Goal: Task Accomplishment & Management: Complete application form

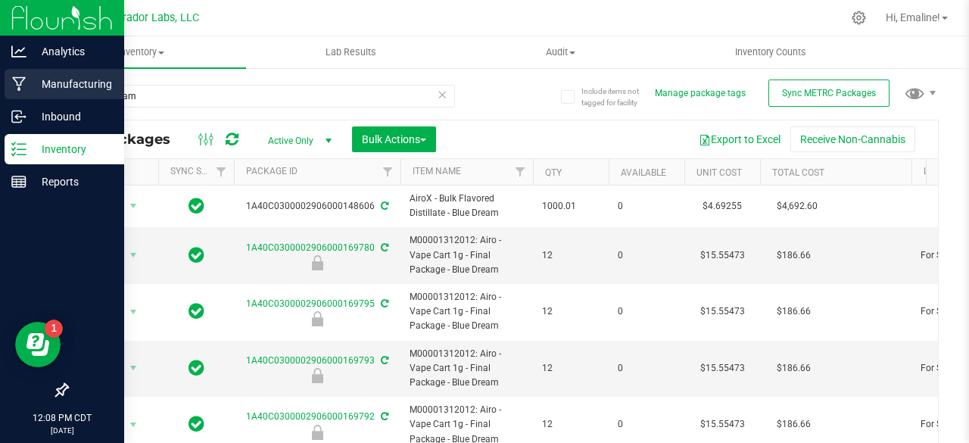
click at [31, 90] on p "Manufacturing" at bounding box center [71, 84] width 91 height 18
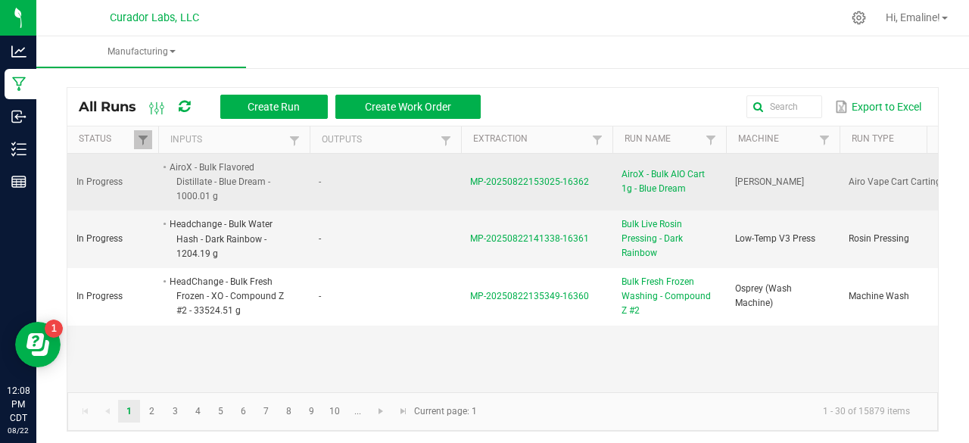
click at [480, 178] on span "MP-20250822153025-16362" at bounding box center [529, 181] width 119 height 11
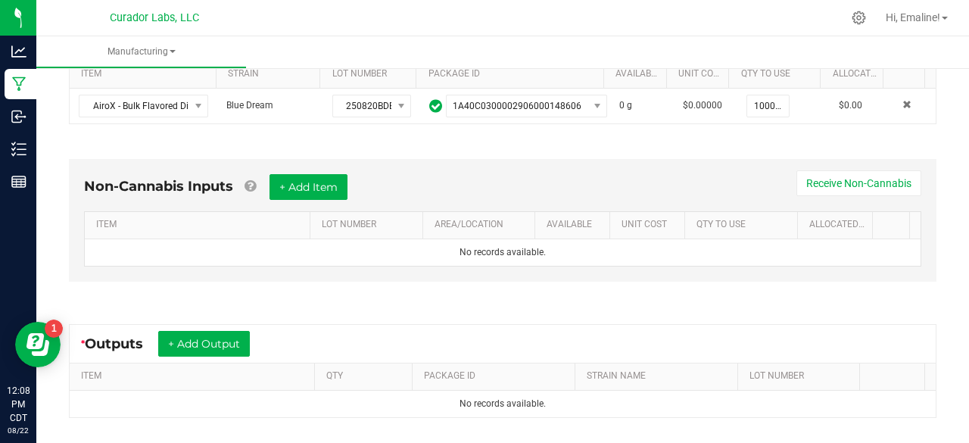
scroll to position [332, 0]
click at [309, 187] on button "+ Add Item" at bounding box center [308, 186] width 78 height 26
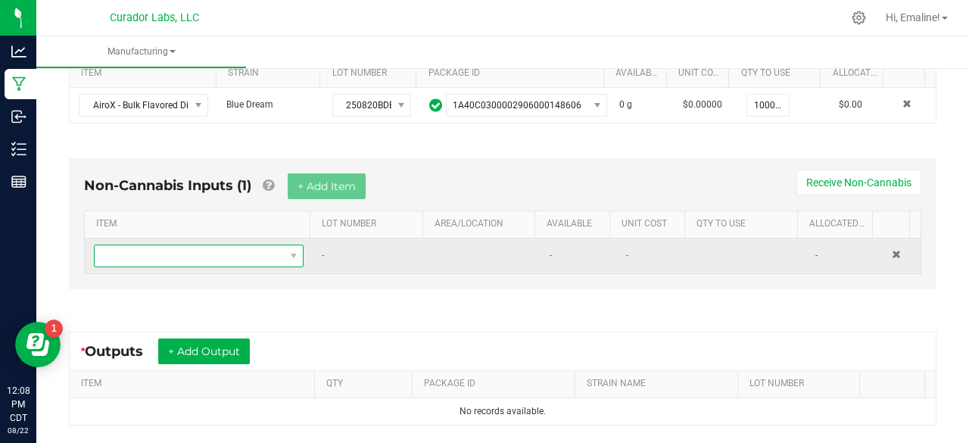
click at [230, 254] on span "NO DATA FOUND" at bounding box center [189, 255] width 189 height 21
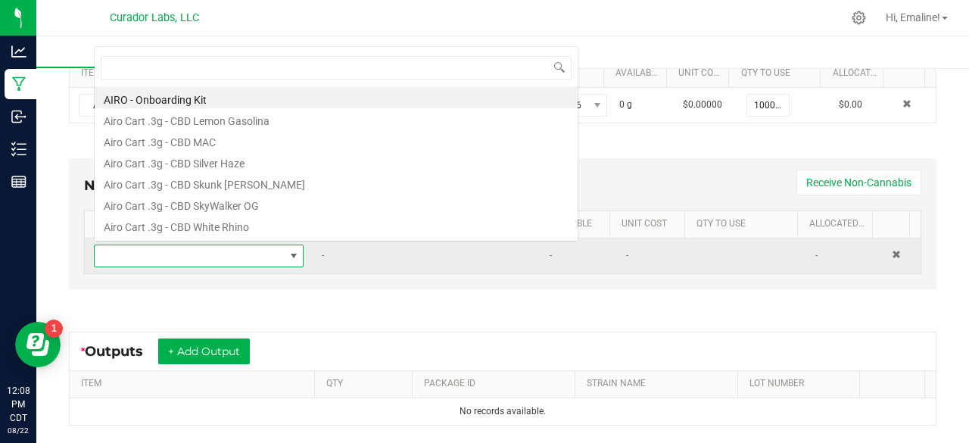
scroll to position [22, 200]
type input "airox"
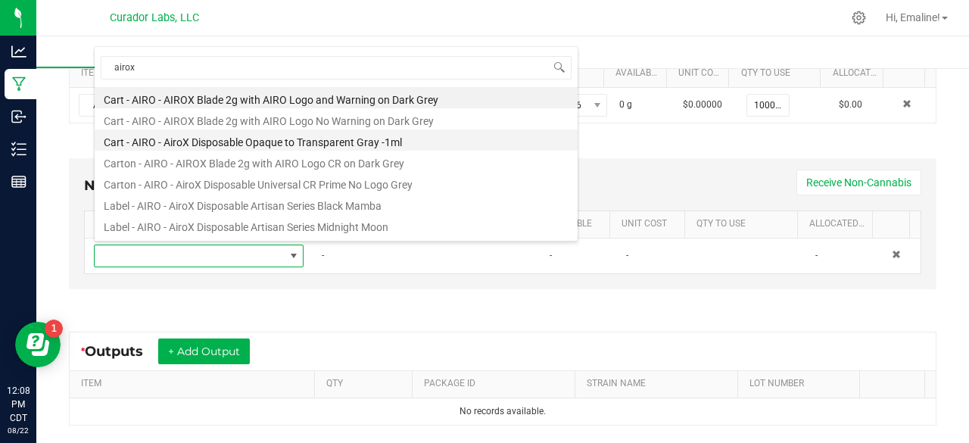
click at [212, 140] on li "Cart - AIRO - AiroX Disposable Opaque to Transparent Gray -1ml" at bounding box center [336, 139] width 483 height 21
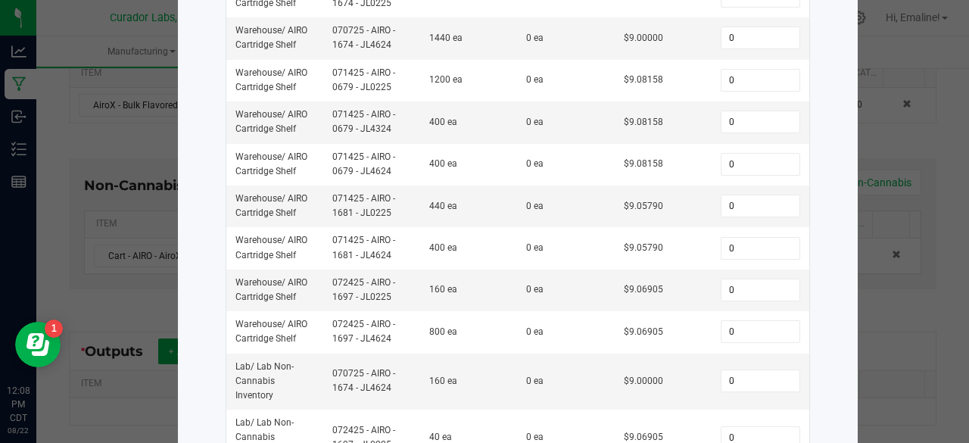
scroll to position [552, 0]
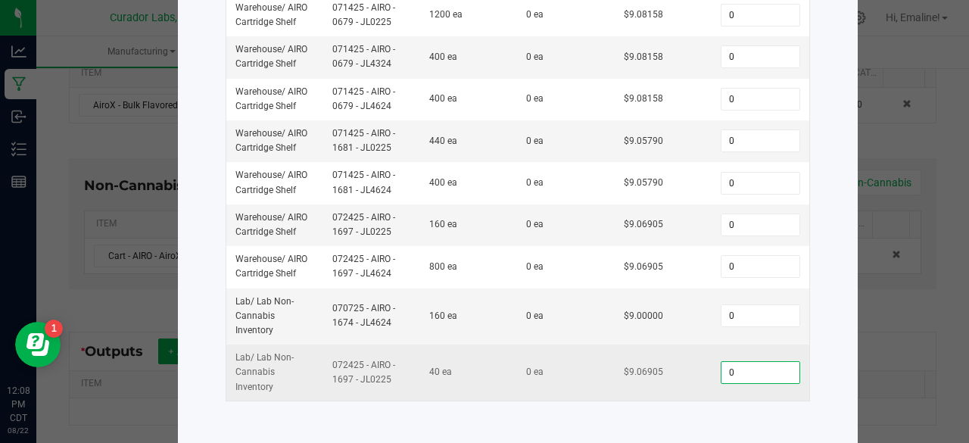
click at [721, 369] on input "0" at bounding box center [759, 372] width 77 height 21
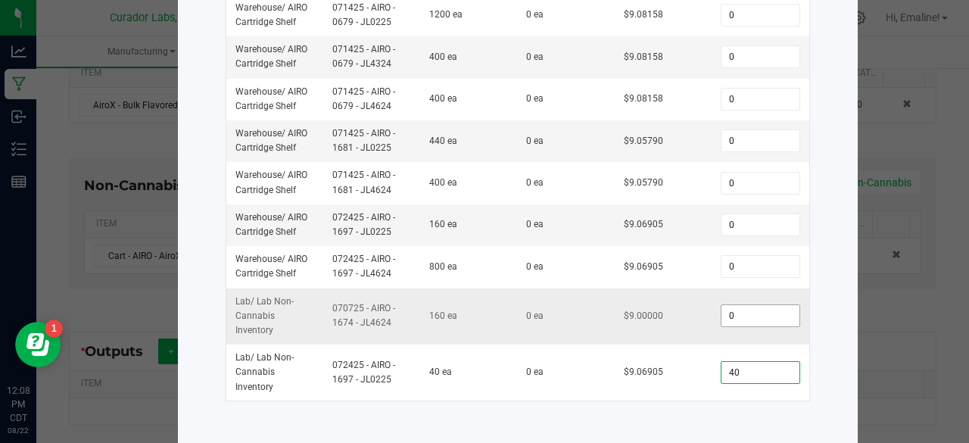
type input "40"
click at [734, 311] on input "0" at bounding box center [759, 315] width 77 height 21
type input "160"
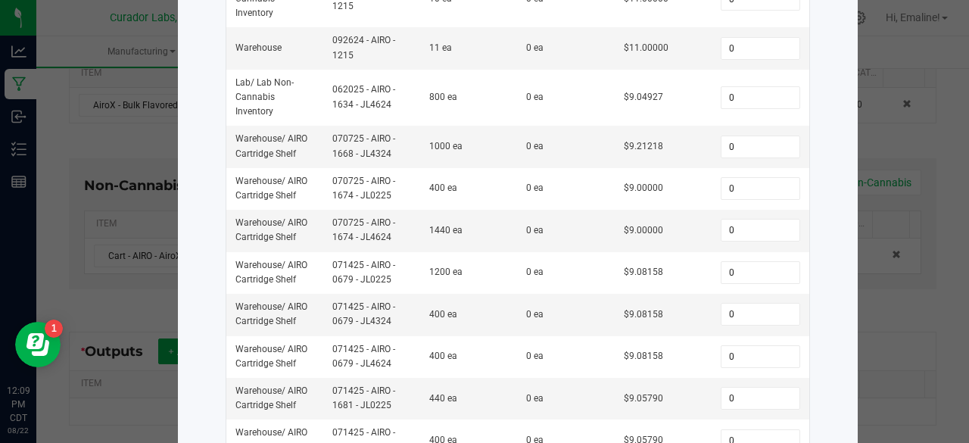
scroll to position [288, 0]
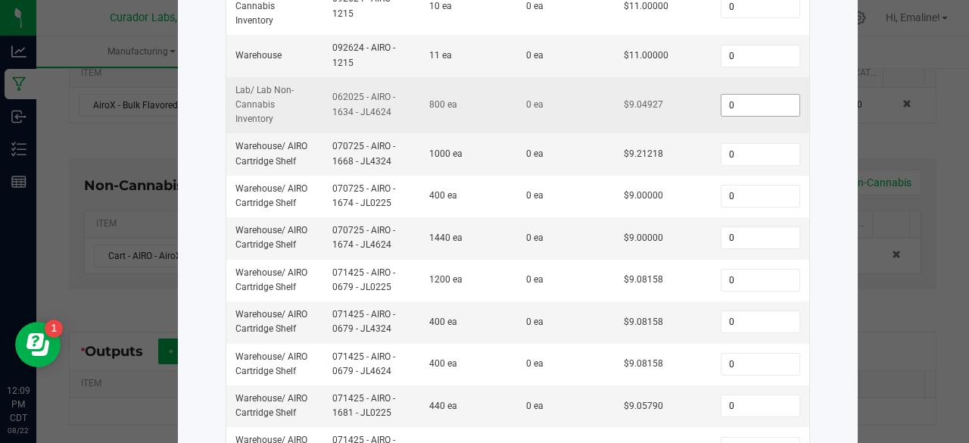
click at [752, 99] on input "0" at bounding box center [759, 105] width 77 height 21
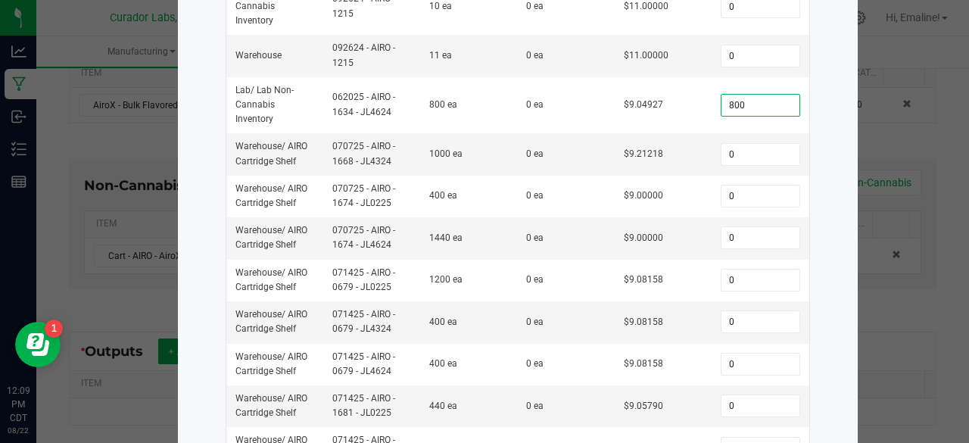
type input "800"
click at [810, 134] on div "Item Cart - AIRO - AiroX Disposable Opaque to Transparent Gray -1ml Total Qty A…" at bounding box center [517, 243] width 596 height 851
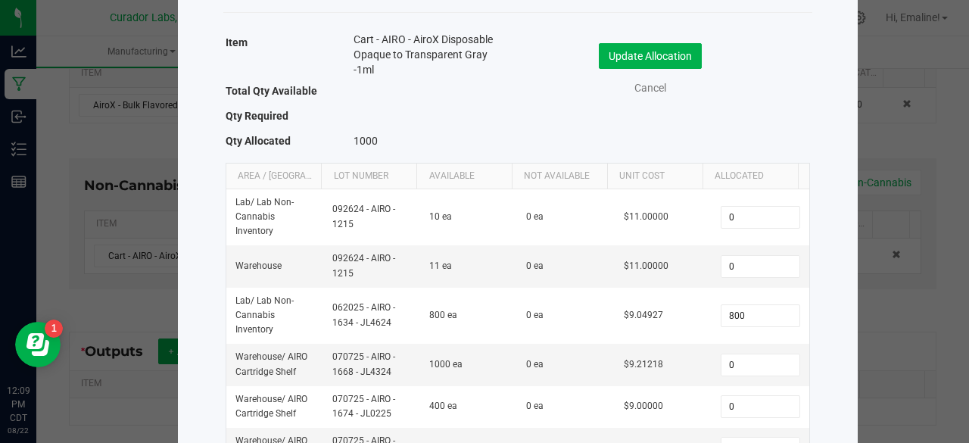
scroll to position [76, 0]
click at [665, 51] on button "Update Allocation" at bounding box center [650, 57] width 103 height 26
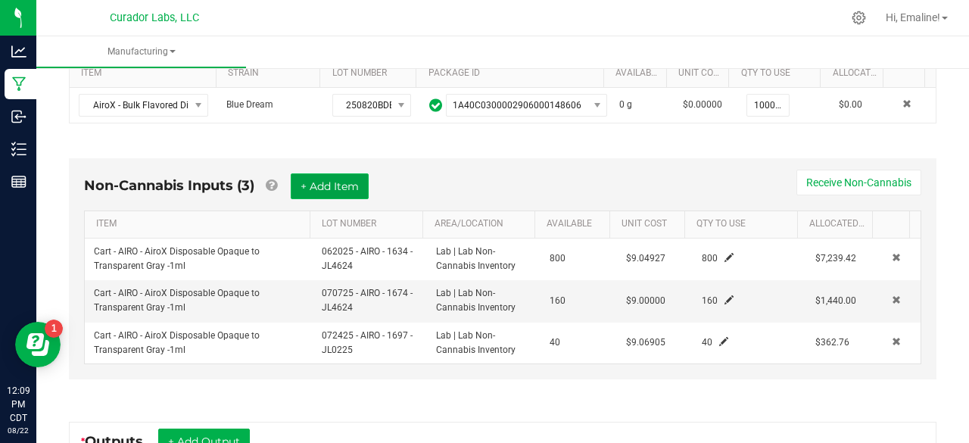
click at [353, 178] on button "+ Add Item" at bounding box center [330, 186] width 78 height 26
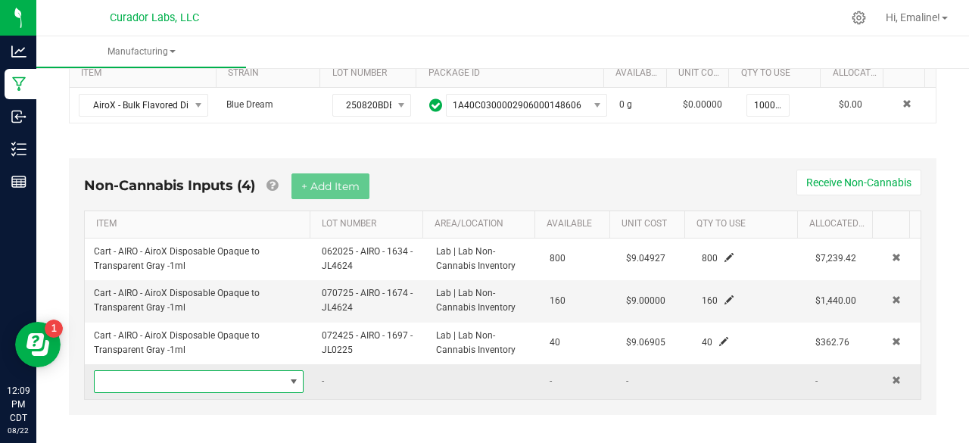
click at [235, 374] on span "NO DATA FOUND" at bounding box center [189, 381] width 189 height 21
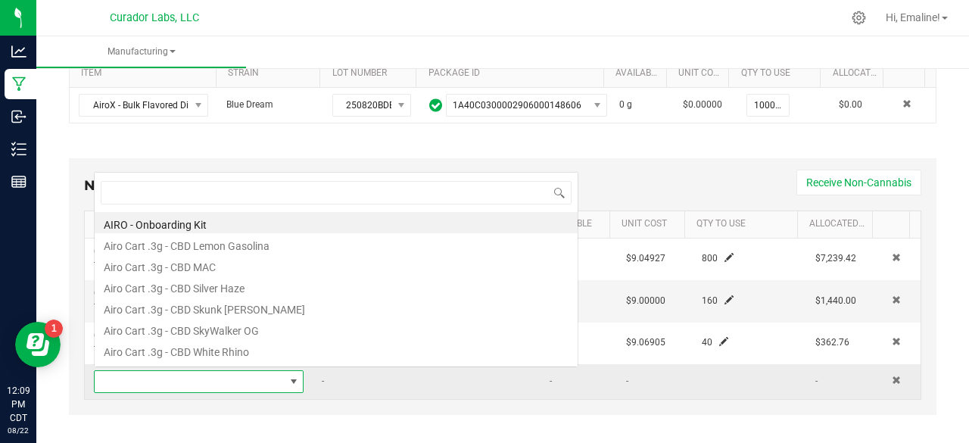
scroll to position [22, 200]
type input "blue dre"
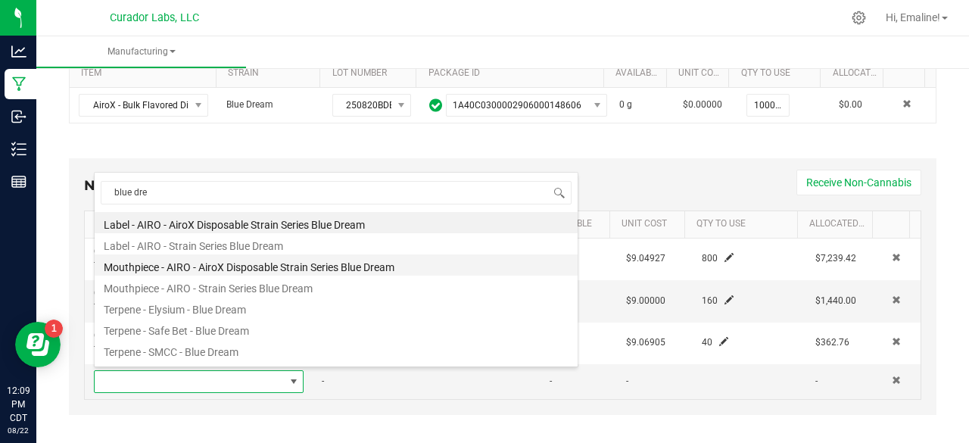
click at [283, 266] on li "Mouthpiece - AIRO - AiroX Disposable Strain Series Blue Dream" at bounding box center [336, 264] width 483 height 21
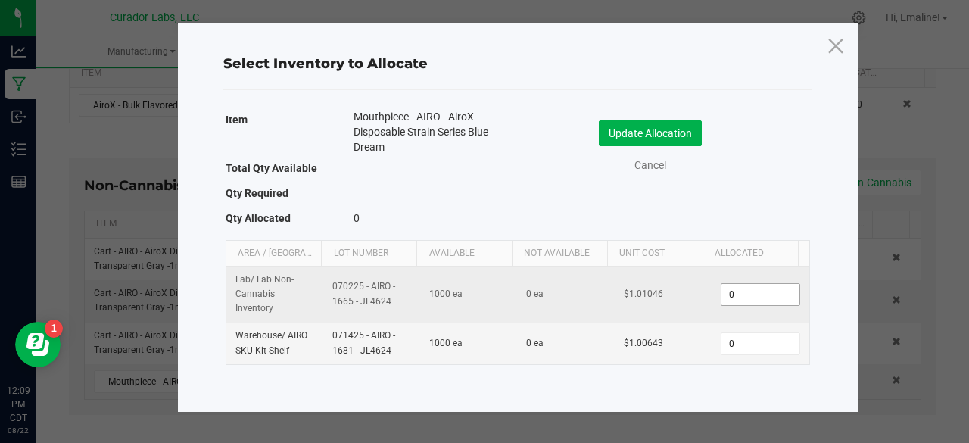
click at [733, 295] on input "0" at bounding box center [759, 294] width 77 height 21
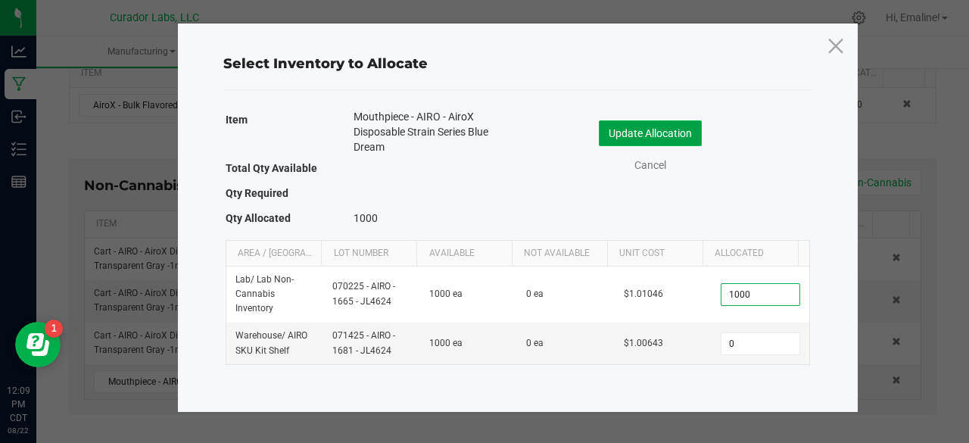
type input "1,000"
click at [686, 126] on button "Update Allocation" at bounding box center [650, 133] width 103 height 26
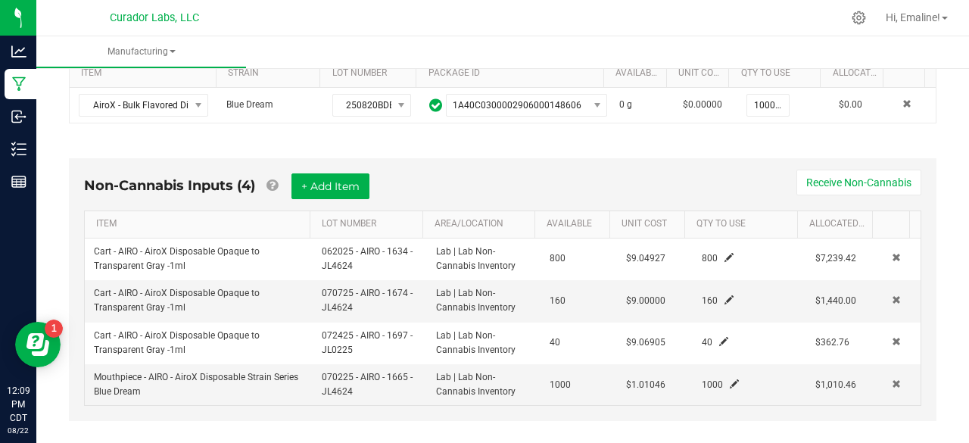
click at [937, 166] on div "Non-Cannabis Inputs (4) + Add Item Receive Non-Cannabis ITEM LOT NUMBER AREA/LO…" at bounding box center [502, 293] width 894 height 313
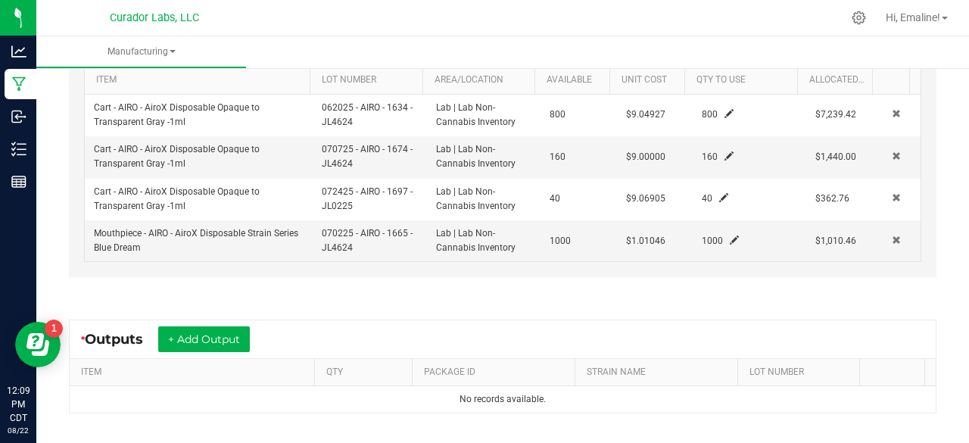
scroll to position [613, 0]
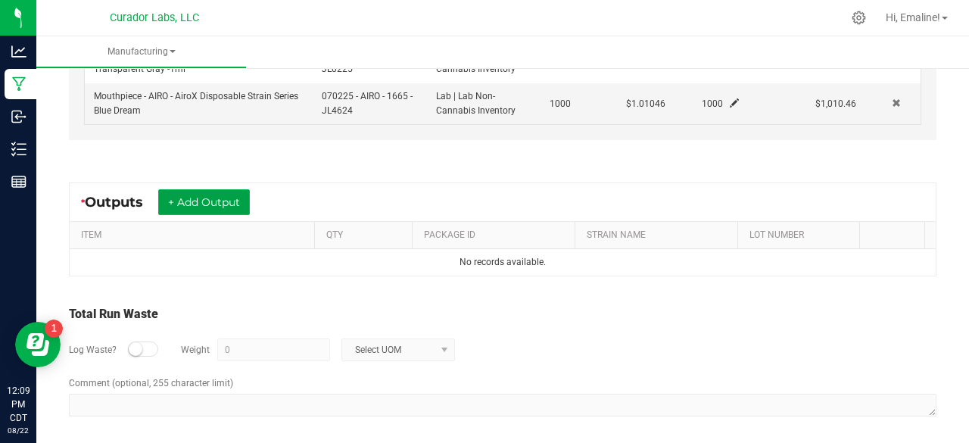
click at [230, 191] on button "+ Add Output" at bounding box center [204, 202] width 92 height 26
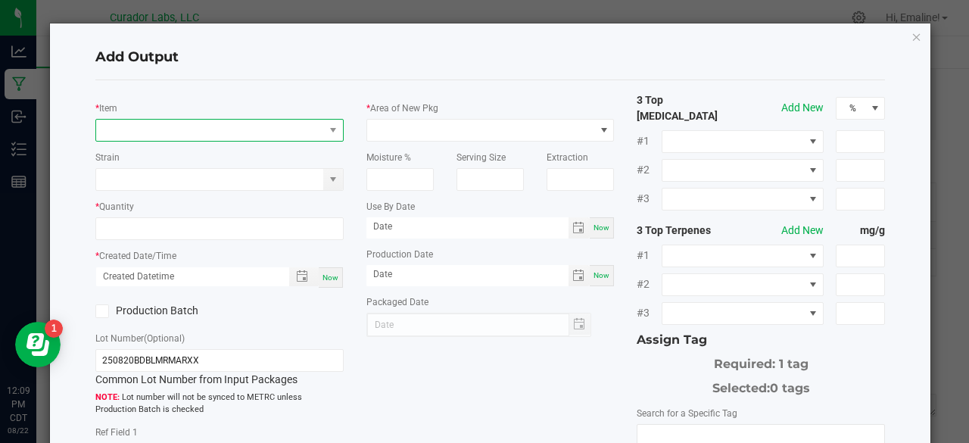
click at [239, 131] on span "NO DATA FOUND" at bounding box center [210, 130] width 228 height 21
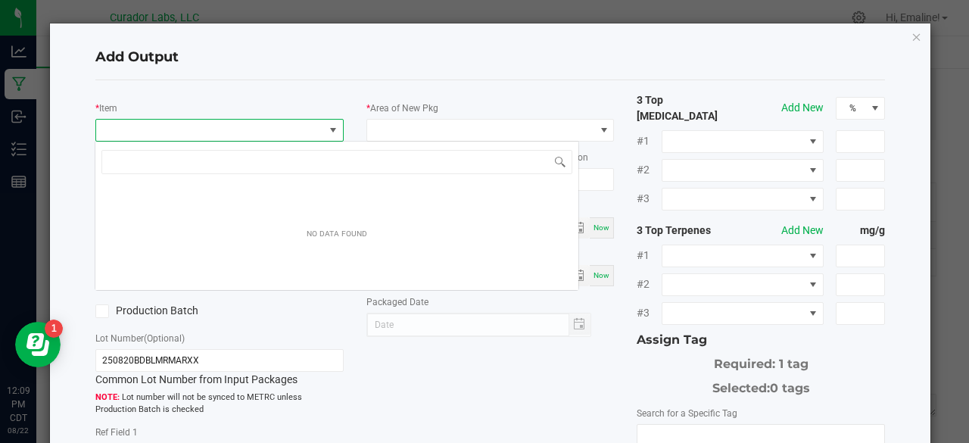
scroll to position [22, 244]
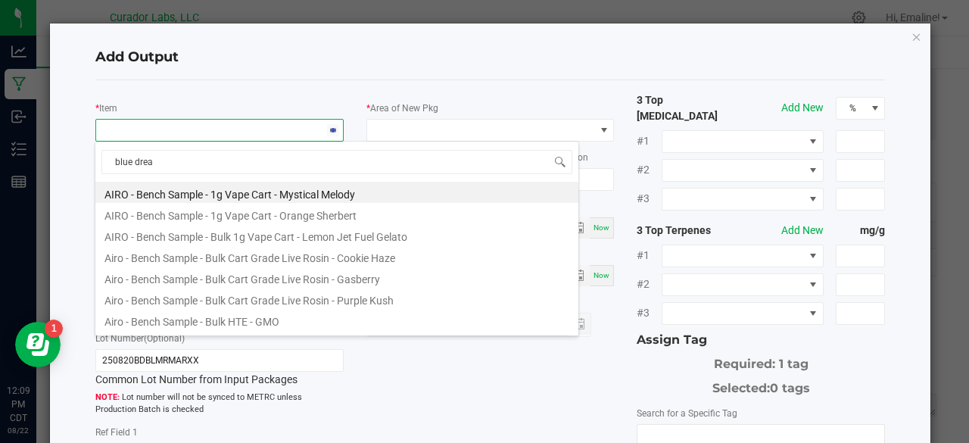
type input "blue dream"
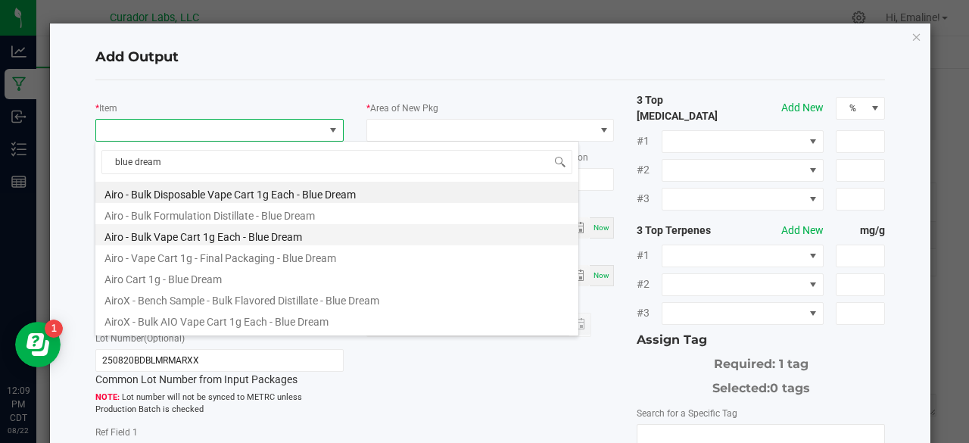
click at [236, 235] on li "Airo - Bulk Vape Cart 1g Each - Blue Dream" at bounding box center [336, 234] width 483 height 21
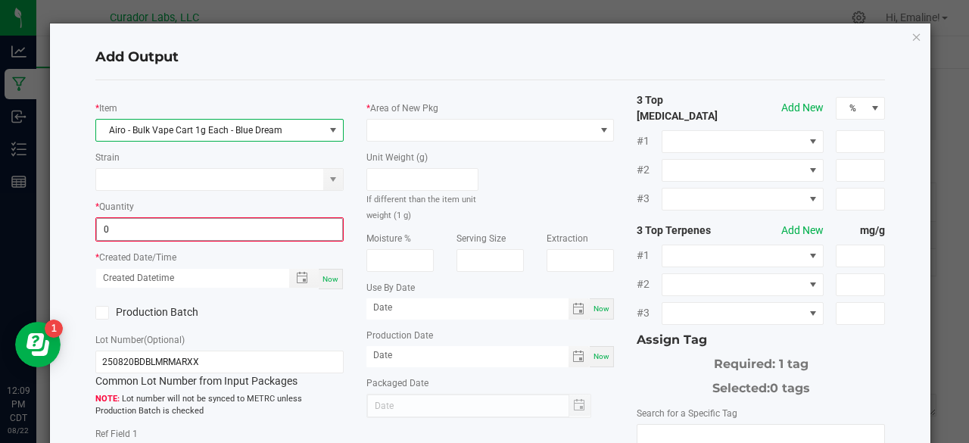
click at [213, 226] on input "0" at bounding box center [219, 229] width 245 height 21
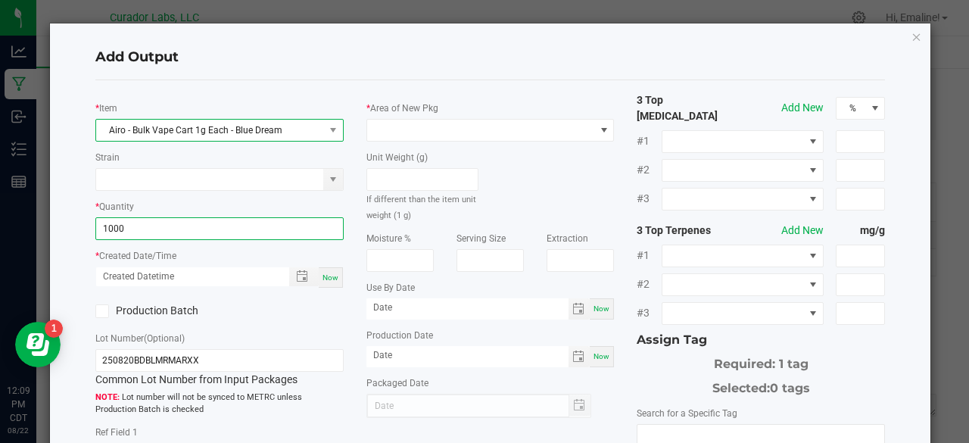
type input "1000 ea"
click at [201, 122] on span "Airo - Bulk Vape Cart 1g Each - Blue Dream" at bounding box center [210, 130] width 228 height 21
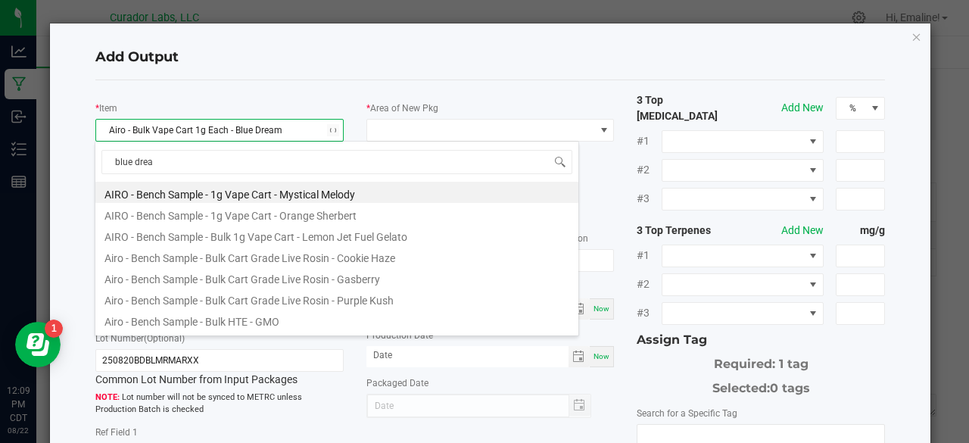
type input "blue dream"
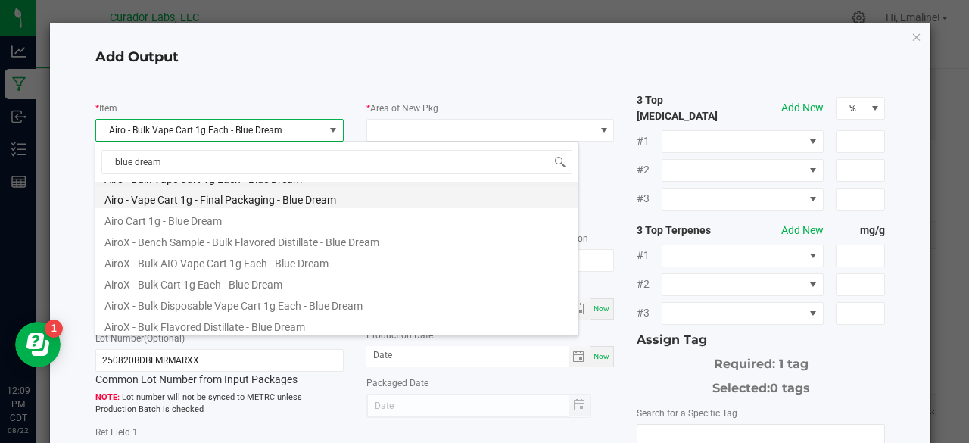
scroll to position [73, 0]
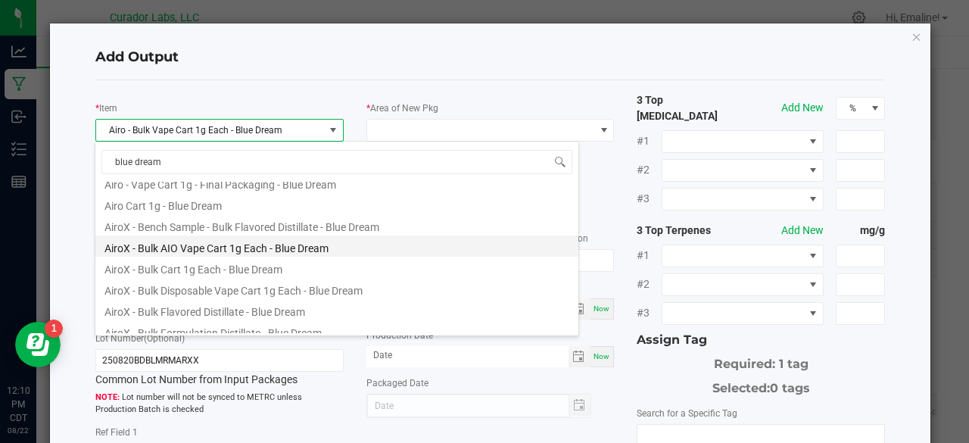
click at [186, 248] on li "AiroX - Bulk AIO Vape Cart 1g Each - Blue Dream" at bounding box center [336, 245] width 483 height 21
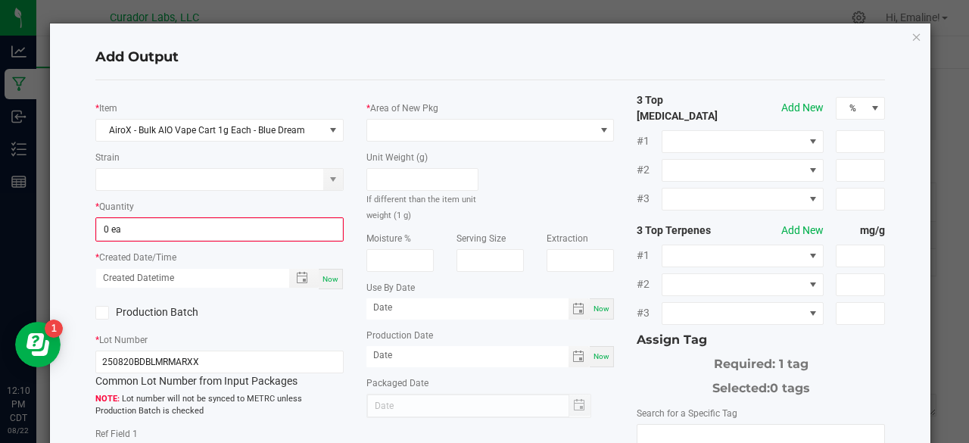
click at [265, 243] on div "* Item AiroX - Bulk AIO Vape Cart 1g Each - Blue Dream Strain * Quantity 0 ea *…" at bounding box center [219, 334] width 271 height 484
click at [257, 232] on input "0" at bounding box center [219, 229] width 245 height 21
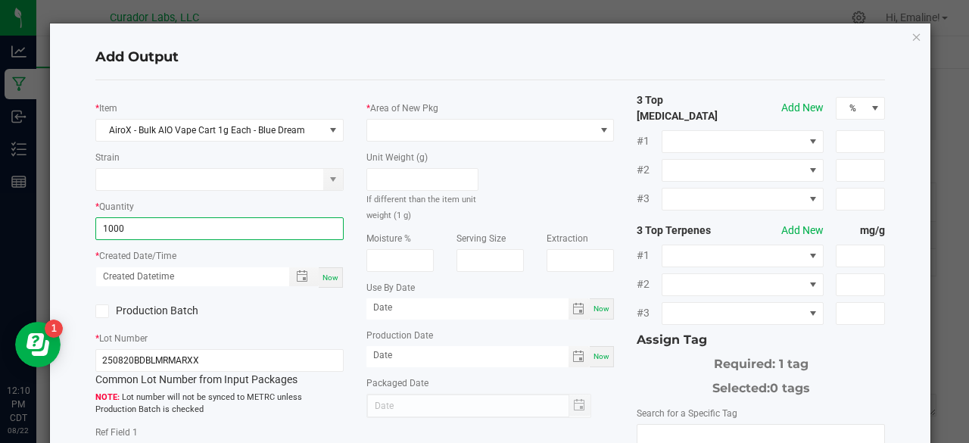
type input "1000 ea"
click at [330, 275] on span "Now" at bounding box center [330, 277] width 16 height 8
type input "08/22/2025 12:10 PM"
type input "[DATE]"
click at [104, 311] on icon at bounding box center [102, 311] width 10 height 0
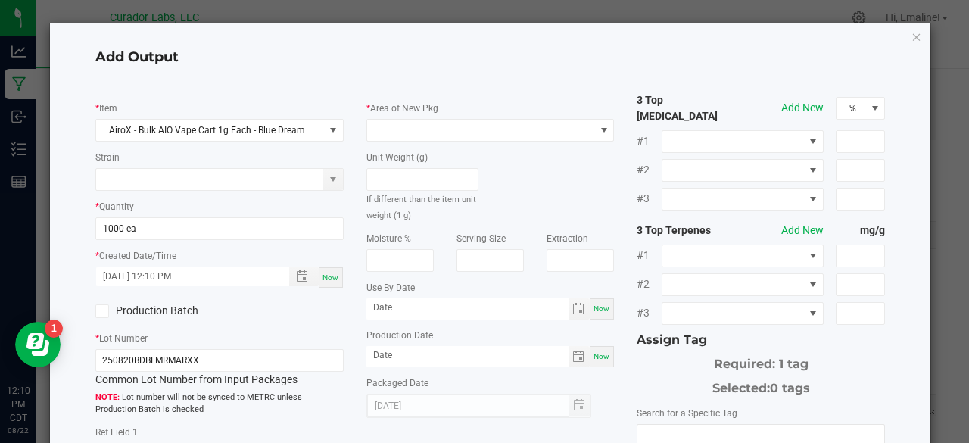
click at [0, 0] on input "Production Batch" at bounding box center [0, 0] width 0 height 0
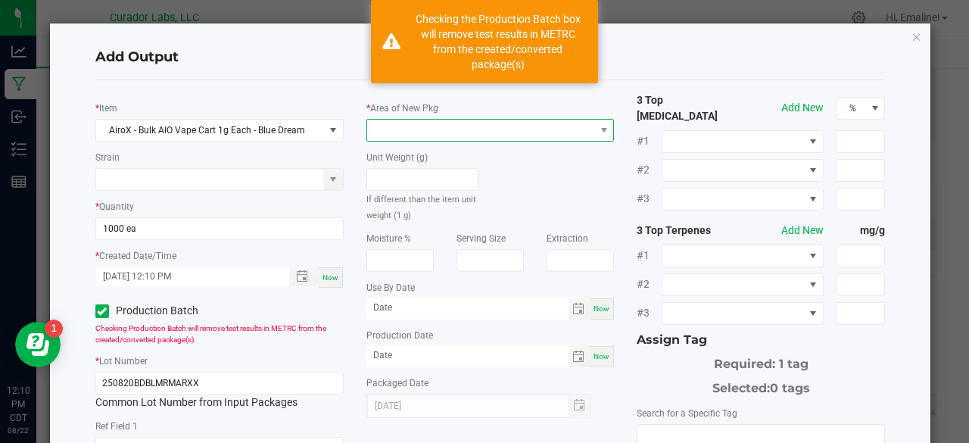
click at [404, 135] on span at bounding box center [481, 130] width 228 height 21
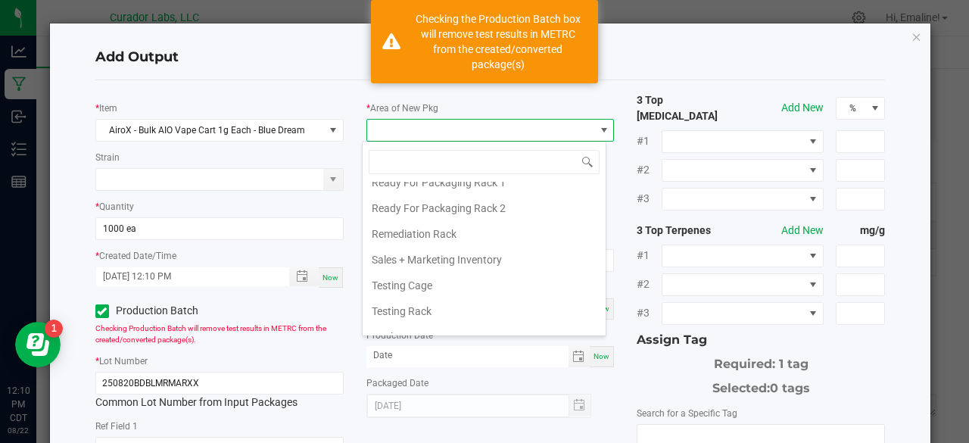
scroll to position [1541, 0]
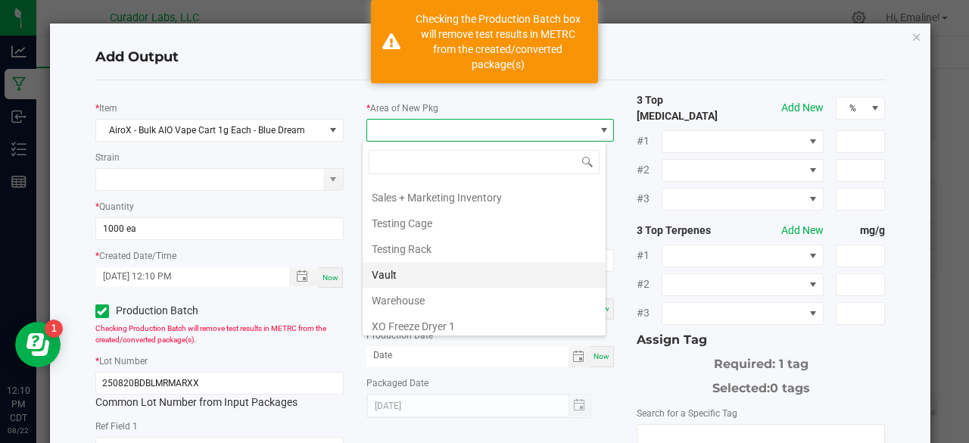
click at [392, 262] on li "Vault" at bounding box center [483, 275] width 243 height 26
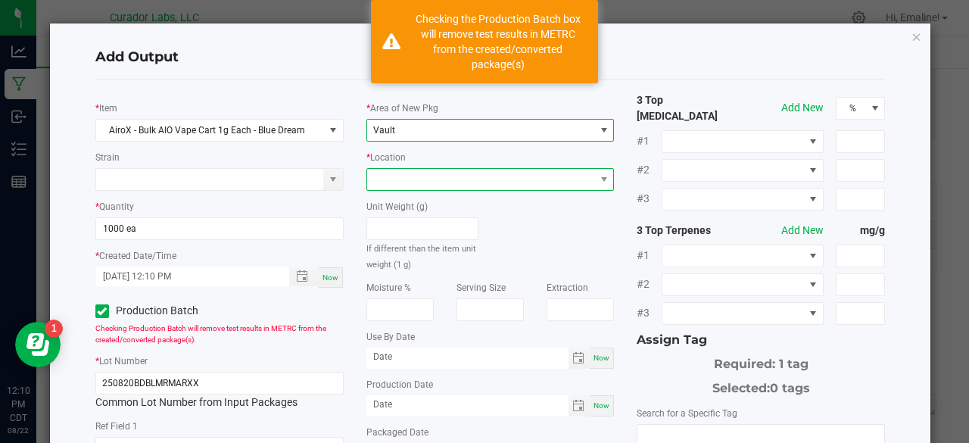
click at [439, 175] on span at bounding box center [481, 179] width 228 height 21
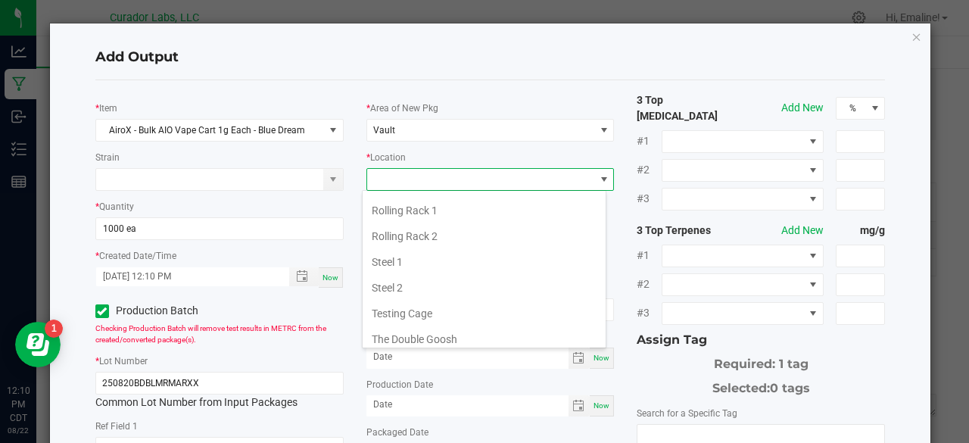
scroll to position [681, 0]
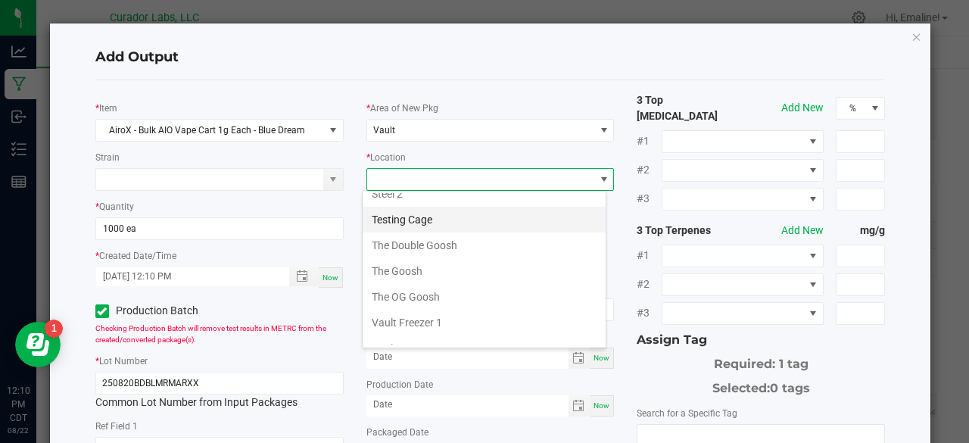
click at [418, 213] on li "Testing Cage" at bounding box center [483, 220] width 243 height 26
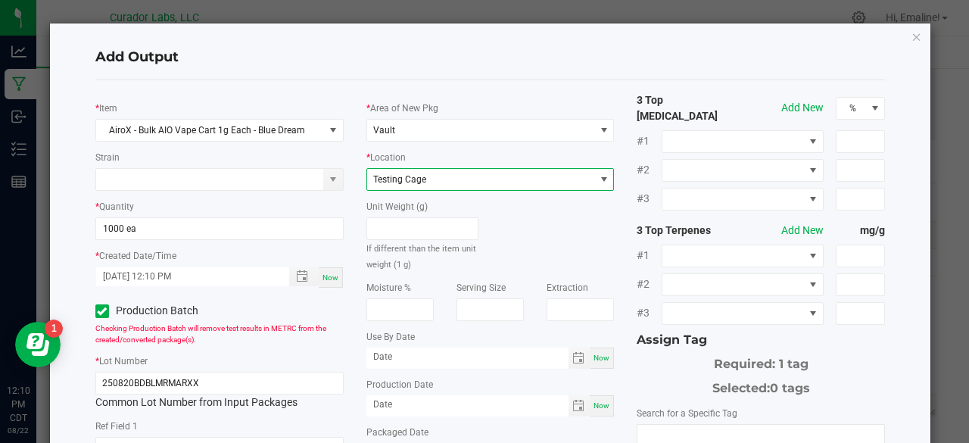
click at [482, 213] on div "Unit Weight (g) If different than the item unit weight (1 g)" at bounding box center [422, 231] width 135 height 81
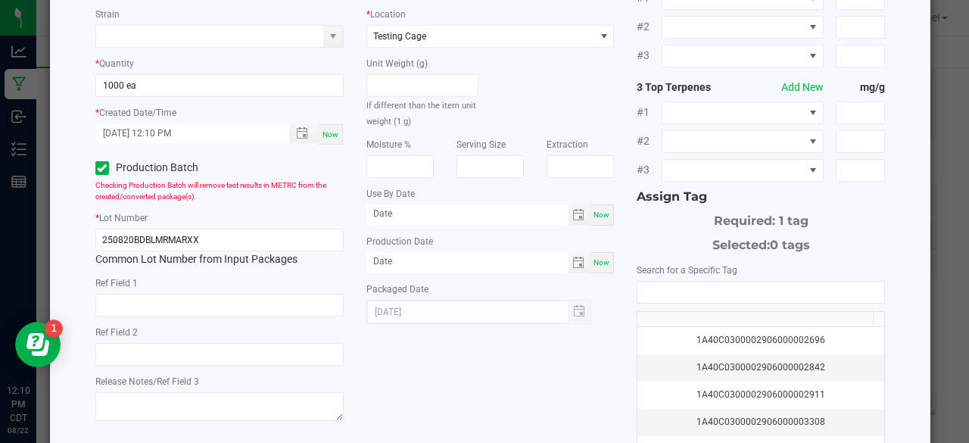
scroll to position [146, 0]
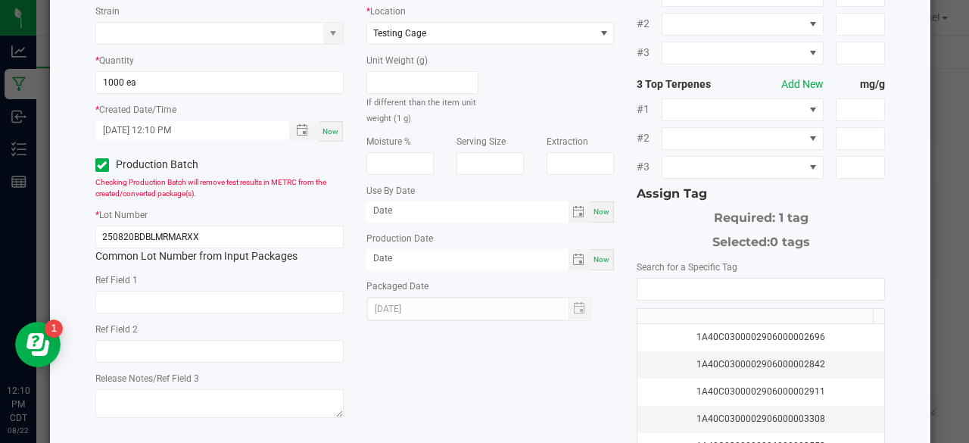
click at [601, 262] on span "Now" at bounding box center [601, 259] width 16 height 8
type input "[DATE]"
click at [598, 203] on div "Now" at bounding box center [601, 211] width 24 height 21
click at [471, 207] on input "[DATE]" at bounding box center [467, 210] width 202 height 19
type input "08/22/2026"
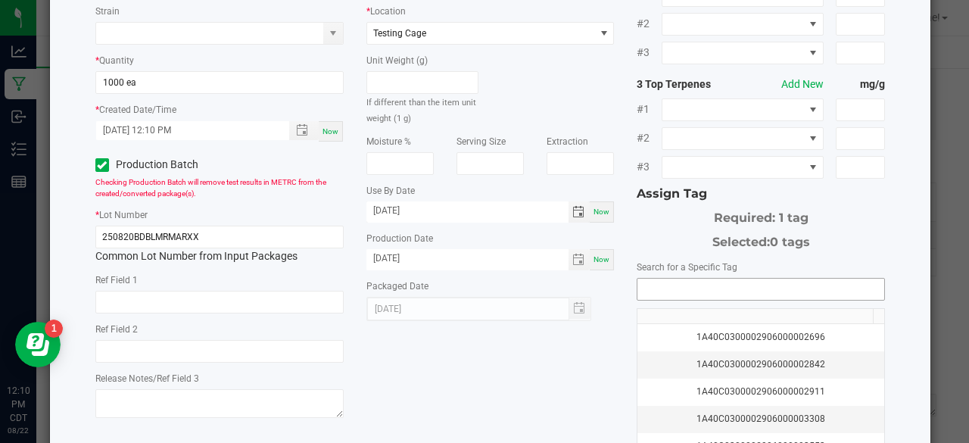
click at [645, 278] on input "NO DATA FOUND" at bounding box center [760, 288] width 247 height 21
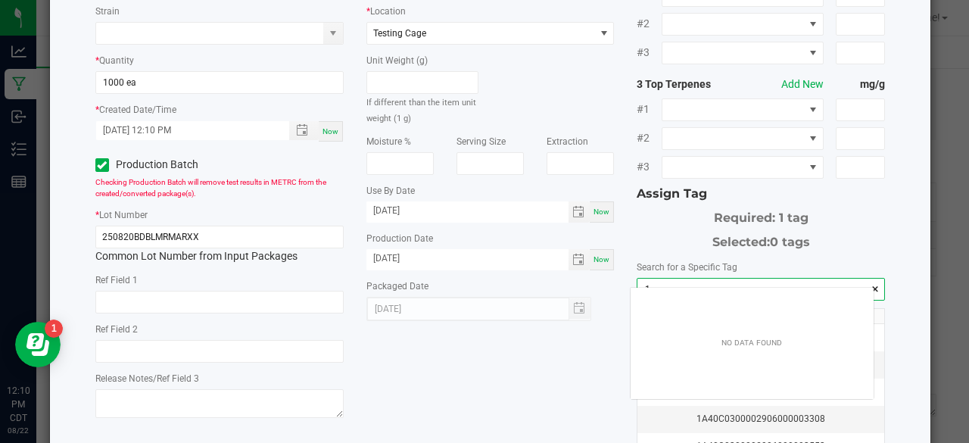
scroll to position [21, 244]
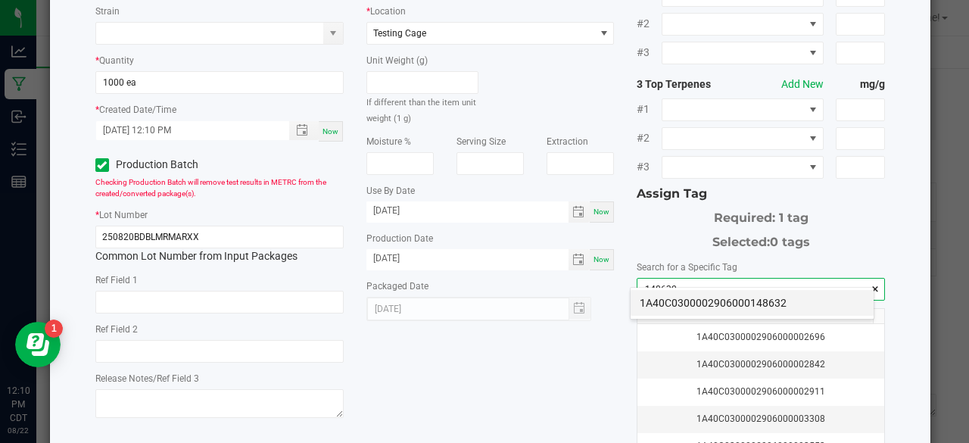
click at [655, 297] on li "1A40C0300002906000148632" at bounding box center [751, 303] width 243 height 26
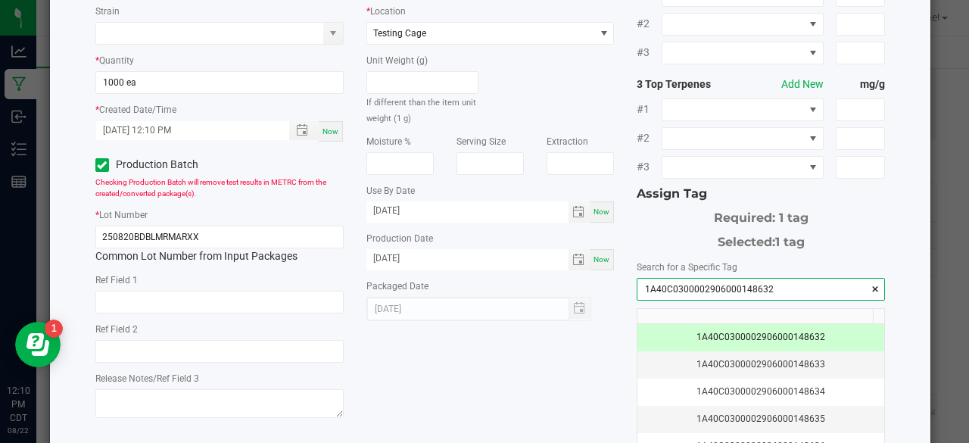
type input "1A40C0300002906000148632"
click at [594, 366] on div "* Item AiroX - Bulk AIO Vape Cart 1g Each - Blue Dream Strain * Quantity 1000 e…" at bounding box center [490, 222] width 813 height 552
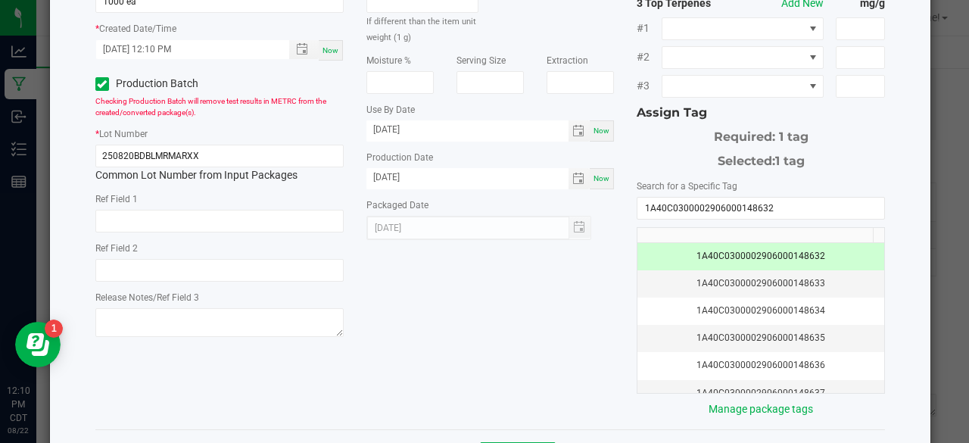
scroll to position [275, 0]
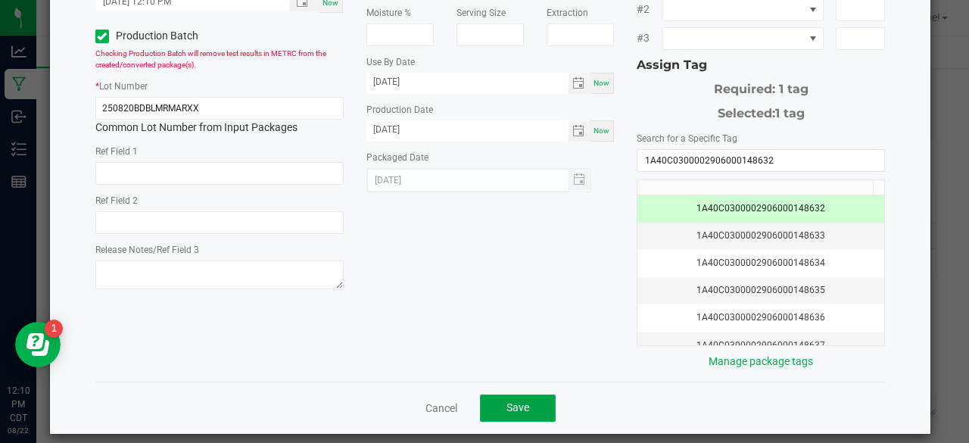
click at [532, 394] on button "Save" at bounding box center [518, 407] width 76 height 27
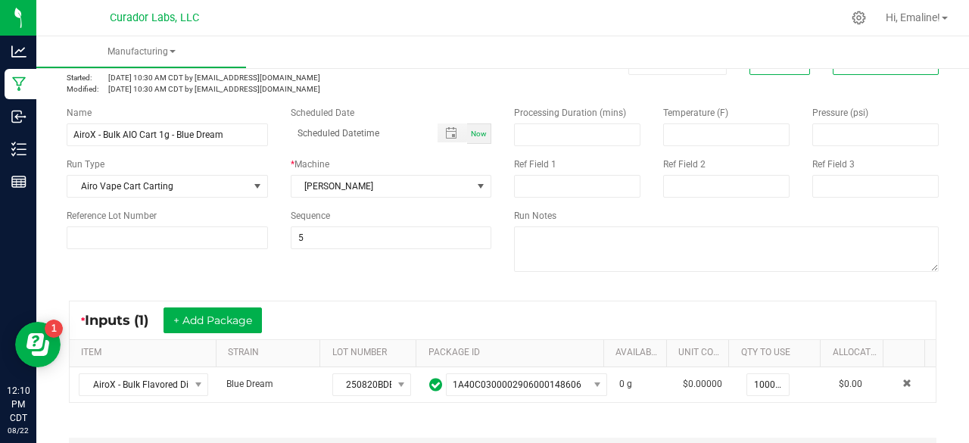
scroll to position [0, 0]
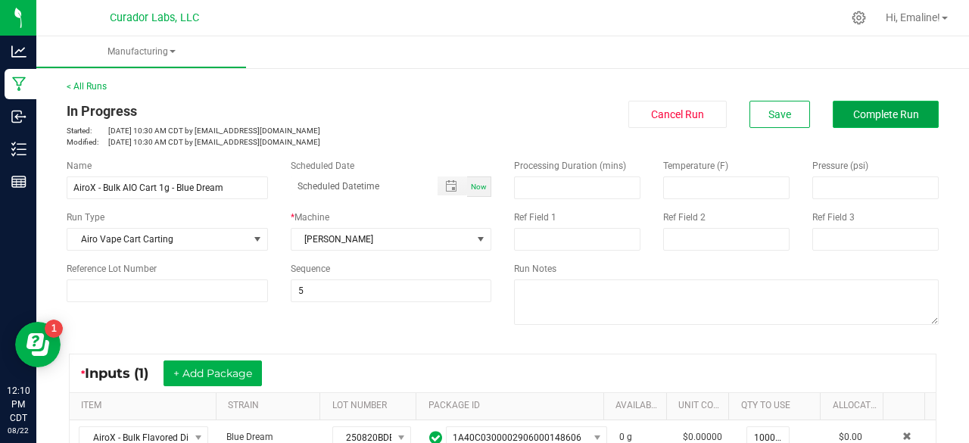
click at [860, 114] on span "Complete Run" at bounding box center [886, 114] width 66 height 12
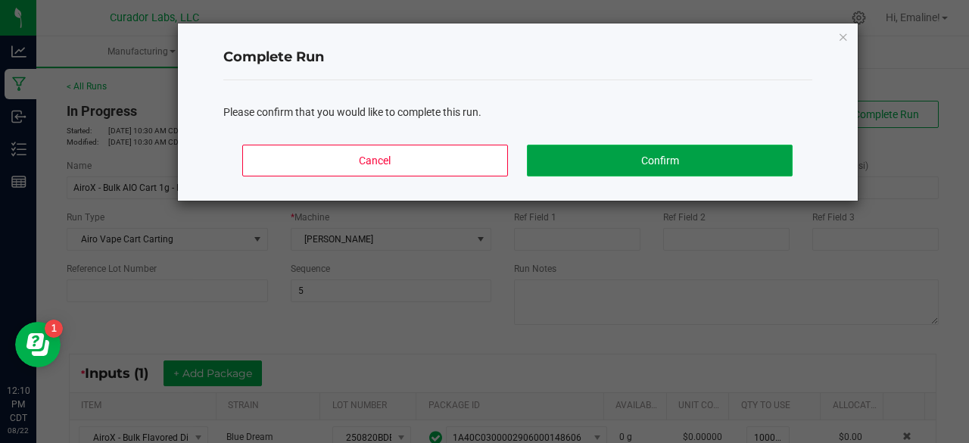
click at [703, 149] on button "Confirm" at bounding box center [659, 161] width 265 height 32
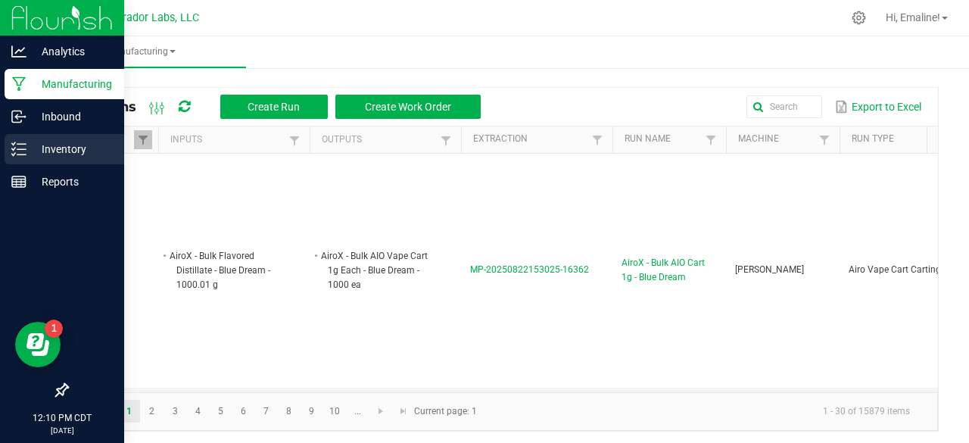
click at [28, 142] on p "Inventory" at bounding box center [71, 149] width 91 height 18
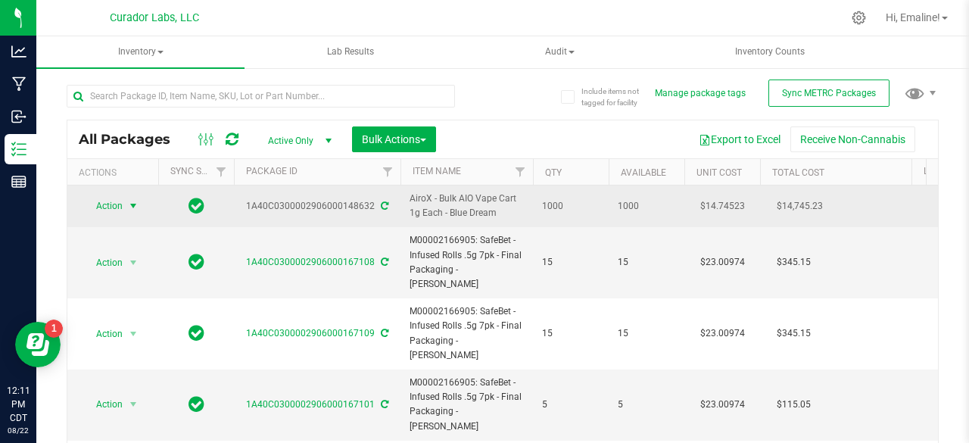
click at [138, 202] on span "select" at bounding box center [133, 206] width 12 height 12
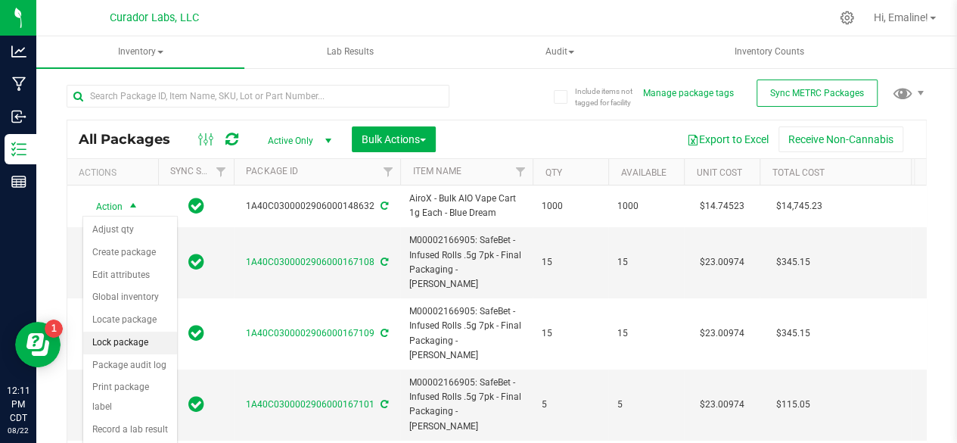
click at [120, 334] on li "Lock package" at bounding box center [130, 342] width 94 height 23
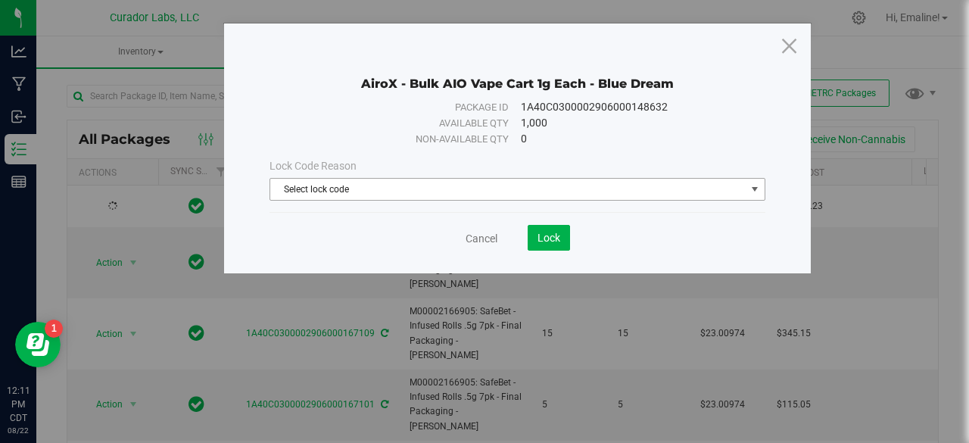
click at [301, 192] on span "Select lock code" at bounding box center [507, 189] width 475 height 21
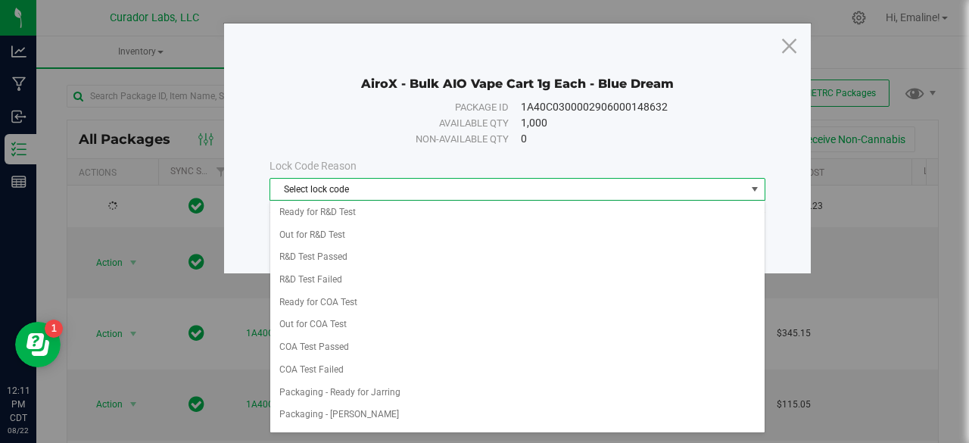
scroll to position [505, 0]
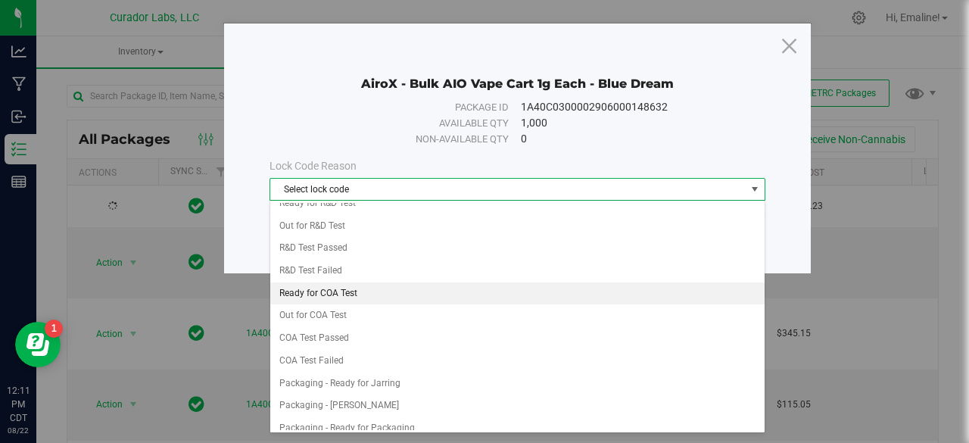
click at [330, 282] on li "Ready for COA Test" at bounding box center [517, 293] width 495 height 23
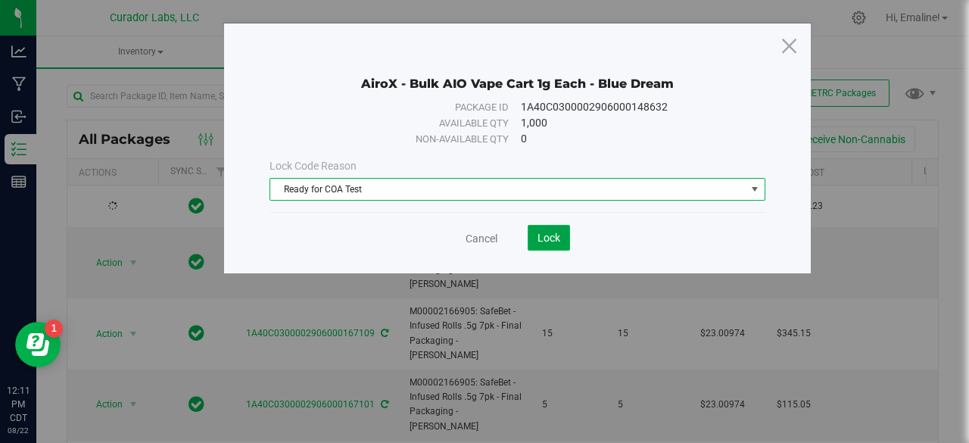
click at [549, 232] on span "Lock" at bounding box center [548, 238] width 23 height 12
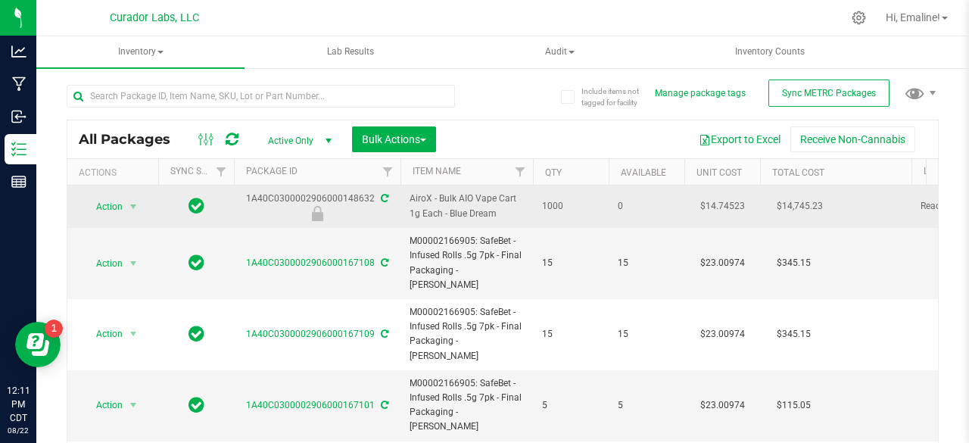
drag, startPoint x: 499, startPoint y: 213, endPoint x: 247, endPoint y: 198, distance: 253.2
copy tr "1A40C0300002906000148632 AiroX - Bulk AIO Vape Cart 1g Each - Blue Dream"
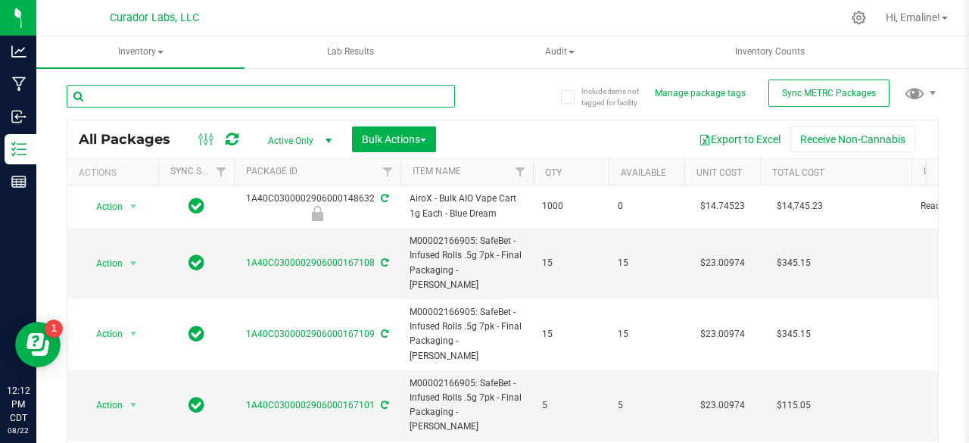
click at [283, 92] on input "text" at bounding box center [261, 96] width 388 height 23
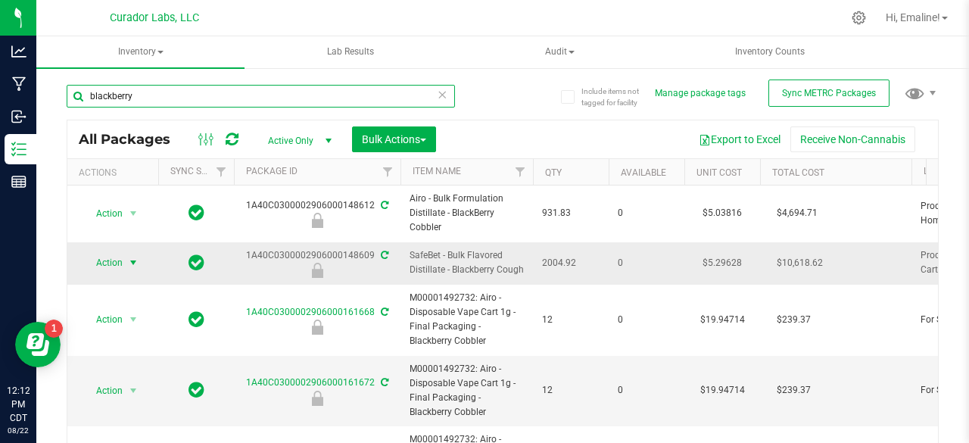
type input "blackberry"
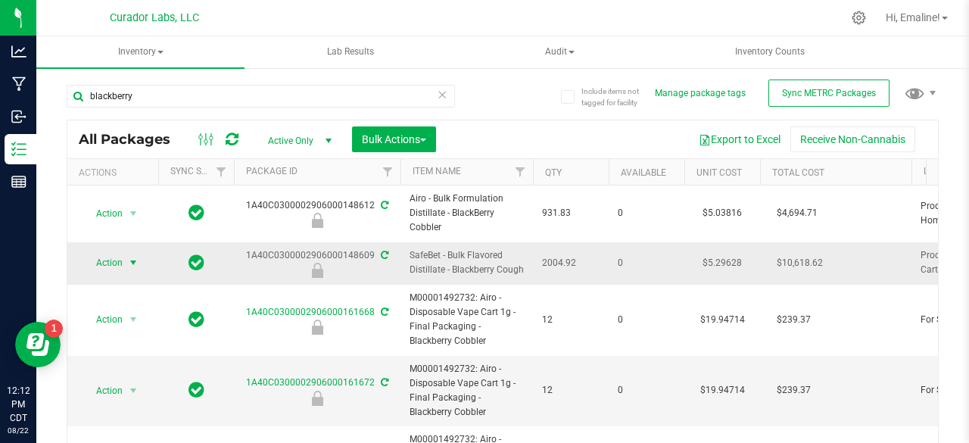
click at [132, 262] on span "select" at bounding box center [133, 263] width 12 height 12
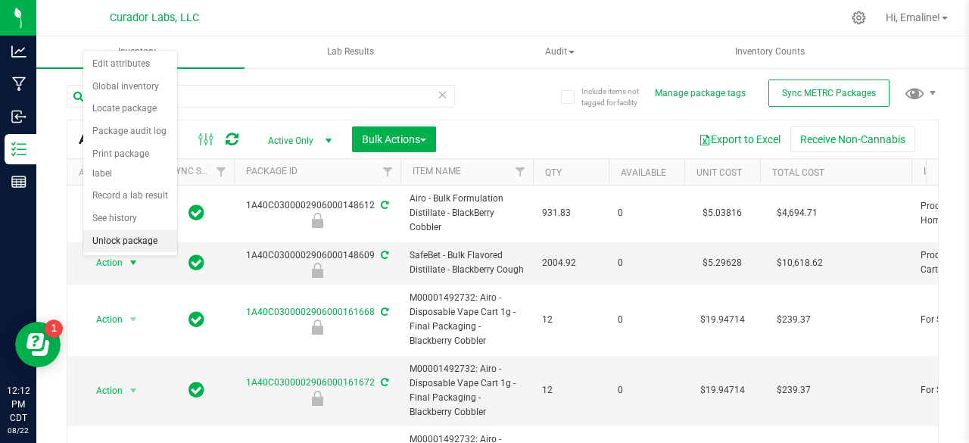
click at [123, 238] on li "Unlock package" at bounding box center [130, 241] width 94 height 23
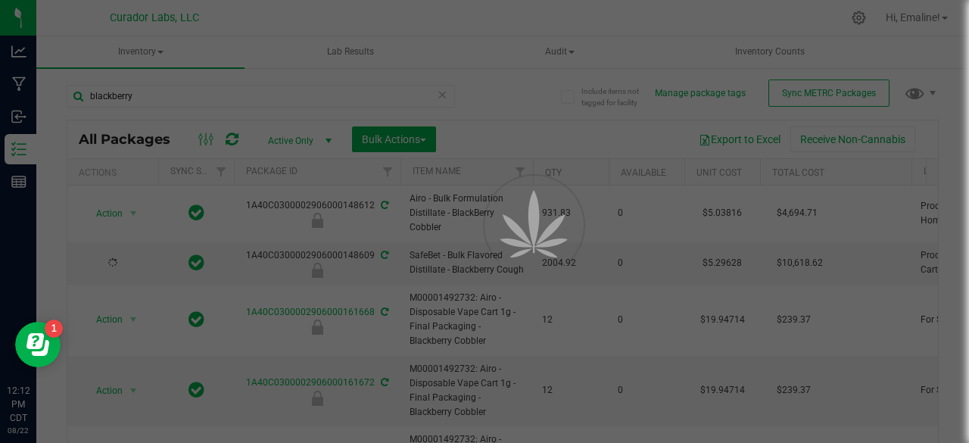
click at [123, 238] on div "Inventory All packages All inventory Waste log Create inventory Lab Results Aud…" at bounding box center [502, 239] width 932 height 406
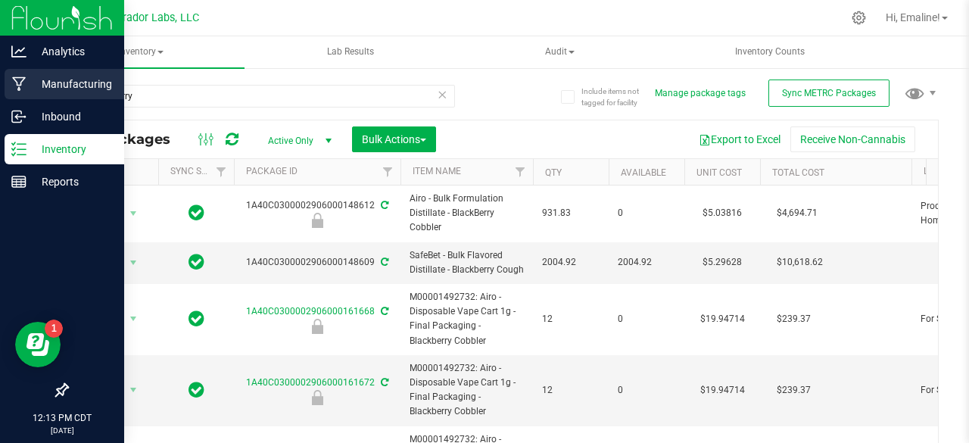
click at [35, 88] on p "Manufacturing" at bounding box center [71, 84] width 91 height 18
click at [26, 89] on p "Manufacturing" at bounding box center [71, 84] width 91 height 18
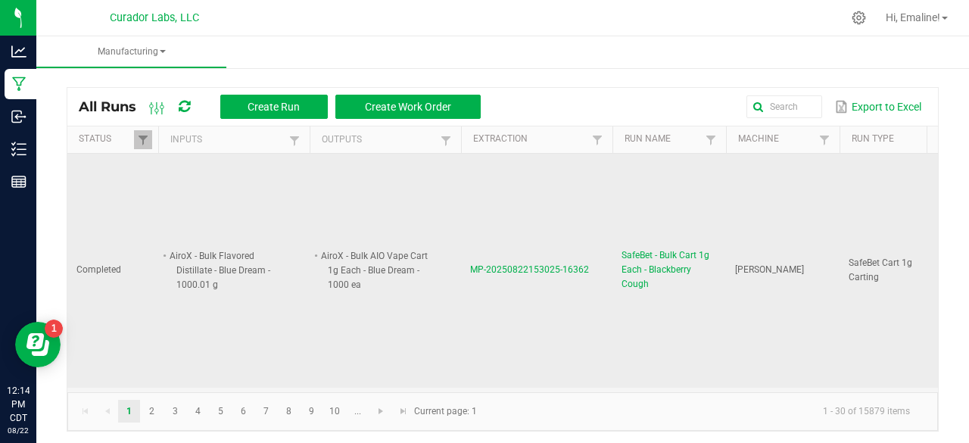
click at [650, 270] on span "SafeBet - Bulk Cart 1g Each - Blackberry Cough" at bounding box center [668, 270] width 95 height 44
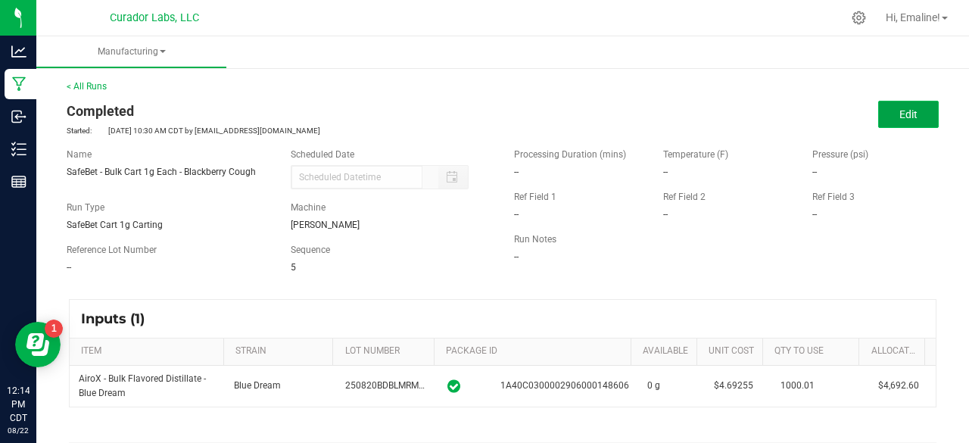
click at [899, 108] on span "Edit" at bounding box center [908, 114] width 18 height 12
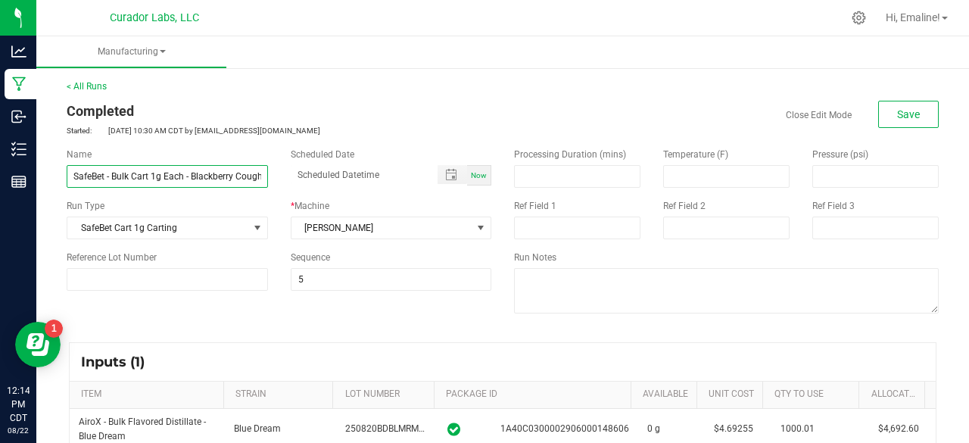
click at [219, 185] on input "SafeBet - Bulk Cart 1g Each - Blackberry Cough" at bounding box center [167, 176] width 201 height 23
type input "AiroX - Bulk AIO Cart 1g Each - Blue Dream"
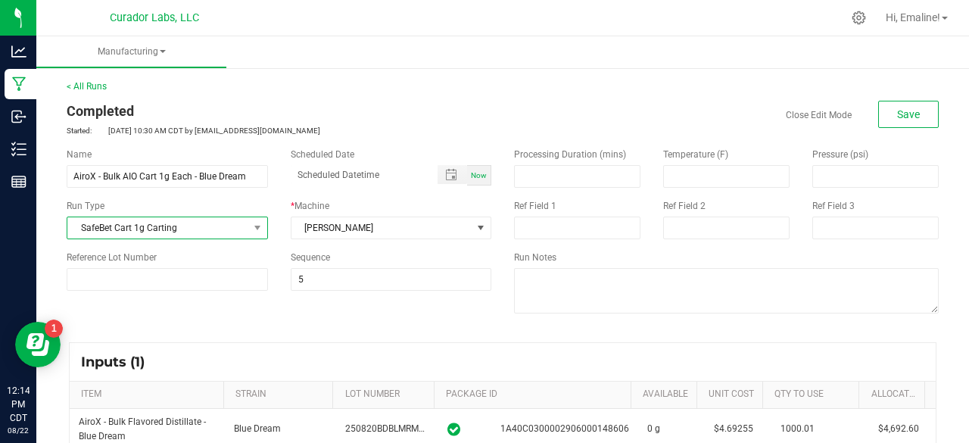
click at [163, 221] on span "SafeBet Cart 1g Carting" at bounding box center [157, 227] width 181 height 21
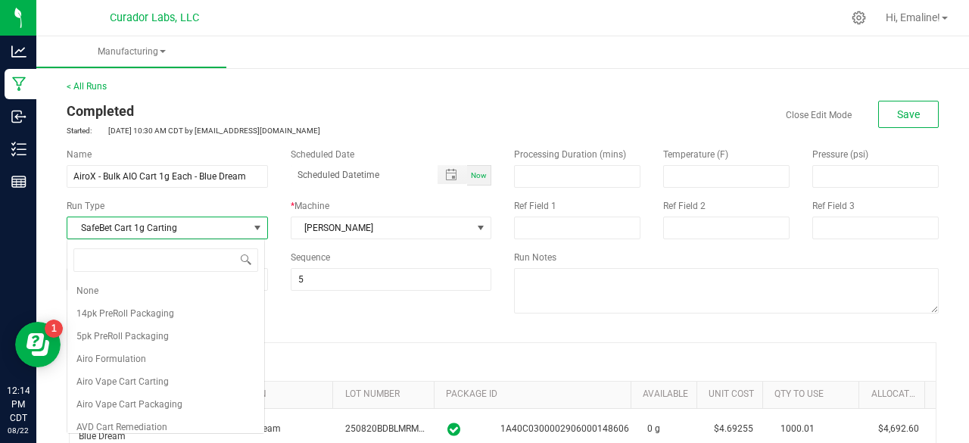
scroll to position [789, 0]
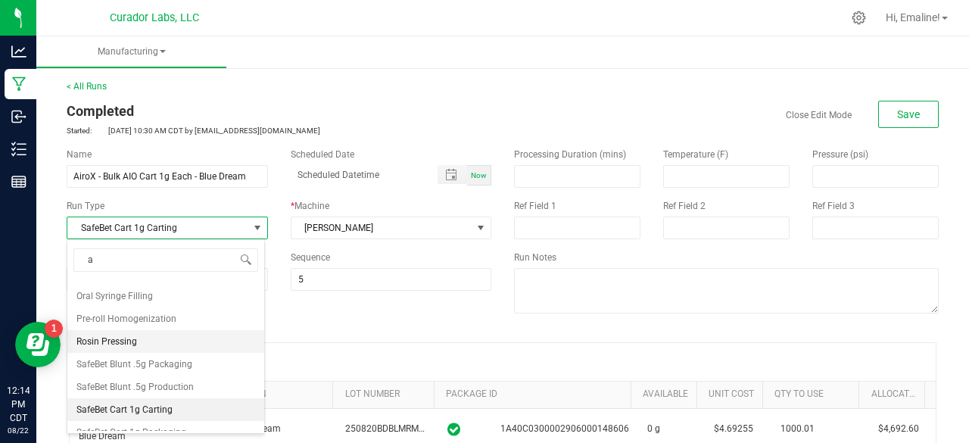
type input "ai"
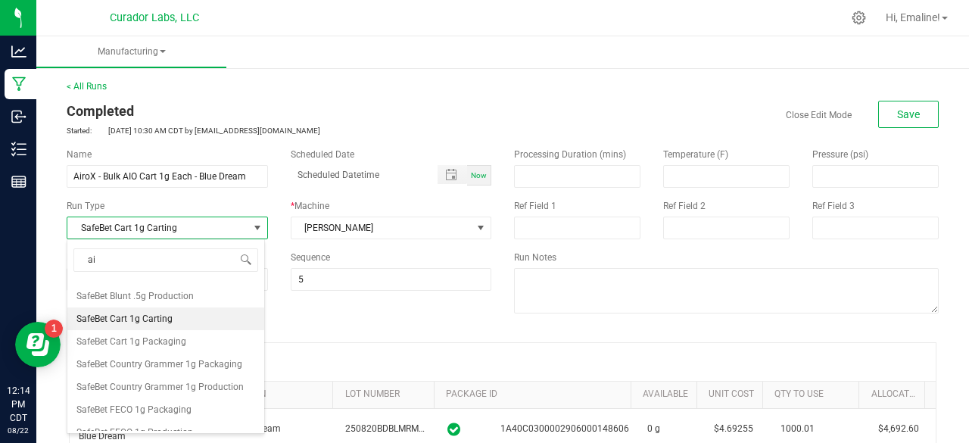
scroll to position [0, 0]
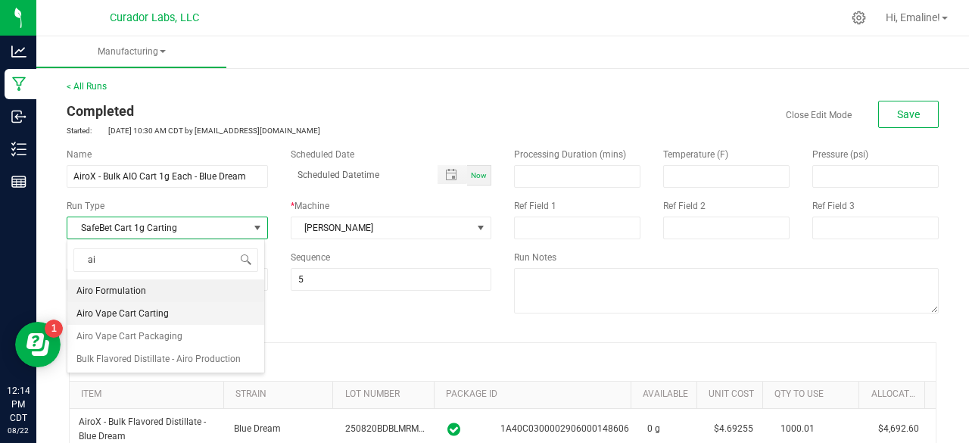
click at [134, 309] on span "Airo Vape Cart Carting" at bounding box center [122, 313] width 92 height 15
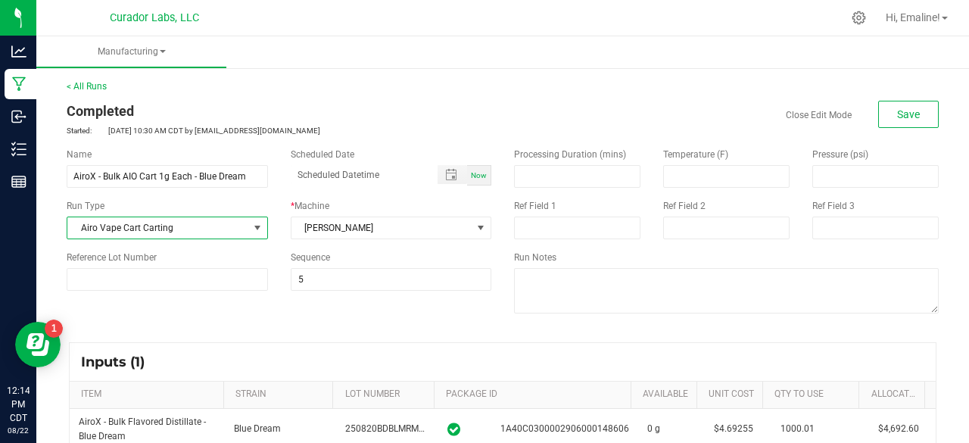
click at [336, 299] on div "Name AiroX - Bulk AIO Cart 1g Each - Blue Dream Scheduled Date Now Run Type Air…" at bounding box center [278, 219] width 447 height 166
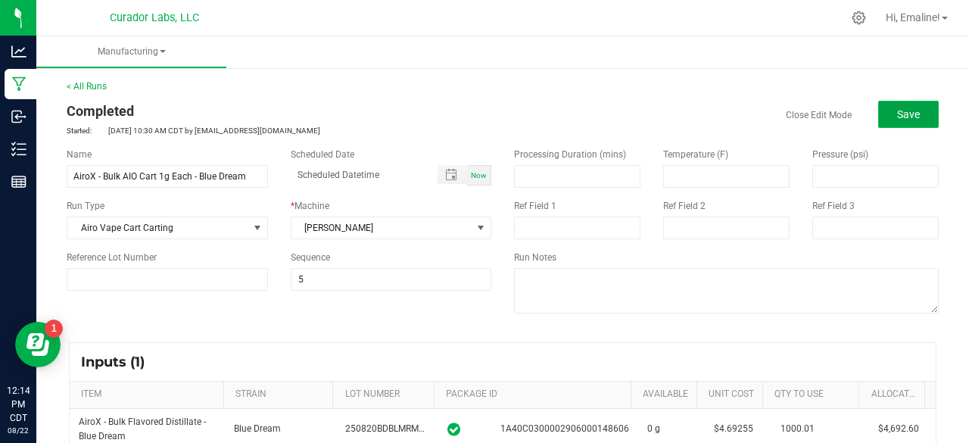
click at [897, 116] on span "Save" at bounding box center [908, 114] width 23 height 12
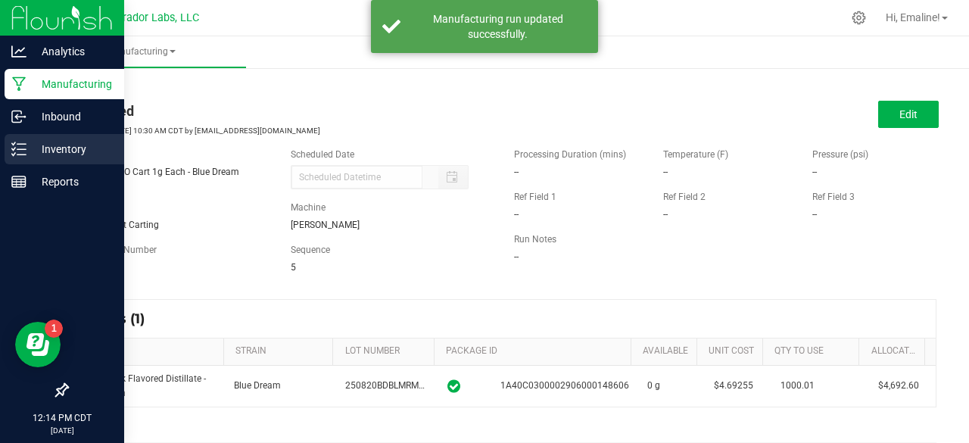
click at [28, 147] on p "Inventory" at bounding box center [71, 149] width 91 height 18
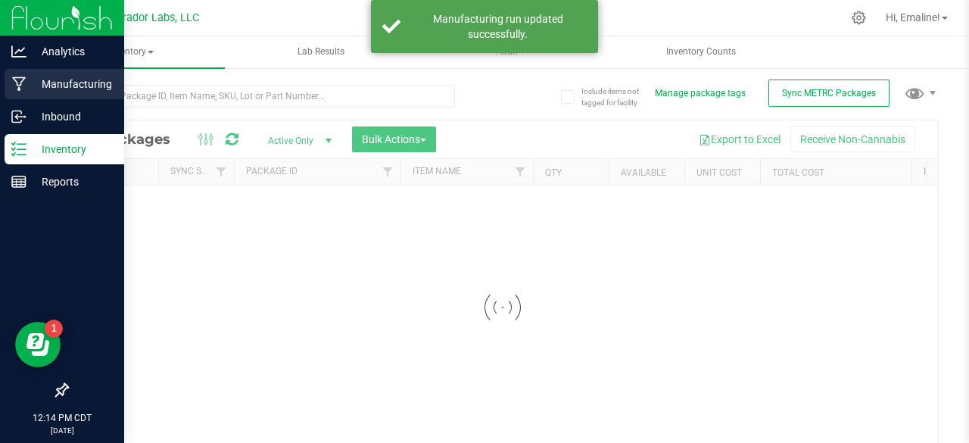
click at [48, 95] on div "Manufacturing" at bounding box center [65, 84] width 120 height 30
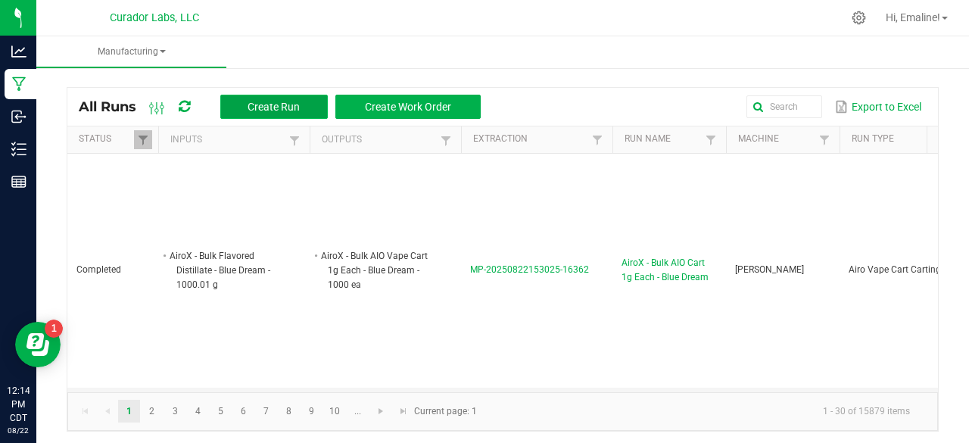
click at [273, 98] on button "Create Run" at bounding box center [273, 107] width 107 height 24
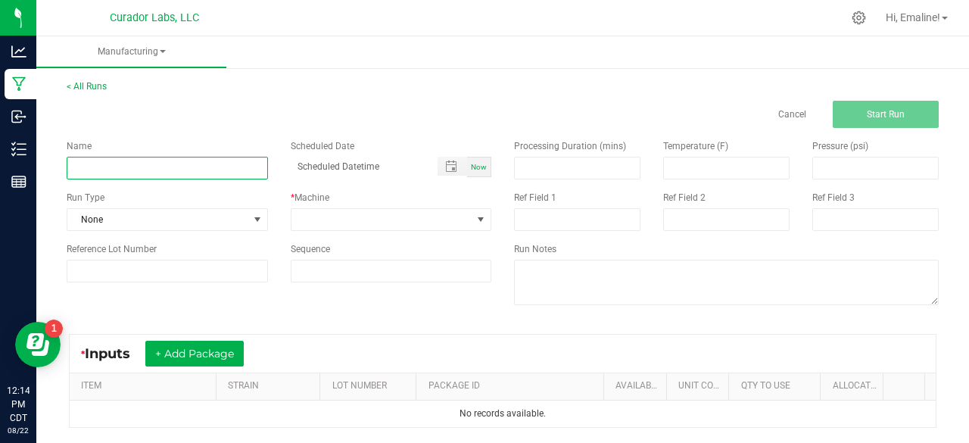
click at [241, 171] on input at bounding box center [167, 168] width 201 height 23
type input "SafeBet - Bulk Cart 1g Each - Blackberry Cough"
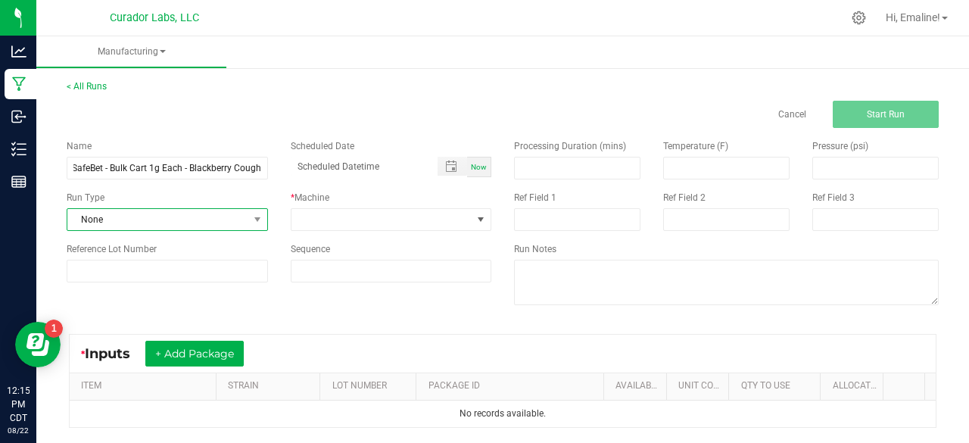
click at [194, 219] on span "None" at bounding box center [157, 219] width 181 height 21
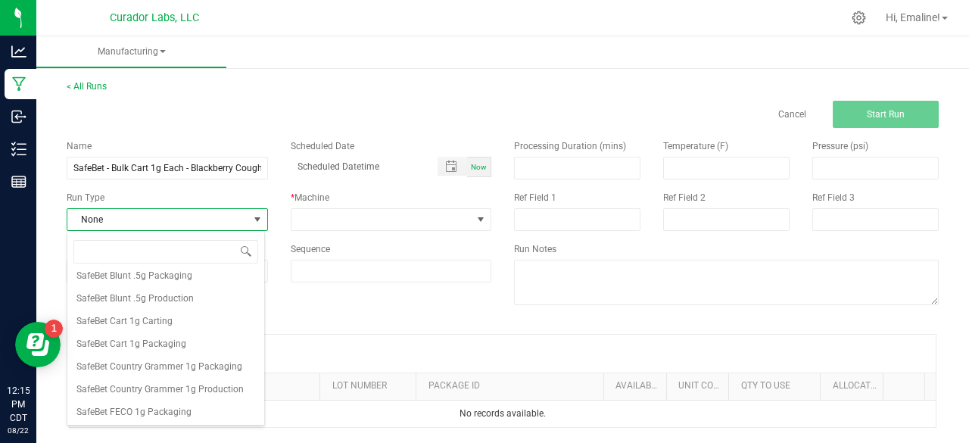
scroll to position [870, 0]
click at [170, 328] on span "SafeBet Cart 1g Carting" at bounding box center [124, 320] width 96 height 15
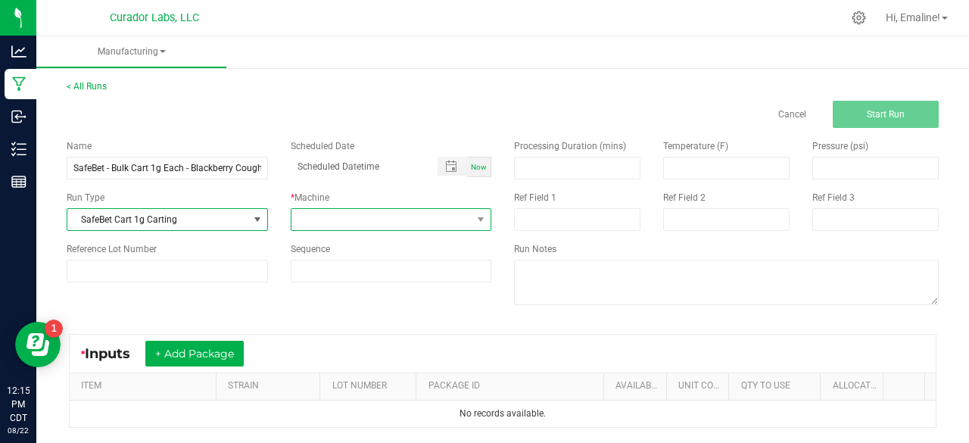
click at [308, 217] on span at bounding box center [381, 219] width 181 height 21
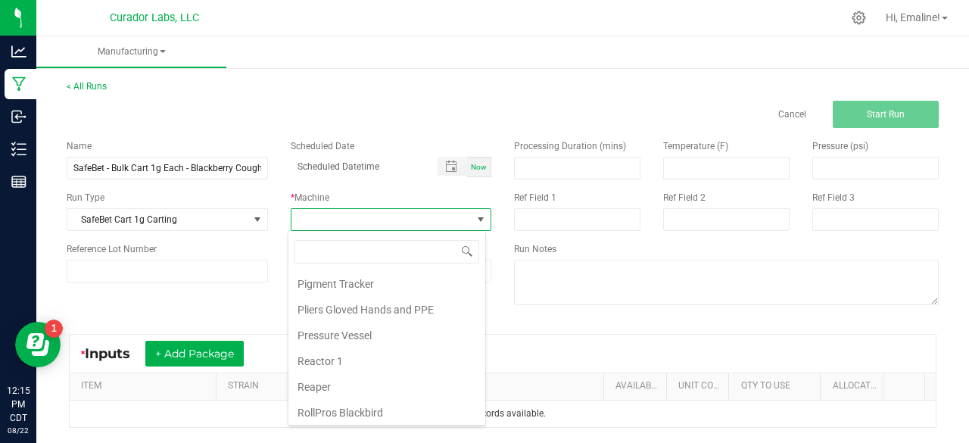
scroll to position [726, 0]
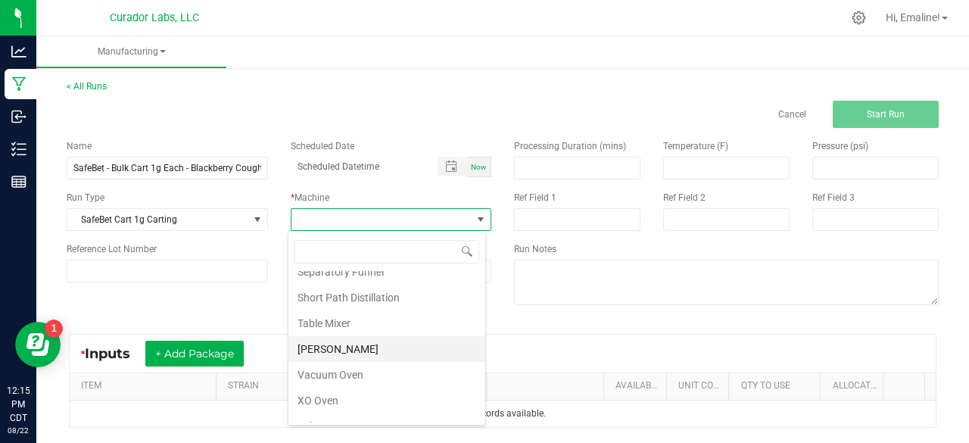
click at [354, 336] on li "[PERSON_NAME]" at bounding box center [386, 349] width 197 height 26
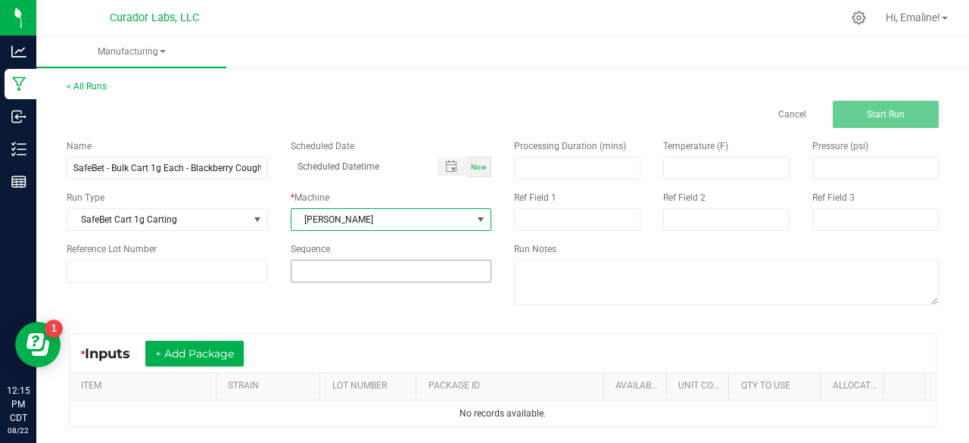
click at [344, 272] on input at bounding box center [391, 270] width 200 height 21
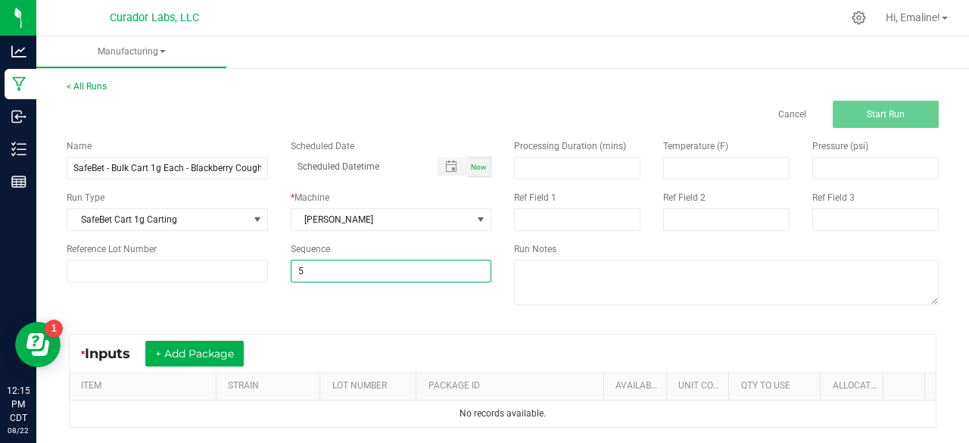
type input "5"
click at [342, 302] on div "Name SafeBet - Bulk Cart 1g Each - Blackberry Cough Scheduled Date Now Run Type…" at bounding box center [502, 224] width 894 height 192
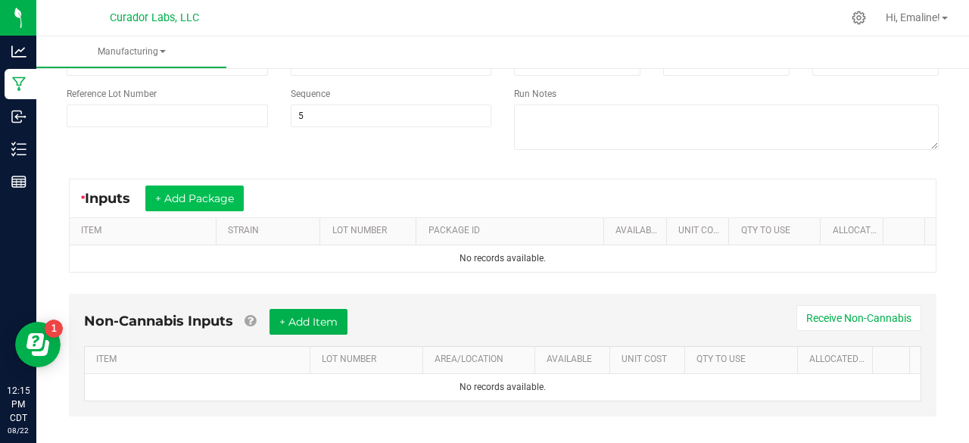
scroll to position [157, 0]
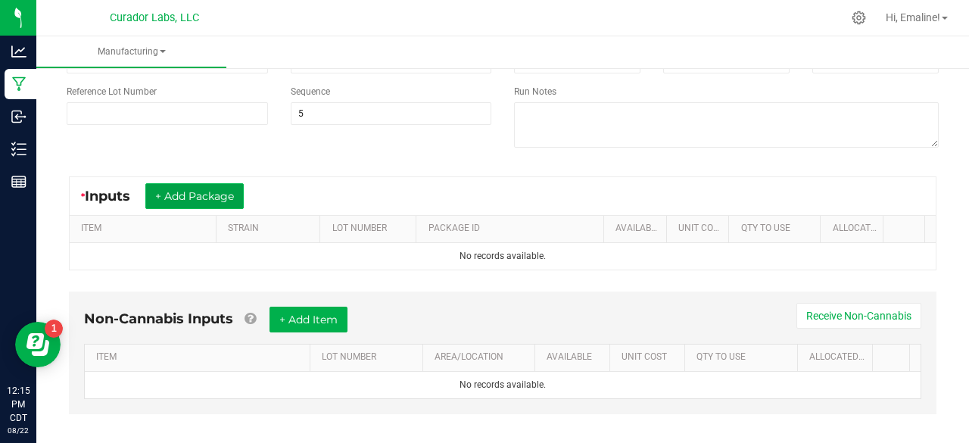
click at [206, 184] on button "+ Add Package" at bounding box center [194, 196] width 98 height 26
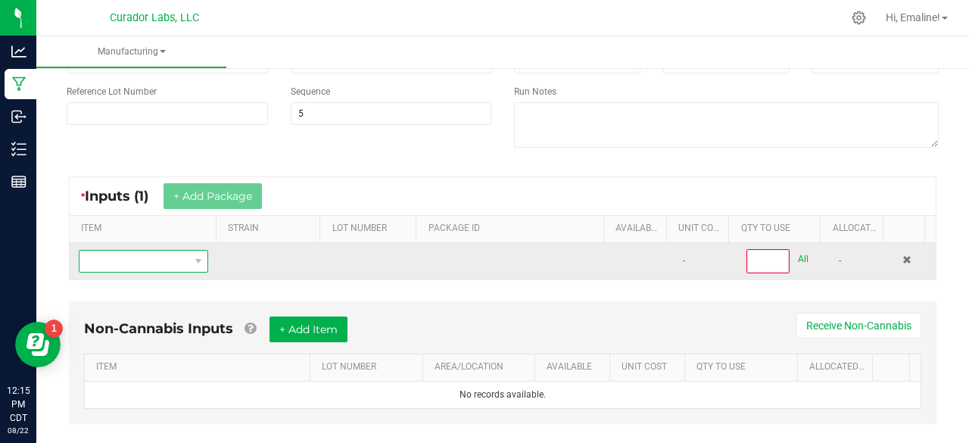
click at [174, 264] on span "NO DATA FOUND" at bounding box center [133, 260] width 109 height 21
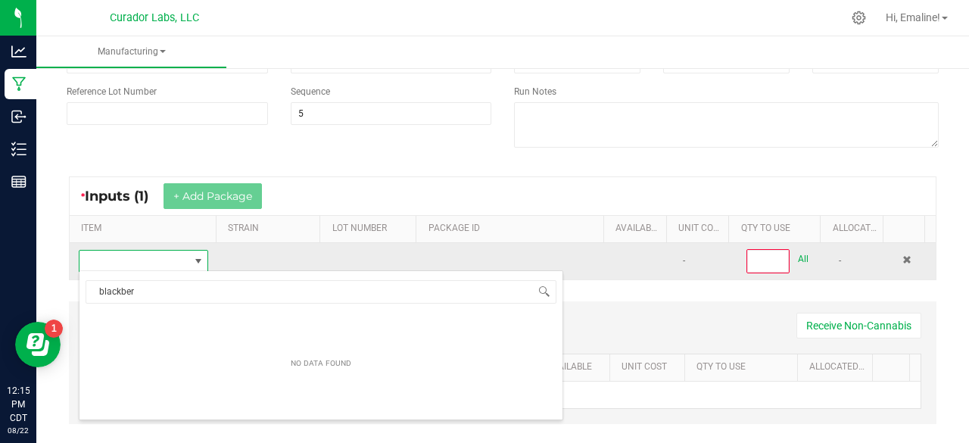
scroll to position [0, 0]
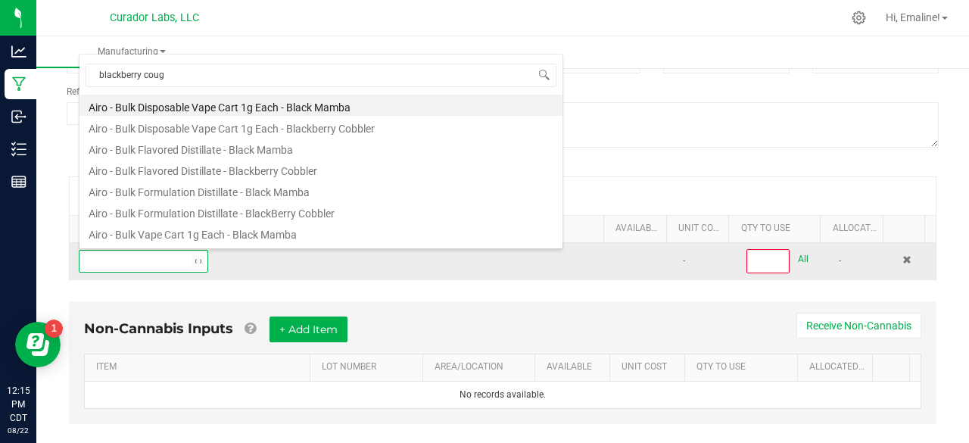
type input "blackberry cough"
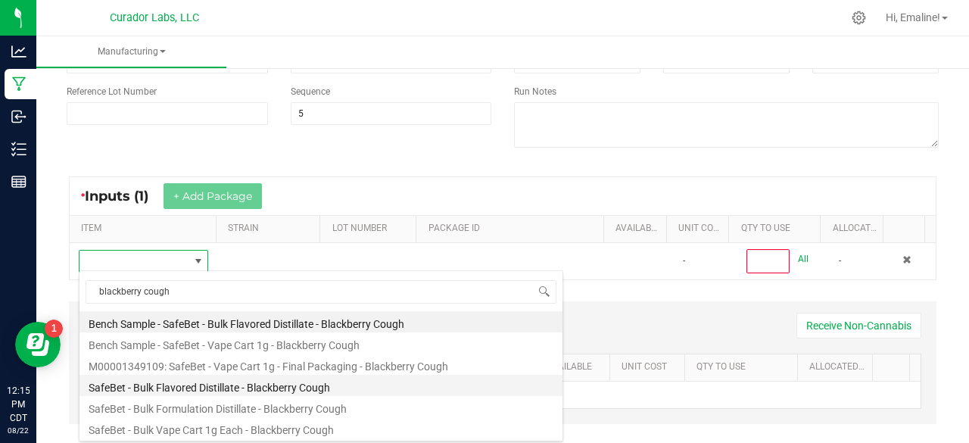
click at [206, 382] on li "SafeBet - Bulk Flavored Distillate - Blackberry Cough" at bounding box center [320, 385] width 483 height 21
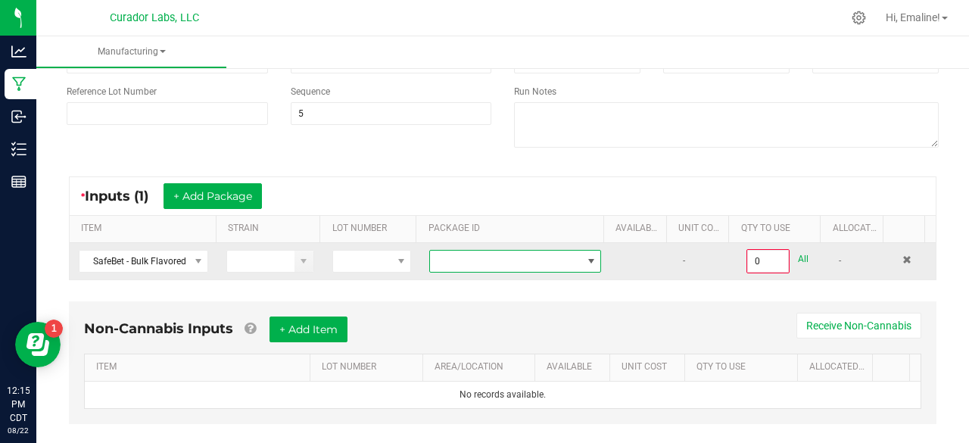
click at [473, 259] on span at bounding box center [505, 260] width 151 height 21
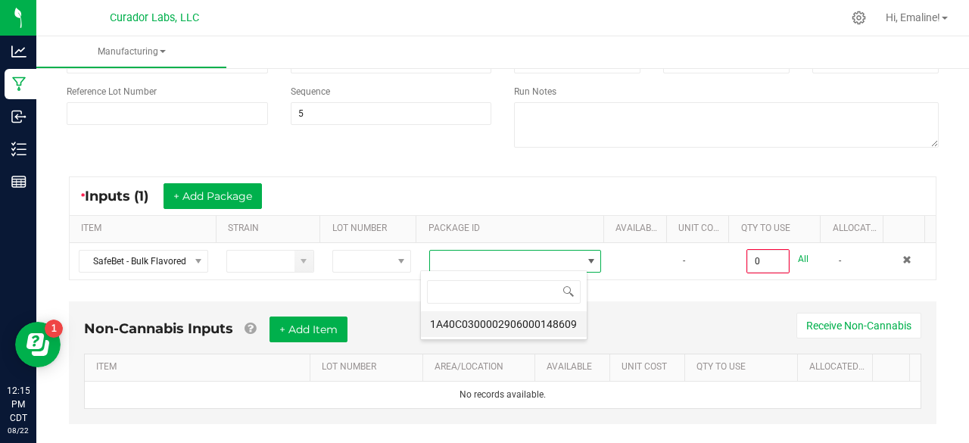
click at [490, 316] on li "1A40C0300002906000148609" at bounding box center [504, 324] width 166 height 26
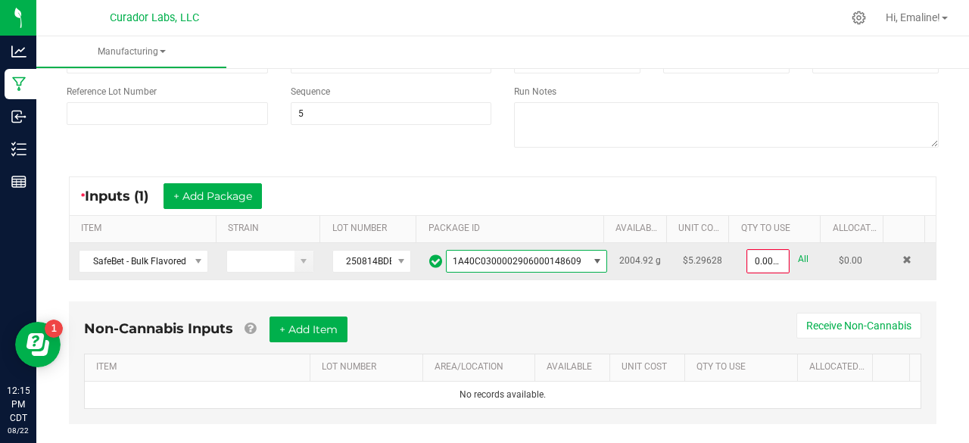
click at [798, 256] on link "All" at bounding box center [803, 259] width 11 height 20
type input "2004.9200 g"
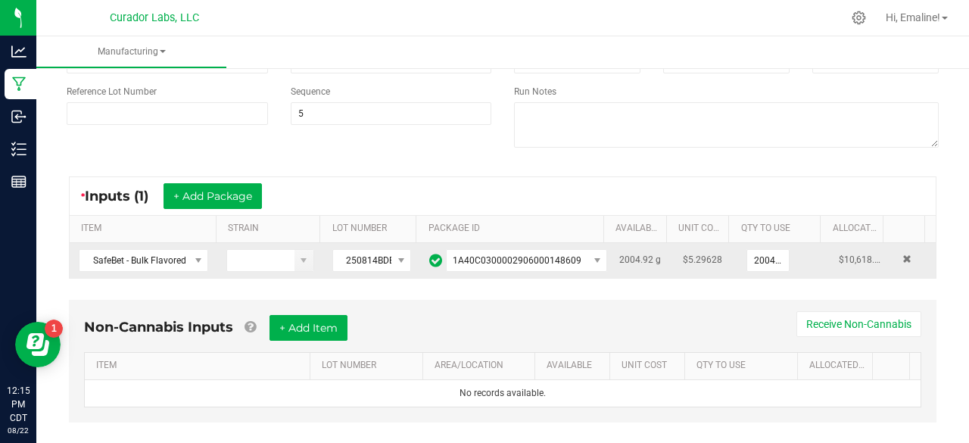
click at [941, 232] on div "< All Runs Cancel Start Run Name SafeBet - Bulk Cart 1g Each - Blackberry Cough…" at bounding box center [502, 186] width 932 height 559
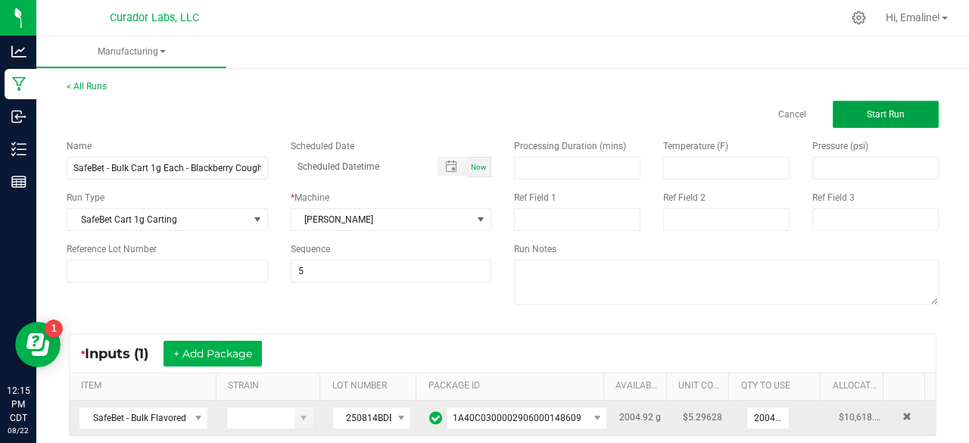
click at [904, 117] on button "Start Run" at bounding box center [885, 114] width 106 height 27
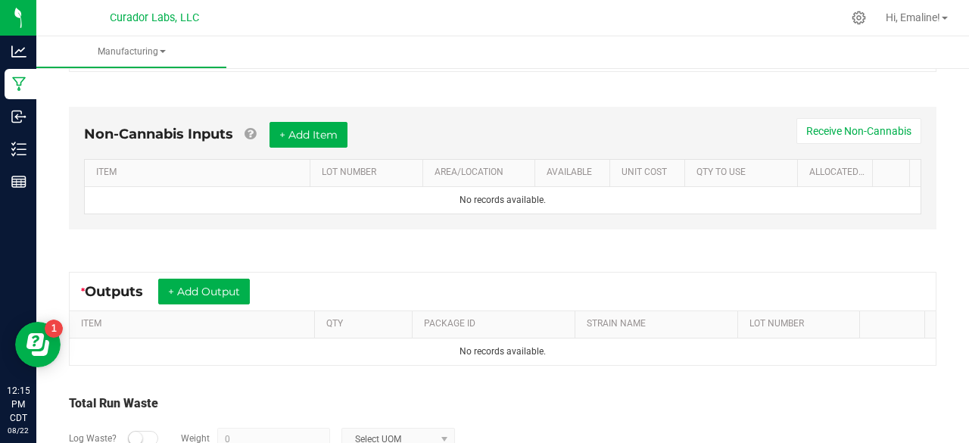
scroll to position [386, 0]
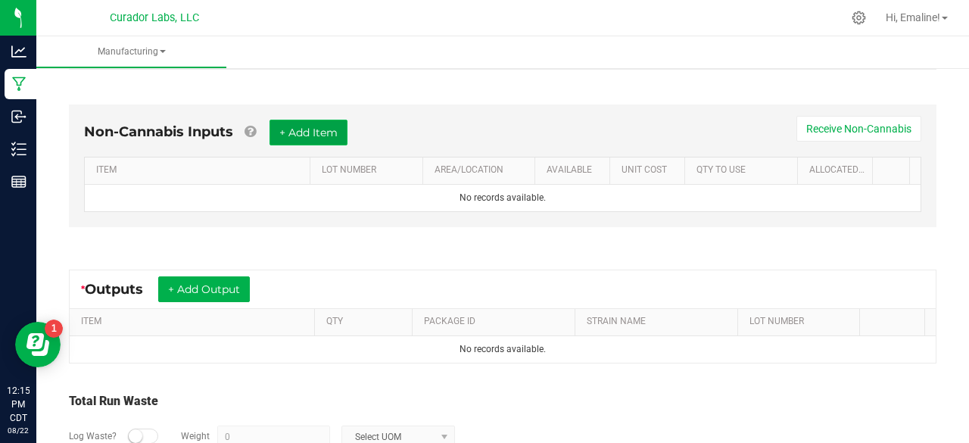
click at [347, 132] on button "+ Add Item" at bounding box center [308, 133] width 78 height 26
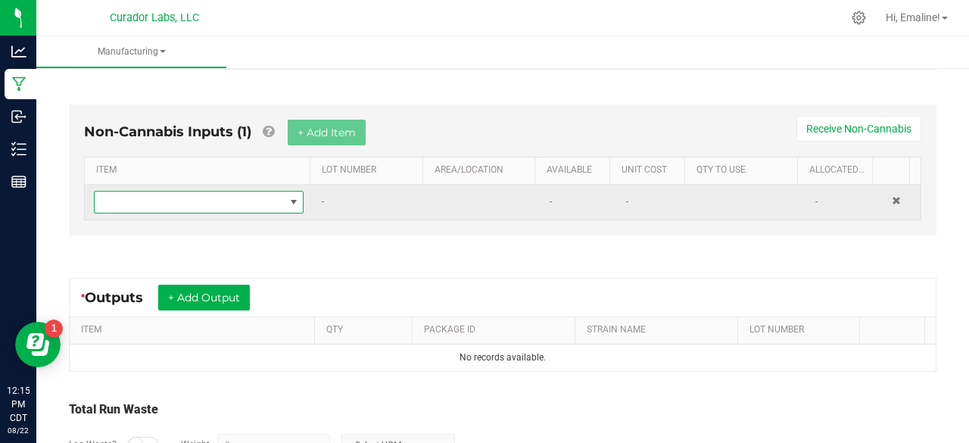
click at [264, 198] on span "NO DATA FOUND" at bounding box center [189, 201] width 189 height 21
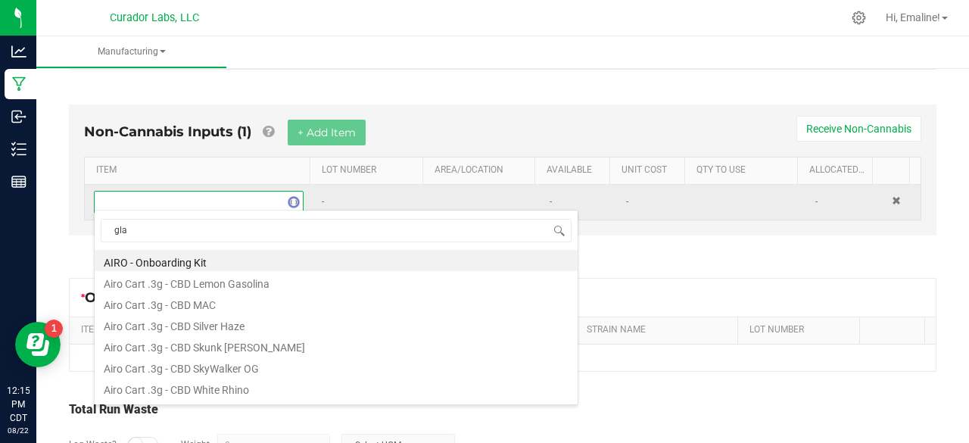
scroll to position [22, 200]
type input "glass"
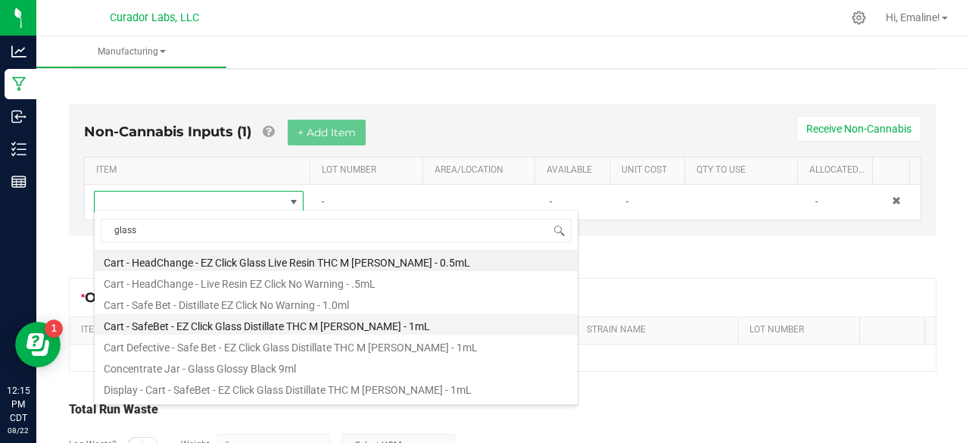
click at [218, 321] on li "Cart - SafeBet - EZ Click Glass Distillate THC M Diamond MJ - 1mL" at bounding box center [336, 323] width 483 height 21
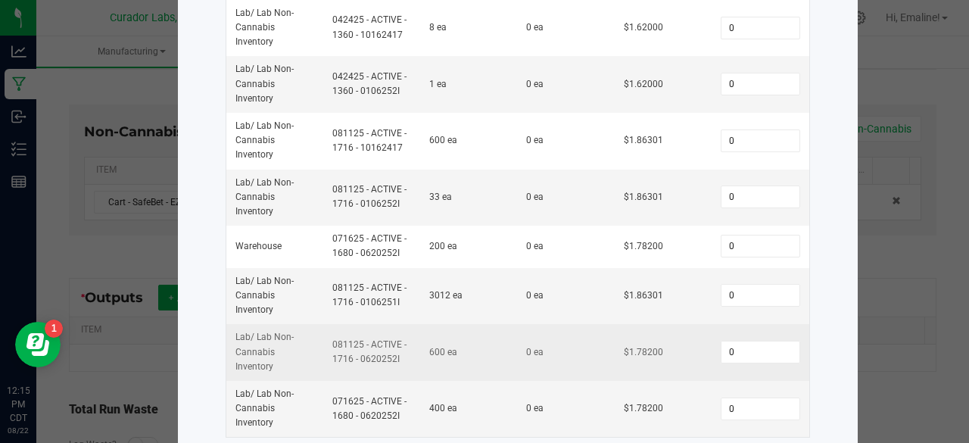
scroll to position [265, 0]
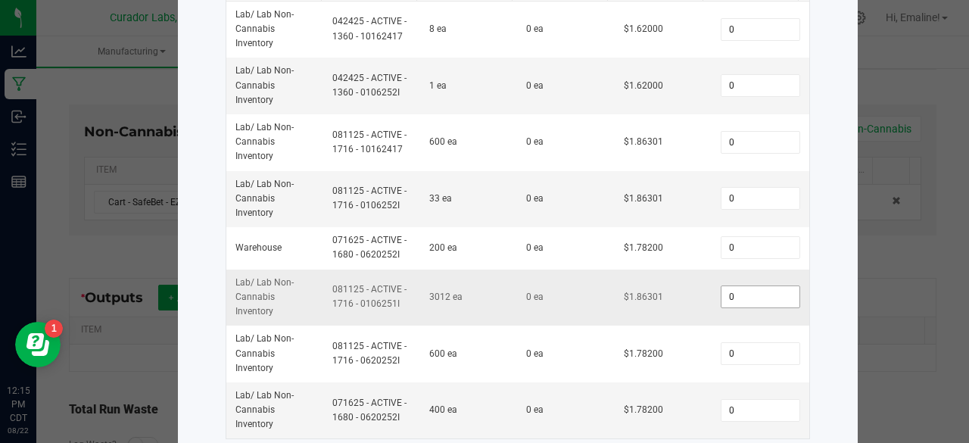
click at [743, 302] on input "0" at bounding box center [759, 296] width 77 height 21
type input "2,000"
click at [813, 306] on form "Item Cart - SafeBet - EZ Click Glass Distillate THC M Diamond MJ - 1mL Total Qt…" at bounding box center [517, 145] width 611 height 608
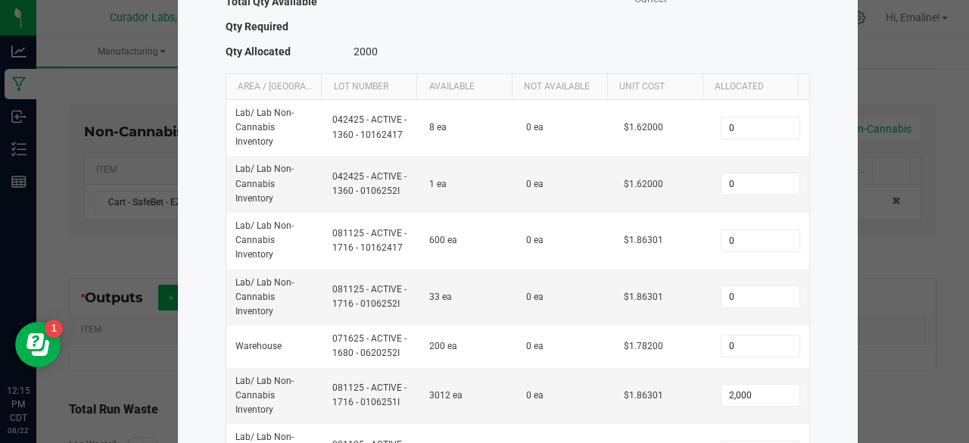
scroll to position [142, 0]
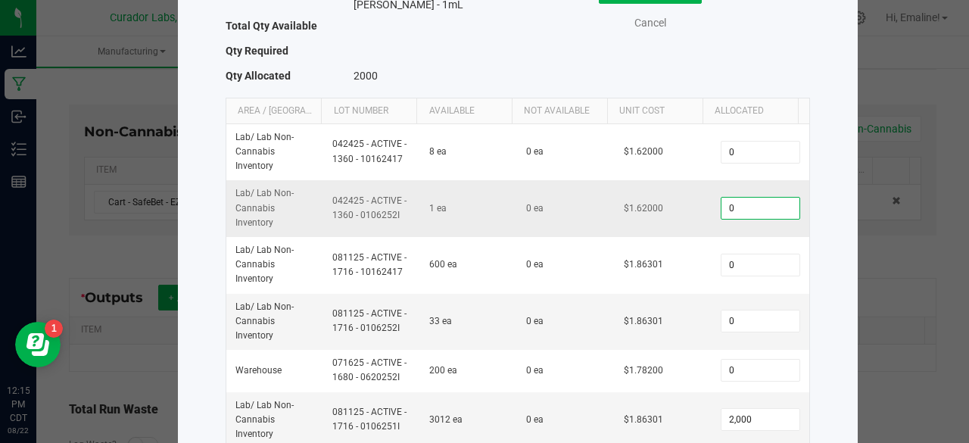
click at [734, 211] on input "0" at bounding box center [759, 208] width 77 height 21
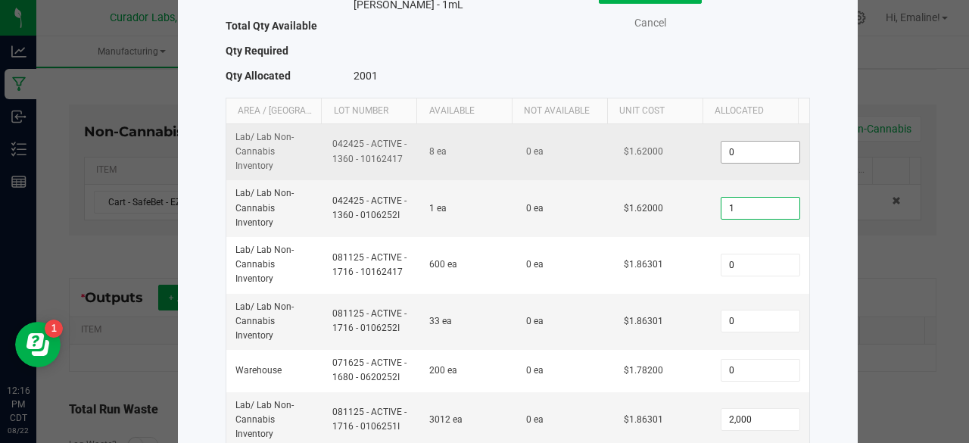
type input "1"
click at [743, 154] on input "0" at bounding box center [759, 152] width 77 height 21
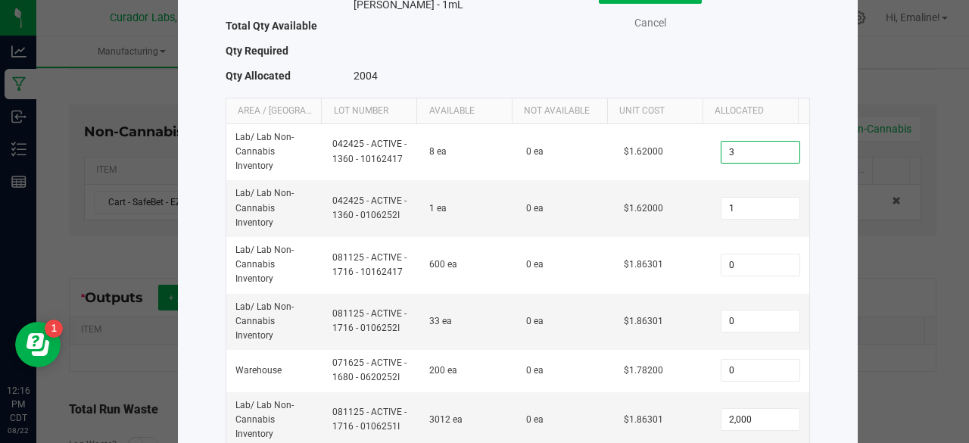
type input "3"
click at [811, 220] on form "Item Cart - SafeBet - EZ Click Glass Distillate THC M Diamond MJ - 1mL Total Qt…" at bounding box center [517, 268] width 611 height 608
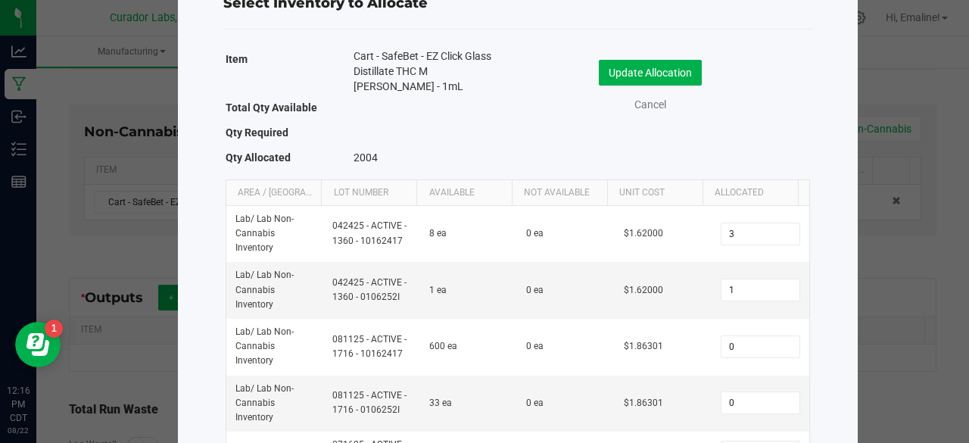
scroll to position [45, 0]
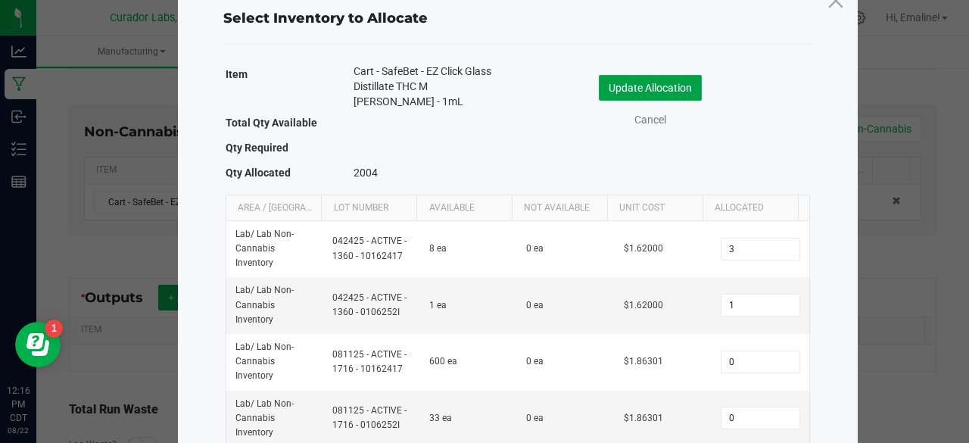
click at [689, 91] on button "Update Allocation" at bounding box center [650, 88] width 103 height 26
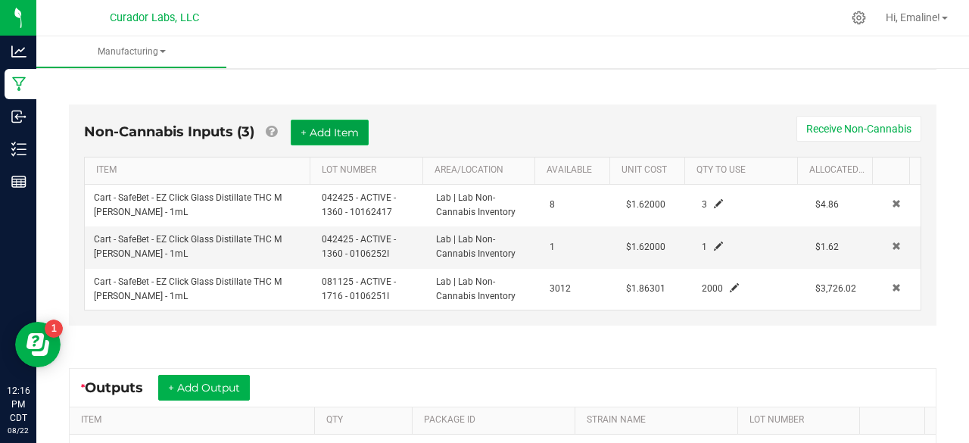
click at [351, 128] on button "+ Add Item" at bounding box center [330, 133] width 78 height 26
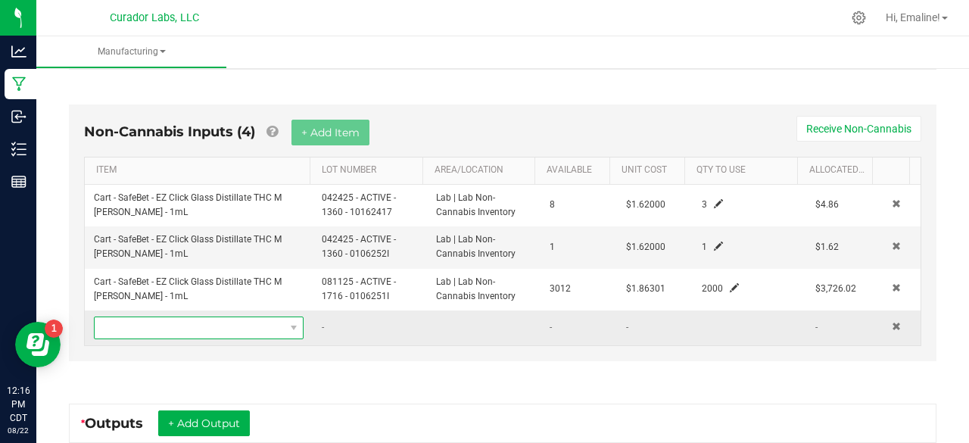
click at [241, 325] on span "NO DATA FOUND" at bounding box center [189, 327] width 189 height 21
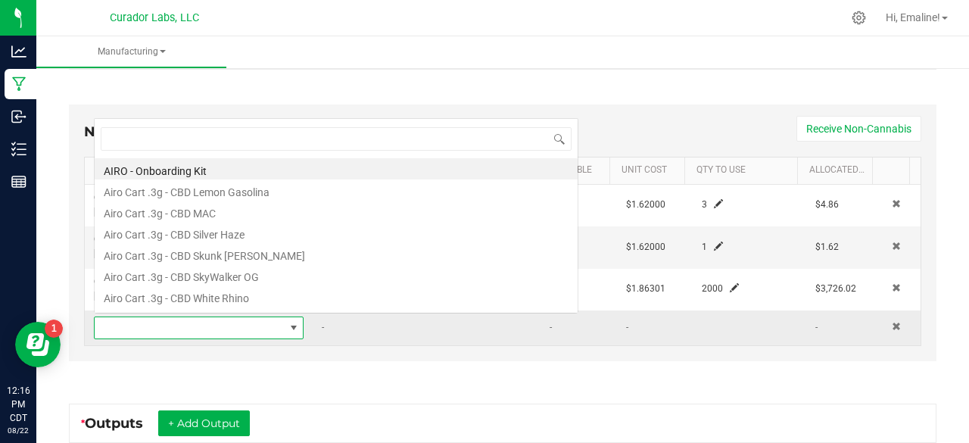
scroll to position [22, 200]
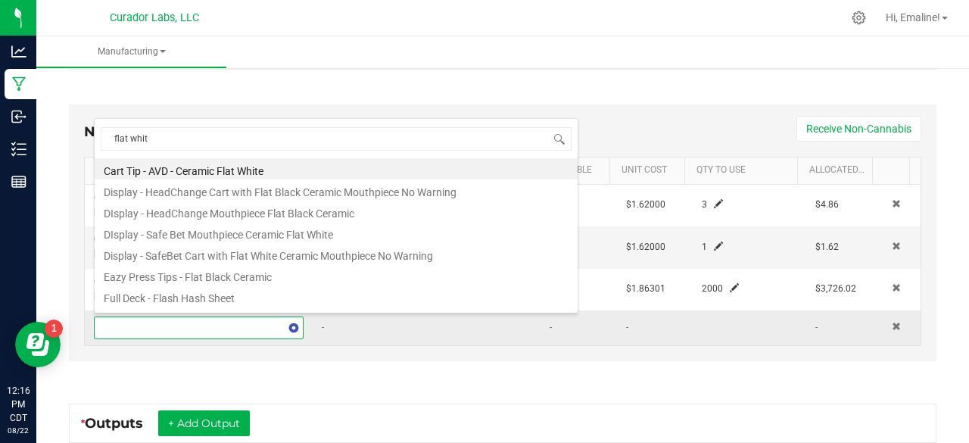
type input "flat white"
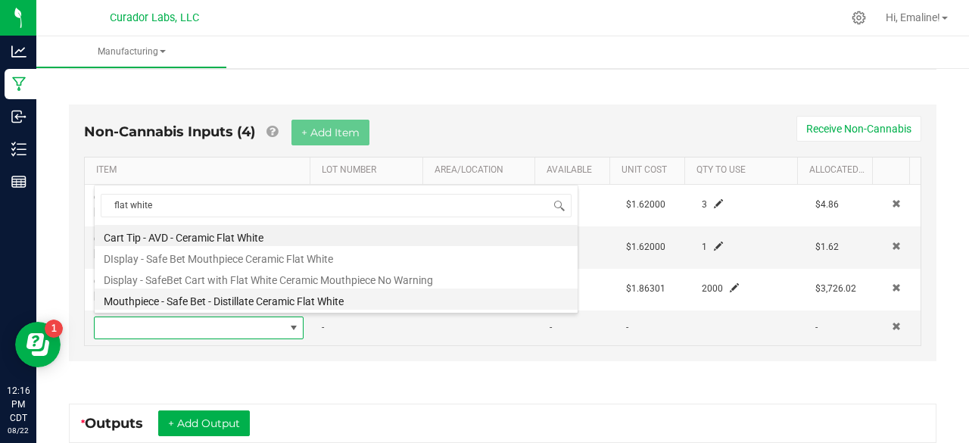
click at [148, 296] on li "Mouthpiece - Safe Bet - Distillate Ceramic Flat White" at bounding box center [336, 298] width 483 height 21
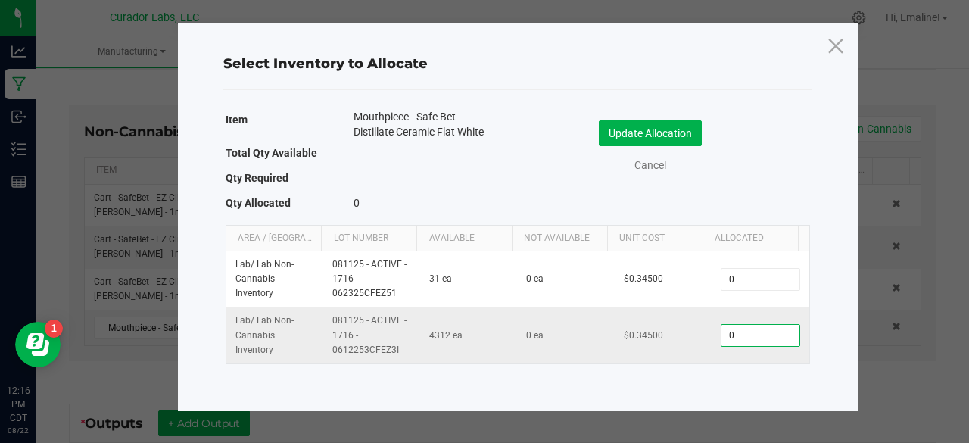
click at [737, 332] on input "0" at bounding box center [759, 335] width 77 height 21
type input "2,000"
click at [692, 138] on button "Update Allocation" at bounding box center [650, 133] width 103 height 26
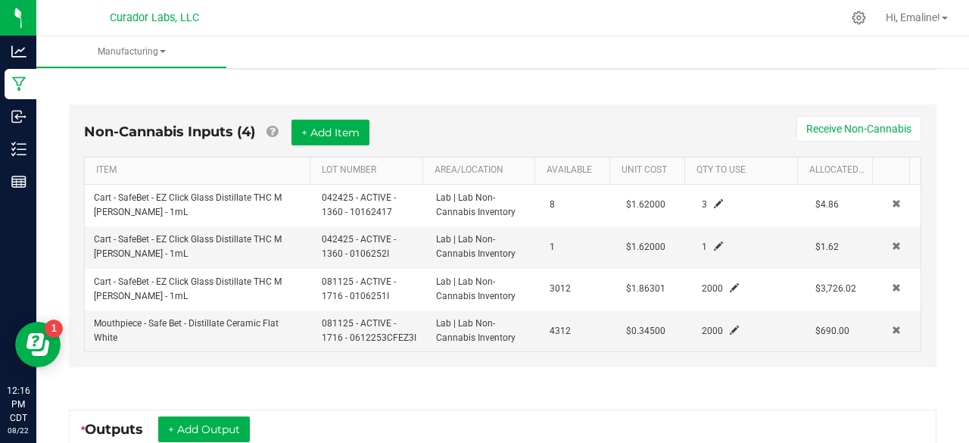
click at [932, 258] on div "Non-Cannabis Inputs (4) + Add Item Receive Non-Cannabis ITEM LOT NUMBER AREA/LO…" at bounding box center [502, 239] width 894 height 313
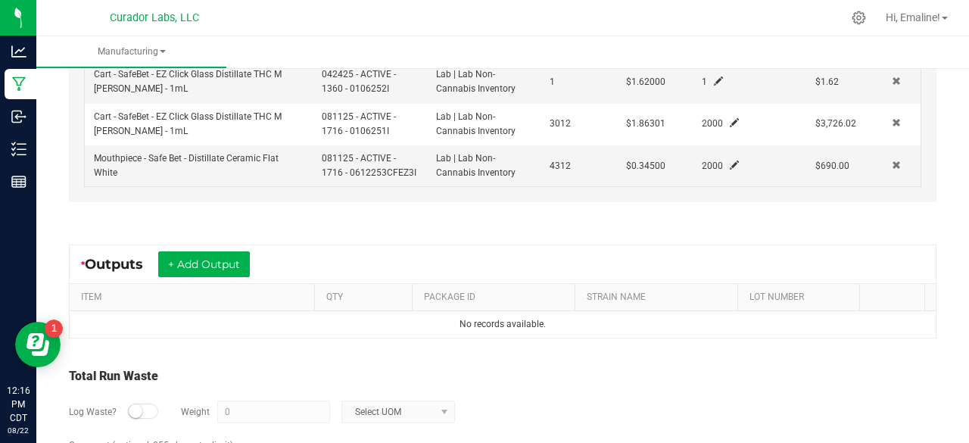
scroll to position [561, 0]
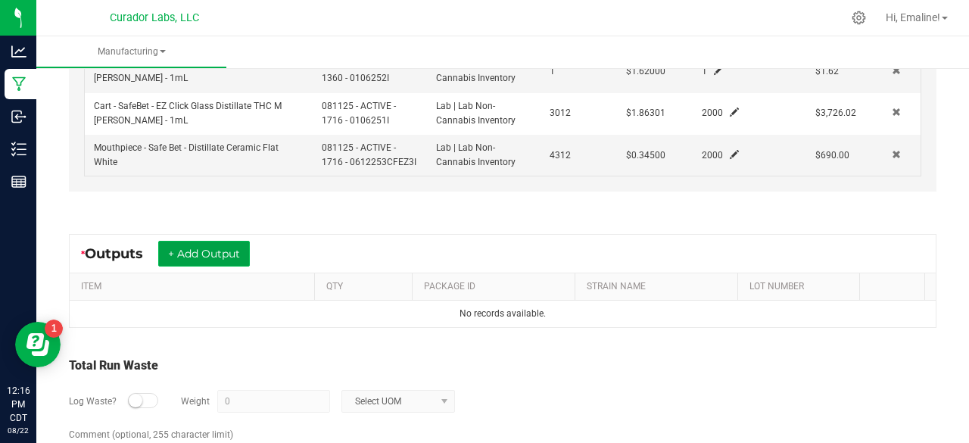
click at [236, 252] on button "+ Add Output" at bounding box center [204, 254] width 92 height 26
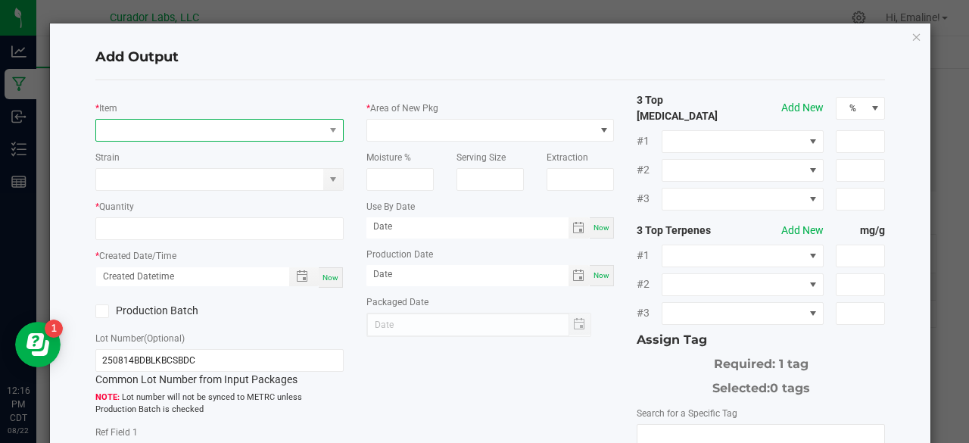
click at [238, 126] on span "NO DATA FOUND" at bounding box center [210, 130] width 228 height 21
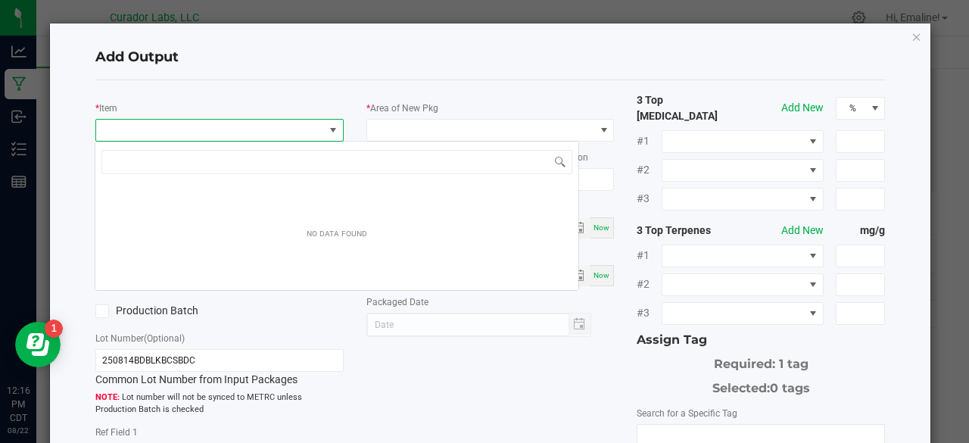
scroll to position [22, 244]
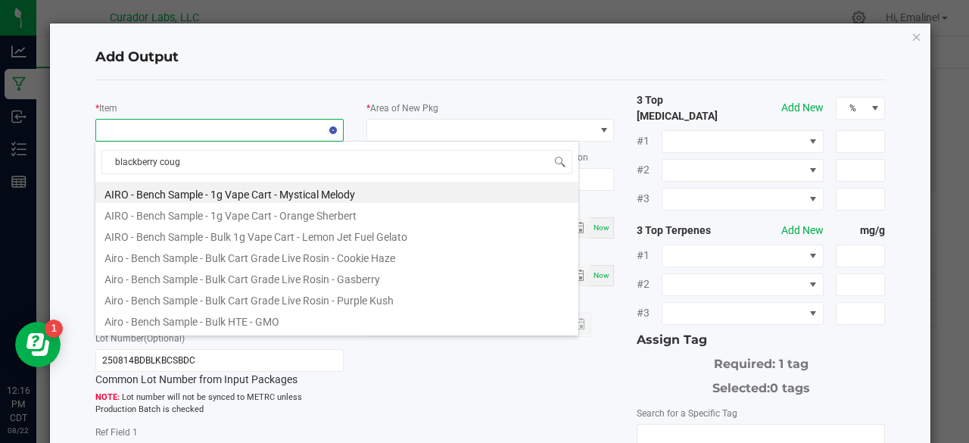
type input "blackberry cough"
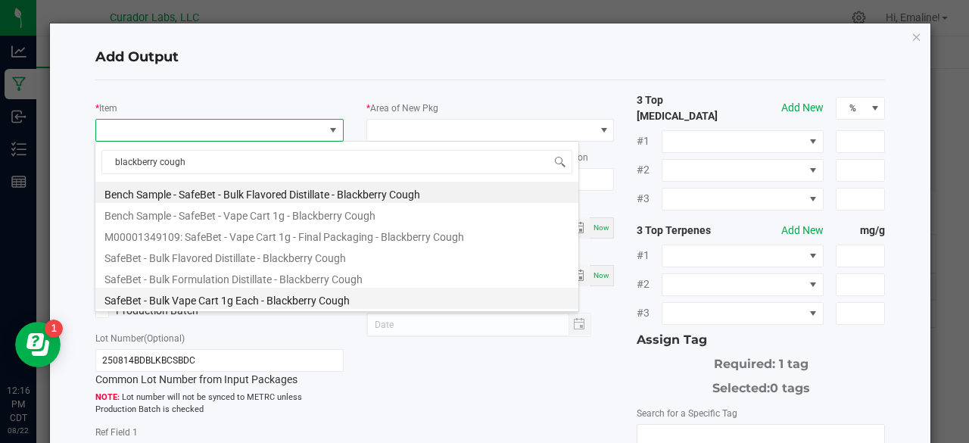
click at [230, 298] on li "SafeBet - Bulk Vape Cart 1g Each - Blackberry Cough" at bounding box center [336, 298] width 483 height 21
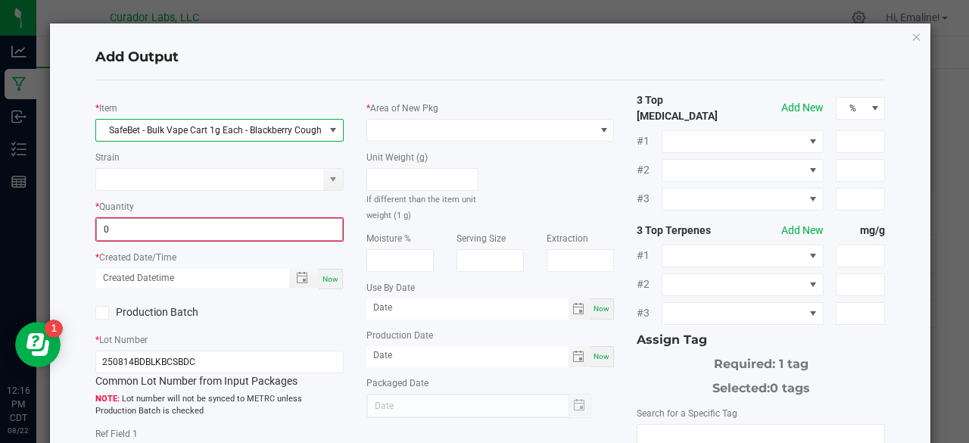
click at [198, 227] on input "0" at bounding box center [219, 229] width 245 height 21
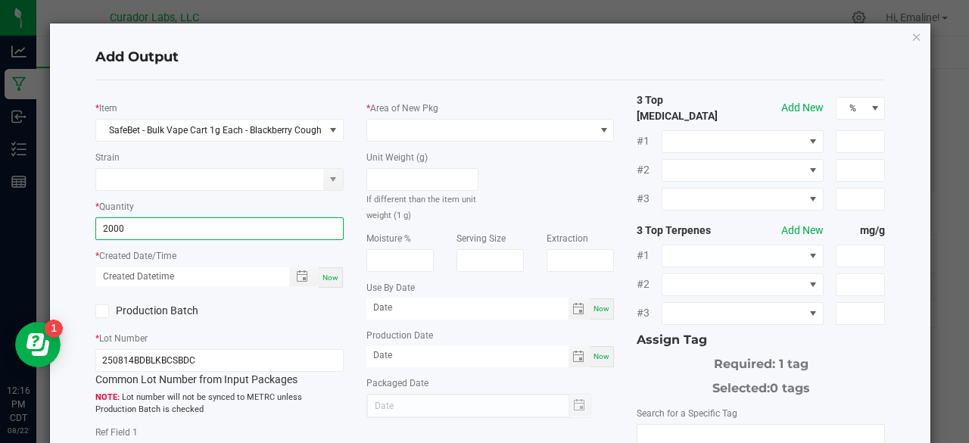
type input "2000 ea"
click at [322, 274] on span "Now" at bounding box center [330, 277] width 16 height 8
type input "08/22/2025 12:16 PM"
type input "[DATE]"
click at [103, 311] on icon at bounding box center [102, 311] width 10 height 0
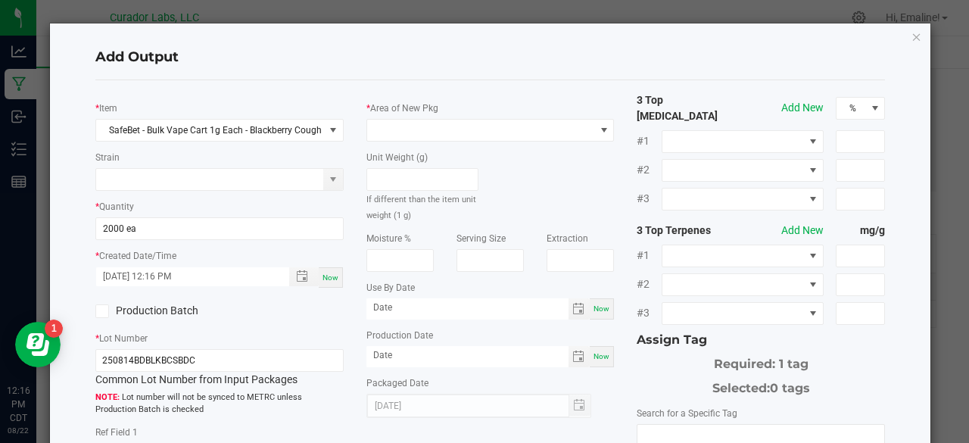
click at [0, 0] on input "Production Batch" at bounding box center [0, 0] width 0 height 0
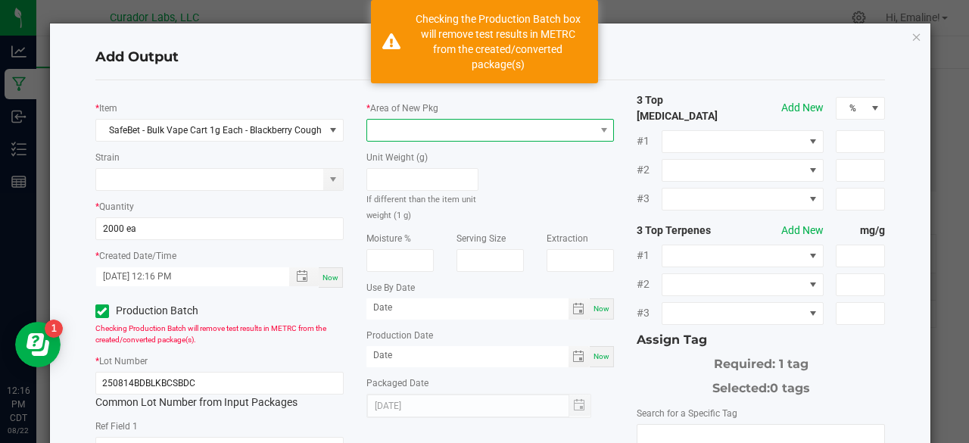
click at [427, 129] on span at bounding box center [481, 130] width 228 height 21
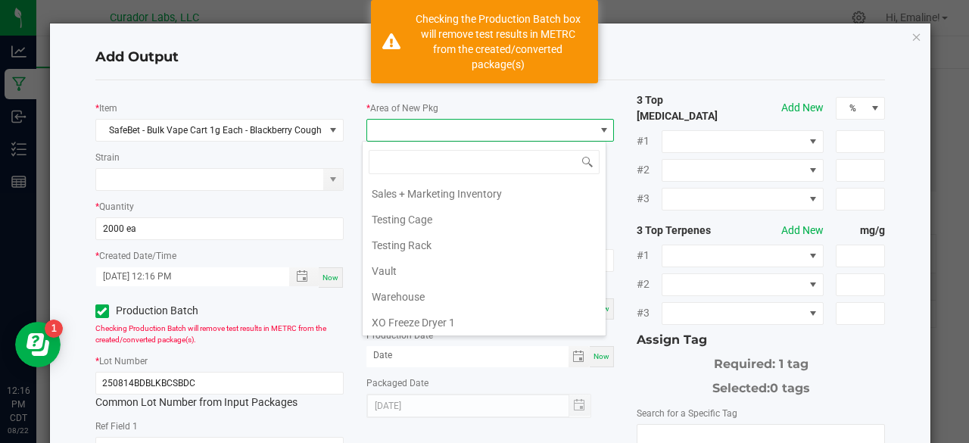
scroll to position [1545, 0]
click at [411, 257] on li "Vault" at bounding box center [483, 270] width 243 height 26
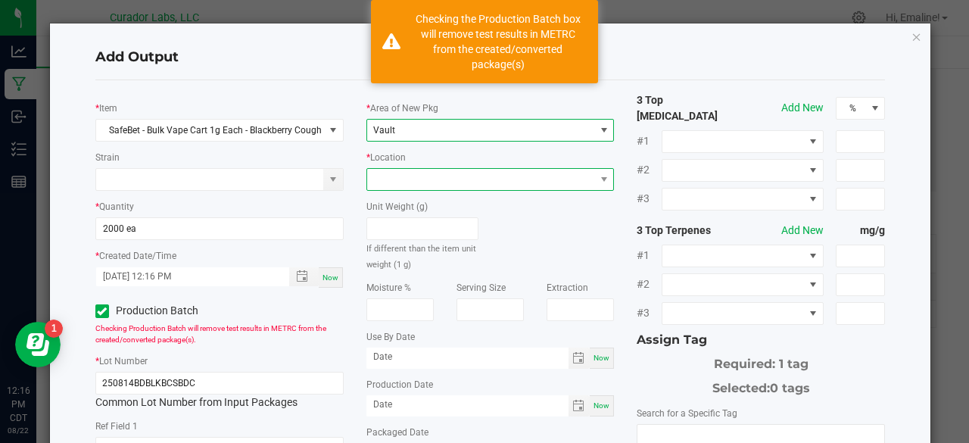
click at [421, 183] on span at bounding box center [481, 179] width 228 height 21
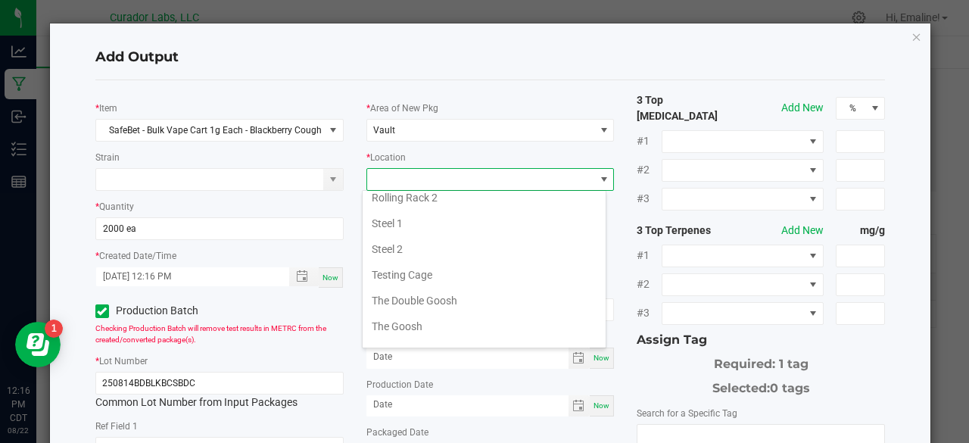
scroll to position [630, 0]
click at [427, 260] on li "Testing Cage" at bounding box center [483, 271] width 243 height 26
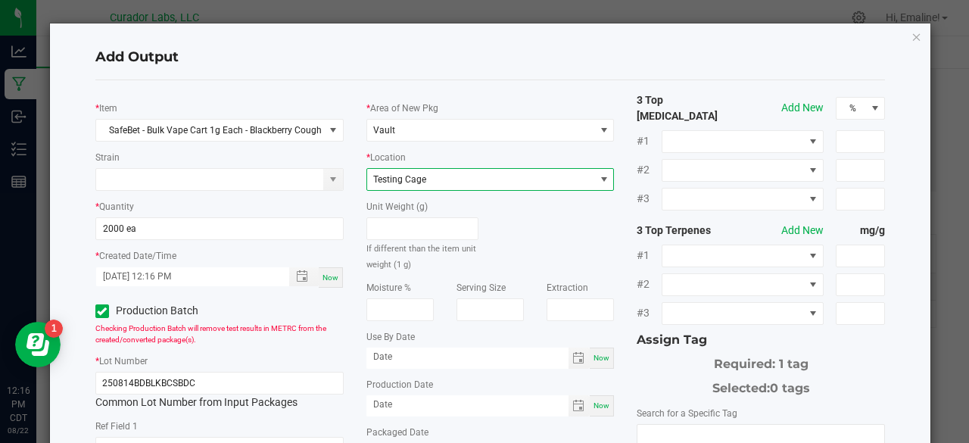
click at [501, 231] on div "Unit Weight (g) If different than the item unit weight (1 g)" at bounding box center [490, 231] width 271 height 81
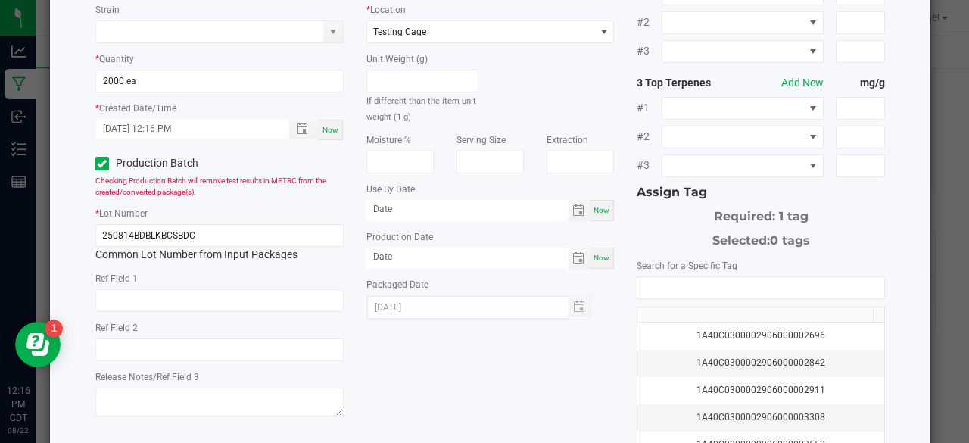
scroll to position [152, 0]
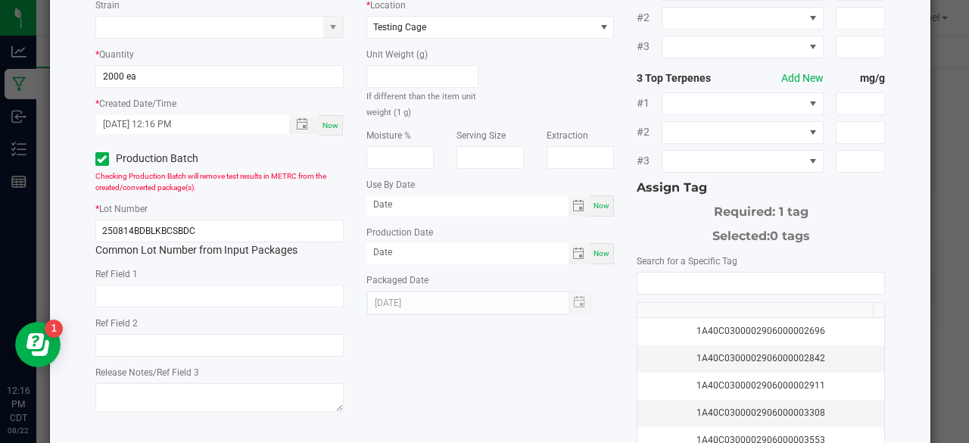
click at [594, 255] on span "Now" at bounding box center [601, 253] width 16 height 8
type input "[DATE]"
click at [598, 205] on span "Now" at bounding box center [601, 205] width 16 height 8
click at [525, 209] on input "[DATE]" at bounding box center [467, 204] width 202 height 19
type input "08/22/2026"
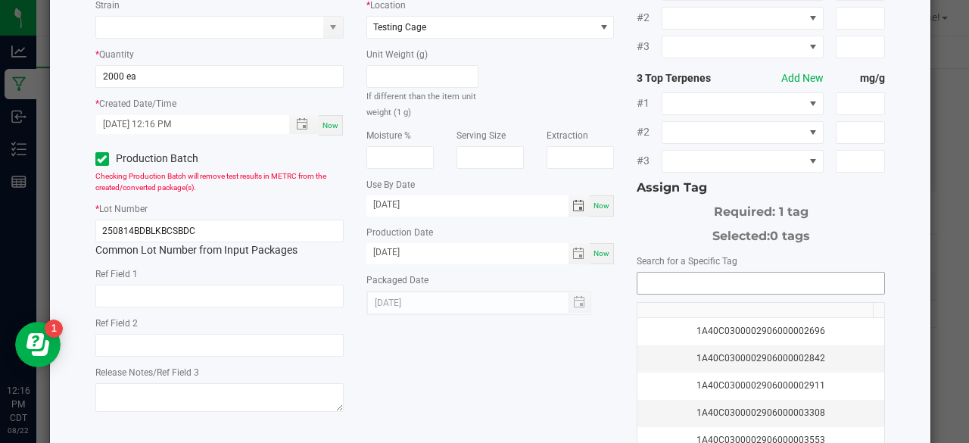
click at [686, 272] on input "NO DATA FOUND" at bounding box center [760, 282] width 247 height 21
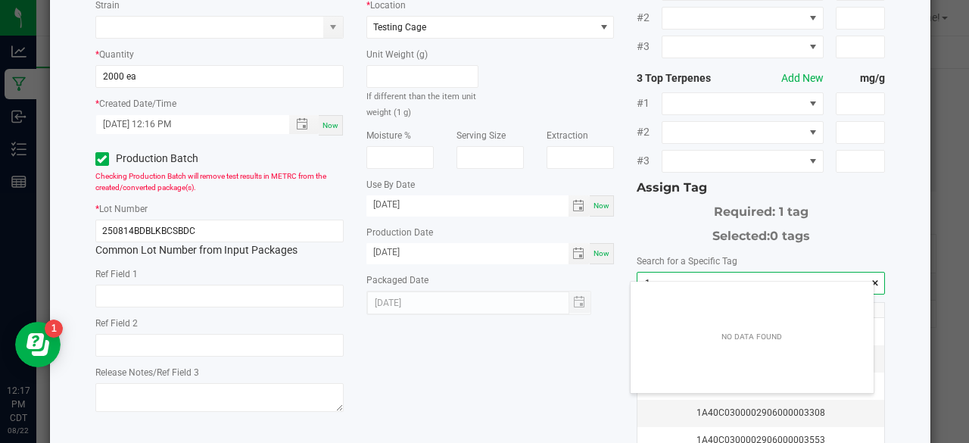
scroll to position [21, 244]
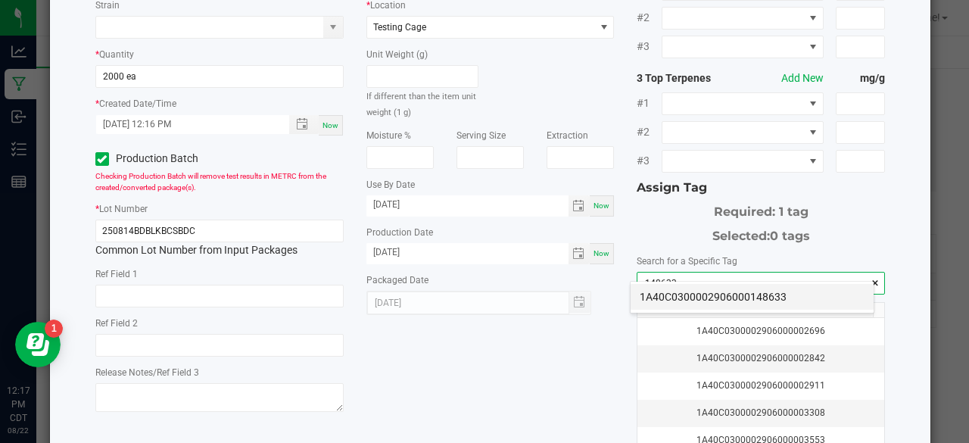
click at [694, 293] on li "1A40C0300002906000148633" at bounding box center [751, 297] width 243 height 26
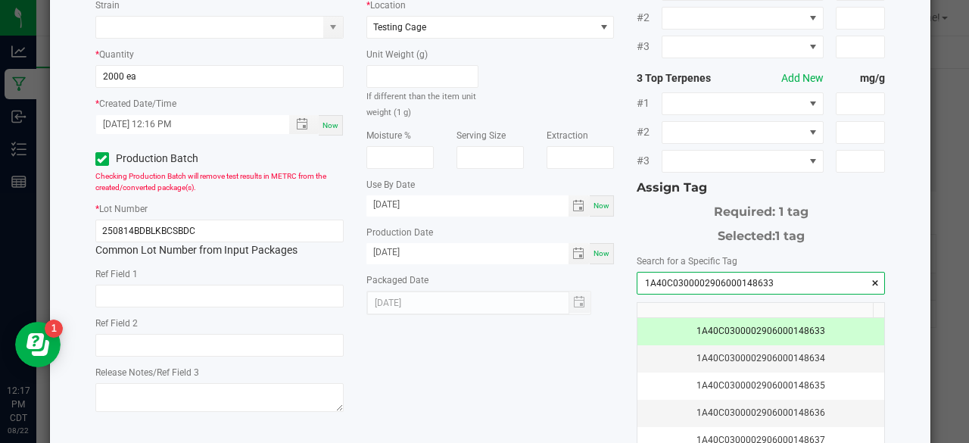
type input "1A40C0300002906000148633"
click at [560, 376] on div "* Item SafeBet - Bulk Vape Cart 1g Each - Blackberry Cough Strain * Quantity 20…" at bounding box center [490, 216] width 813 height 552
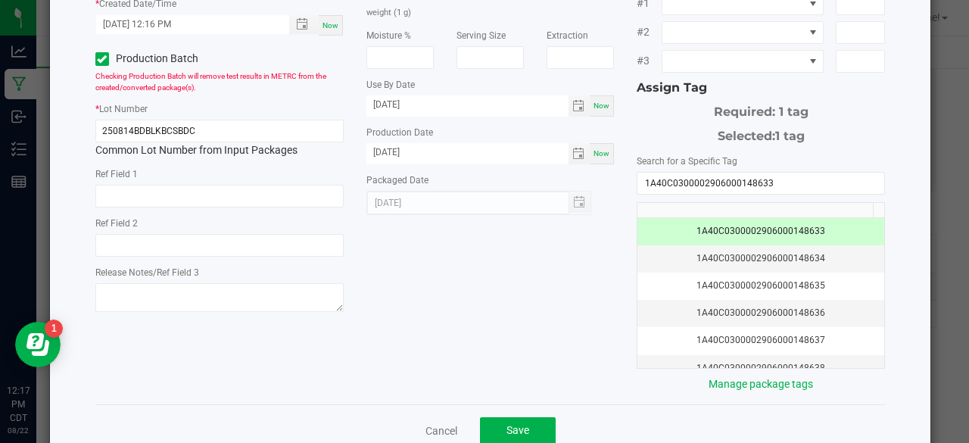
scroll to position [275, 0]
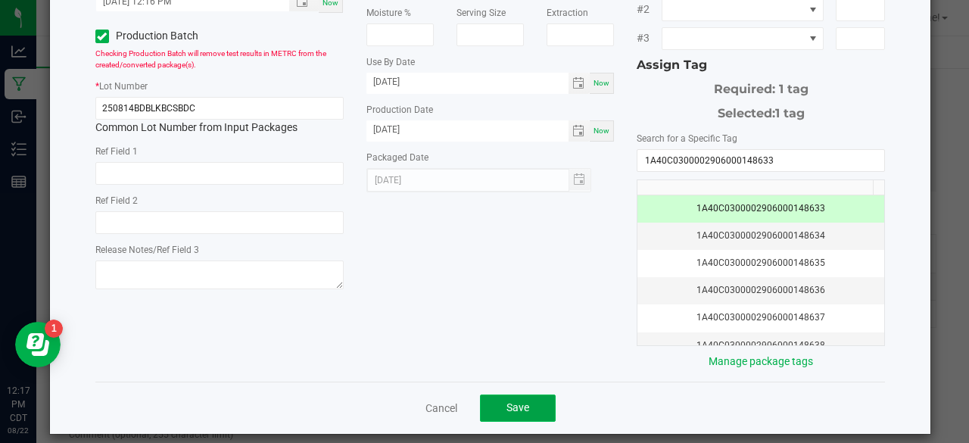
click at [535, 394] on button "Save" at bounding box center [518, 407] width 76 height 27
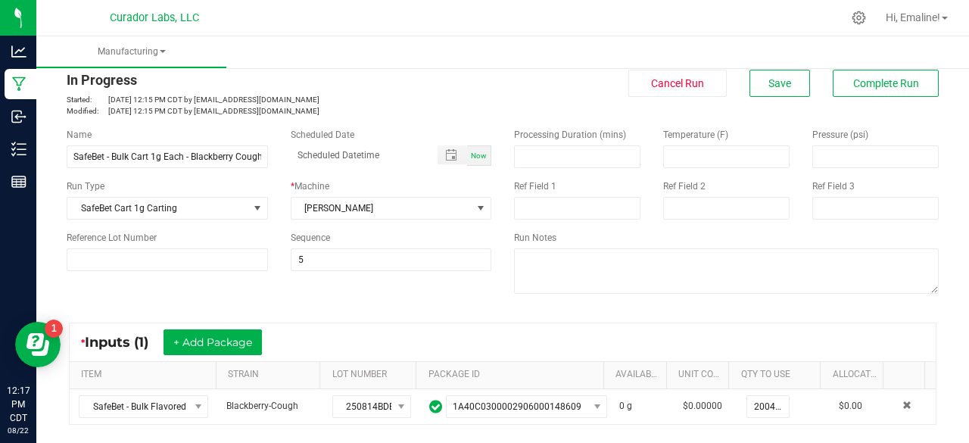
scroll to position [0, 0]
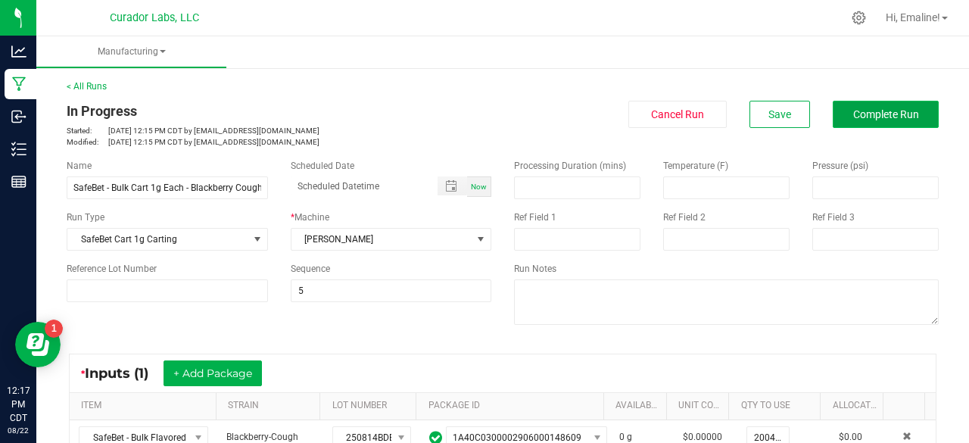
click at [853, 112] on span "Complete Run" at bounding box center [886, 114] width 66 height 12
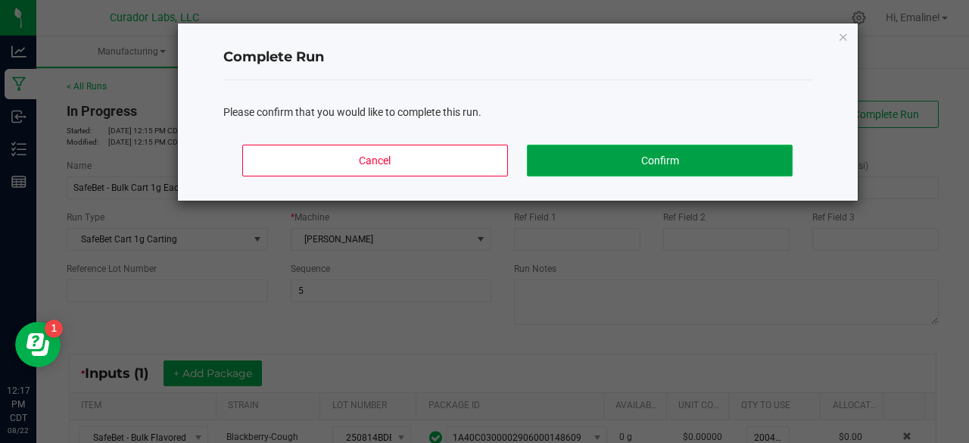
click at [755, 151] on button "Confirm" at bounding box center [659, 161] width 265 height 32
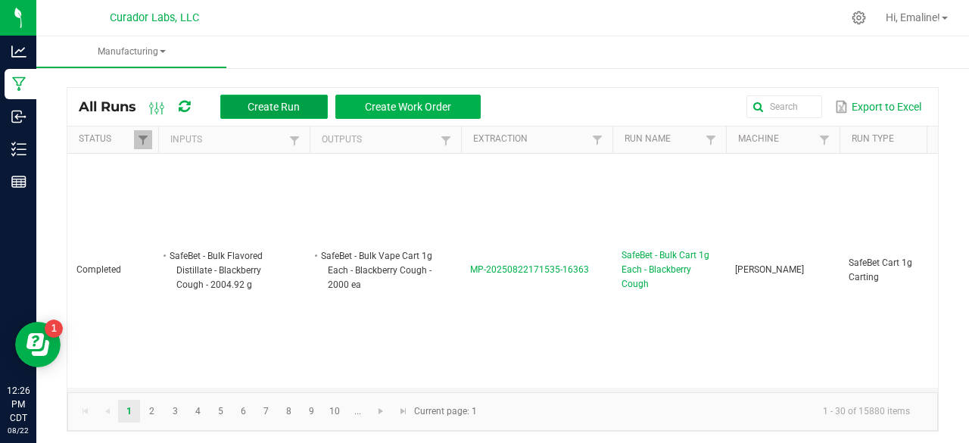
click at [282, 101] on span "Create Run" at bounding box center [273, 107] width 52 height 12
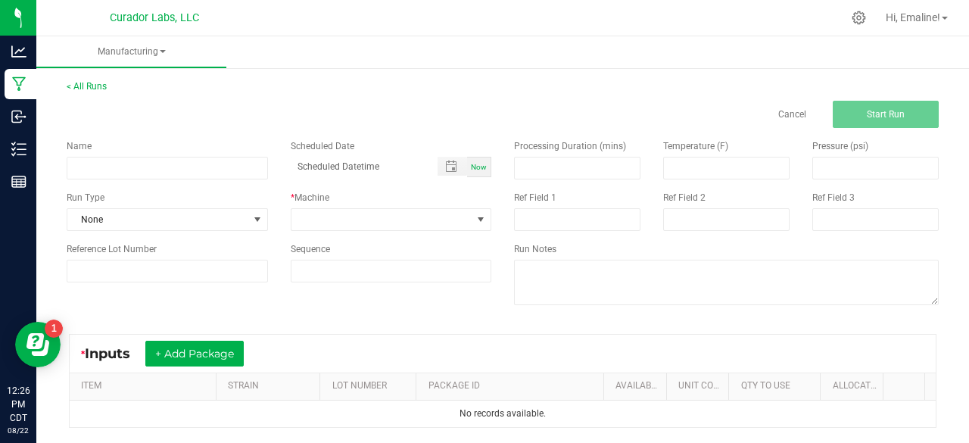
scroll to position [170, 0]
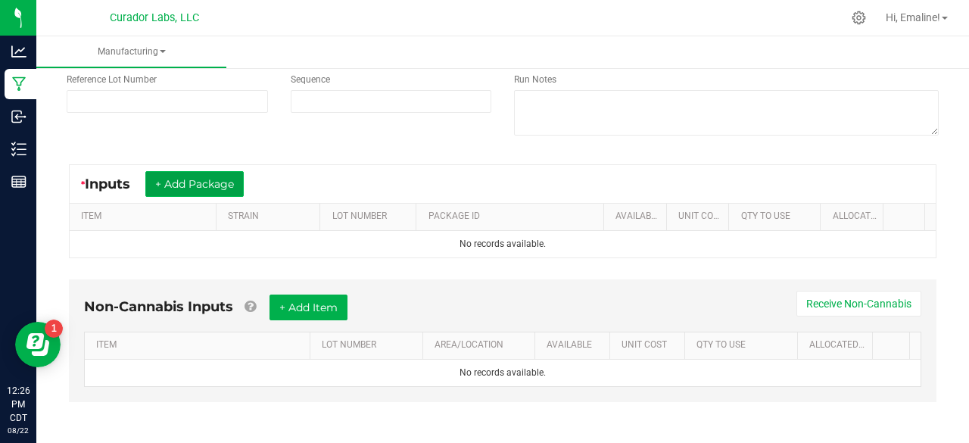
click at [227, 188] on button "+ Add Package" at bounding box center [194, 184] width 98 height 26
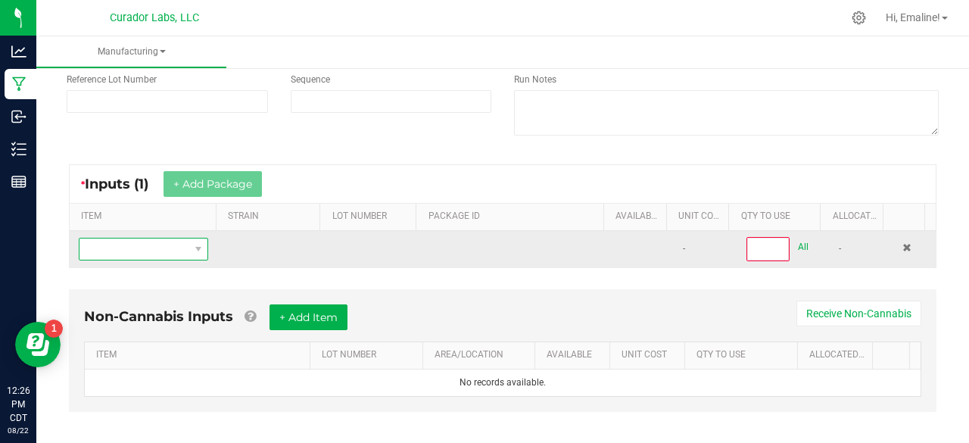
click at [182, 248] on span "NO DATA FOUND" at bounding box center [133, 248] width 109 height 21
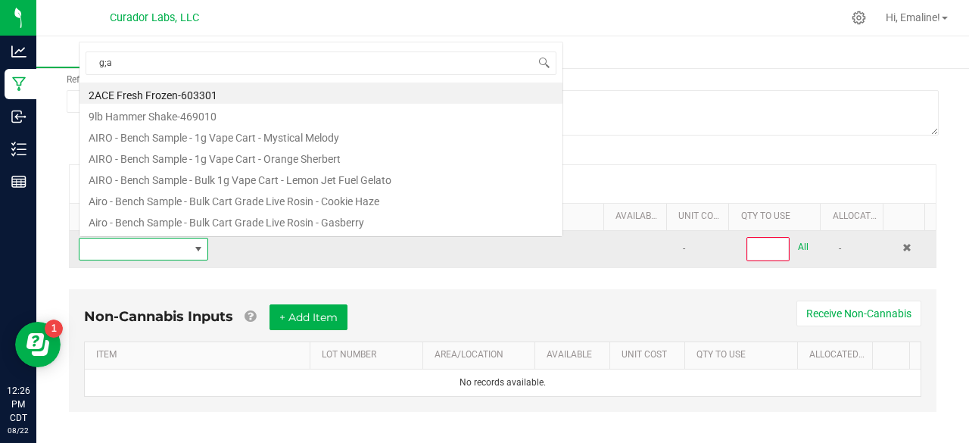
scroll to position [22, 124]
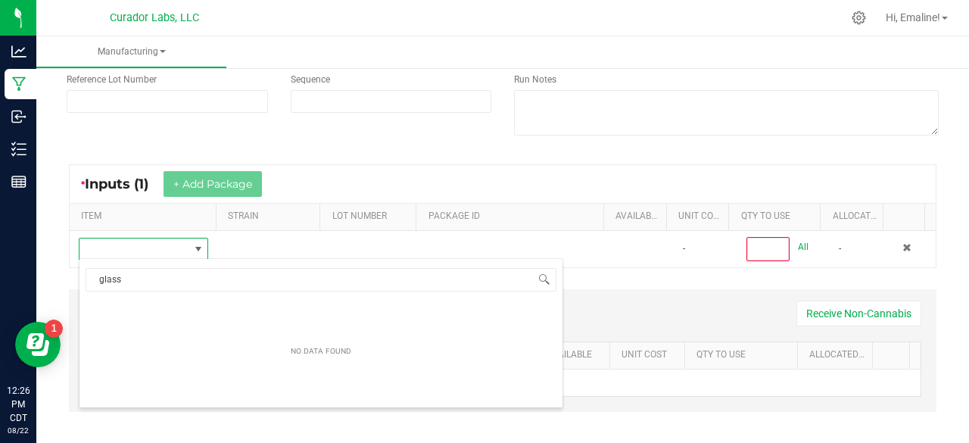
type input "glass"
click at [391, 157] on div "* Inputs (1) + Add Package ITEM STRAIN LOT NUMBER PACKAGE ID AVAILABLE Unit Cos…" at bounding box center [502, 216] width 894 height 131
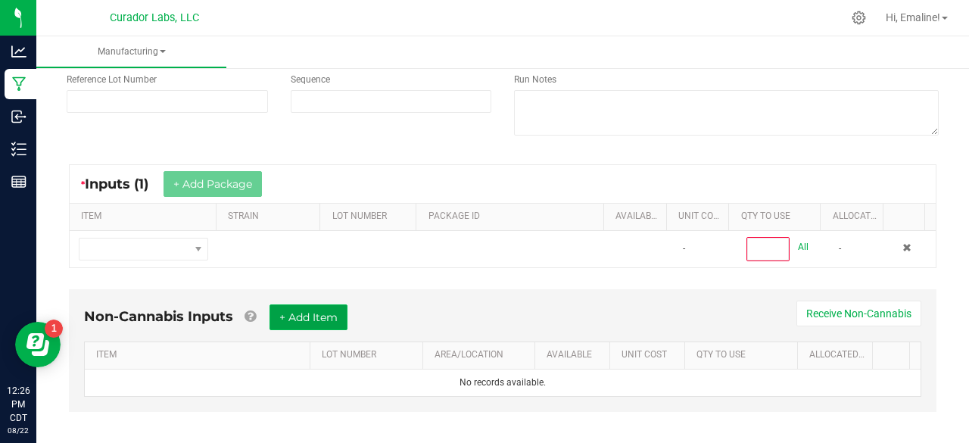
click at [330, 317] on button "+ Add Item" at bounding box center [308, 317] width 78 height 26
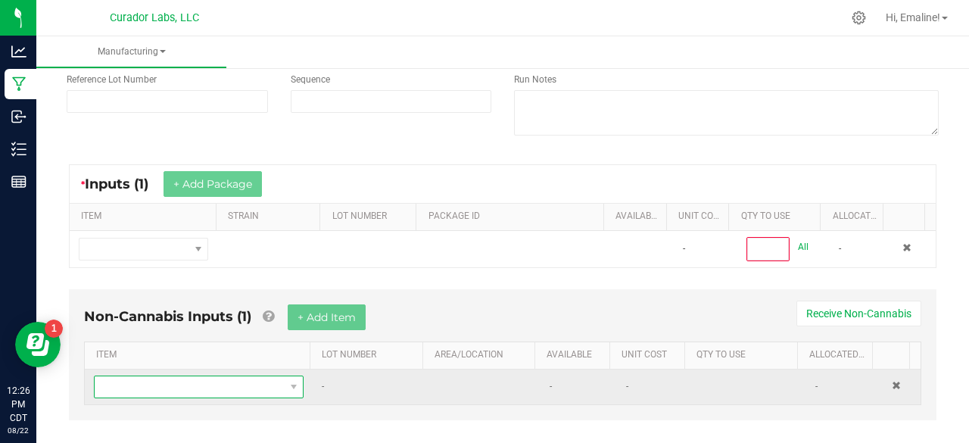
click at [239, 384] on span "NO DATA FOUND" at bounding box center [189, 386] width 189 height 21
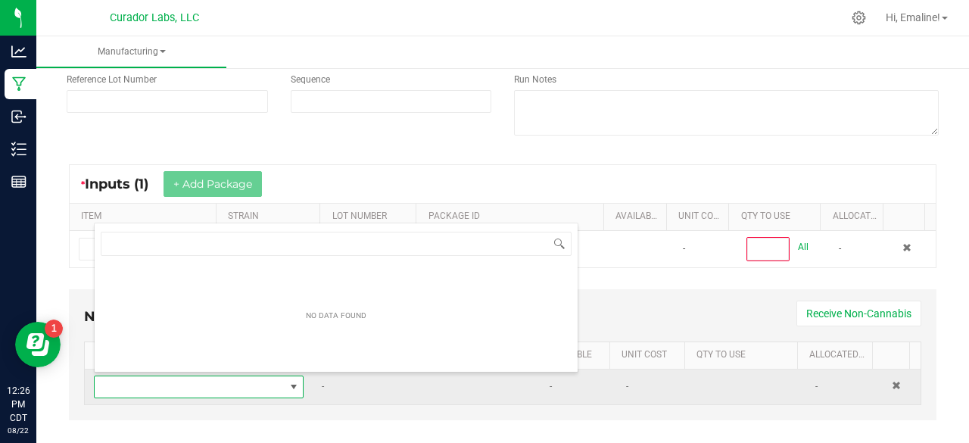
scroll to position [22, 200]
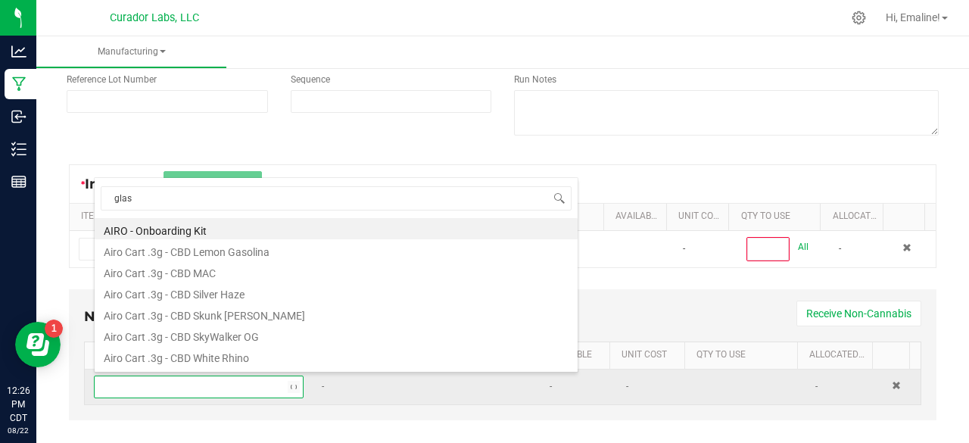
type input "glass"
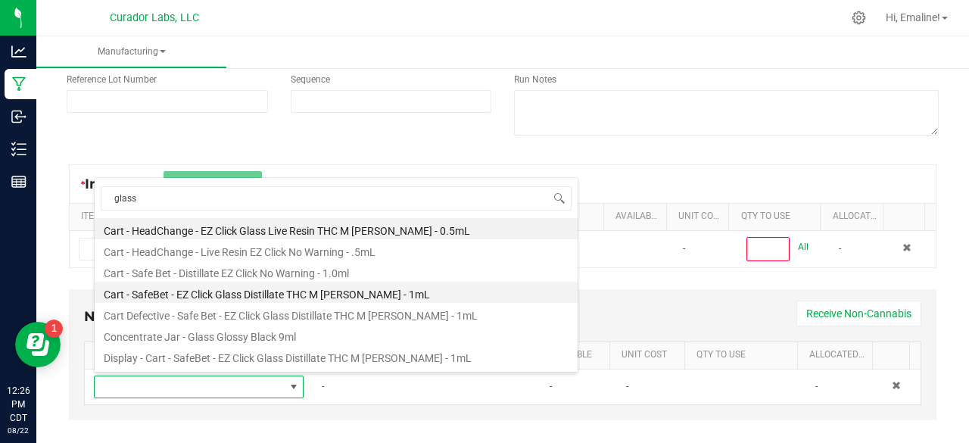
click at [207, 286] on li "Cart - SafeBet - EZ Click Glass Distillate THC M Diamond MJ - 1mL" at bounding box center [336, 292] width 483 height 21
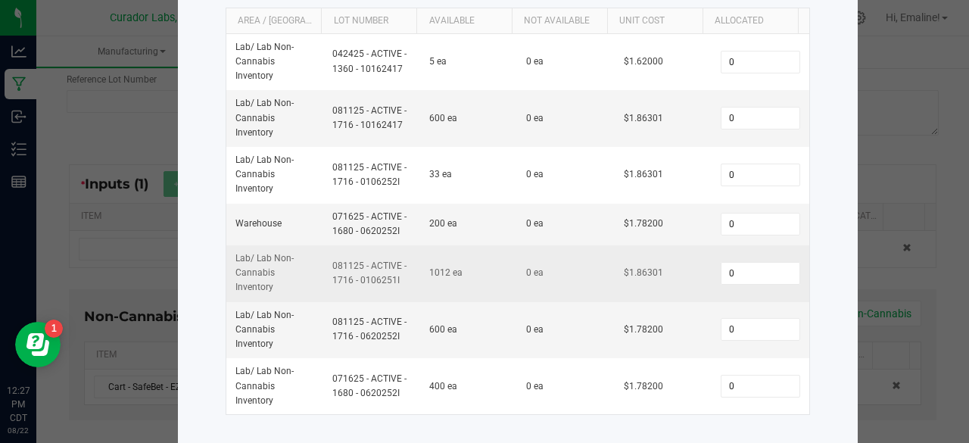
scroll to position [248, 0]
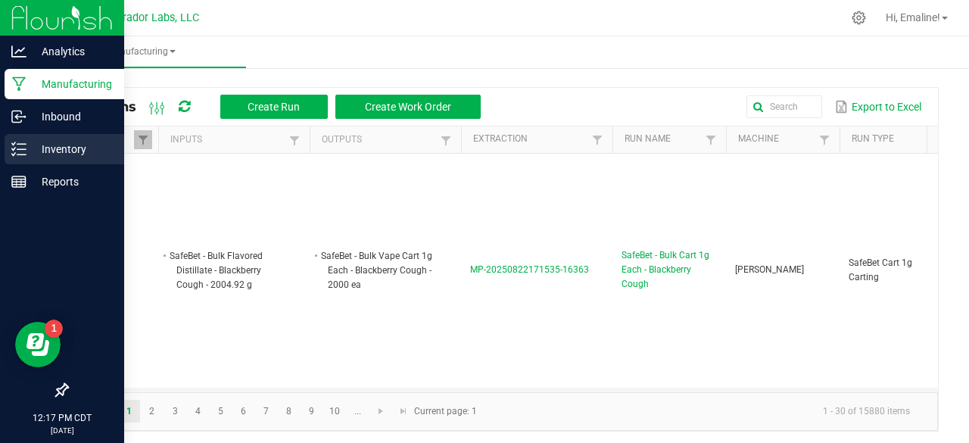
click at [23, 156] on icon at bounding box center [18, 149] width 15 height 15
click at [33, 146] on p "Inventory" at bounding box center [71, 149] width 91 height 18
click at [39, 150] on p "Inventory" at bounding box center [71, 149] width 91 height 18
click at [30, 142] on p "Inventory" at bounding box center [71, 149] width 91 height 18
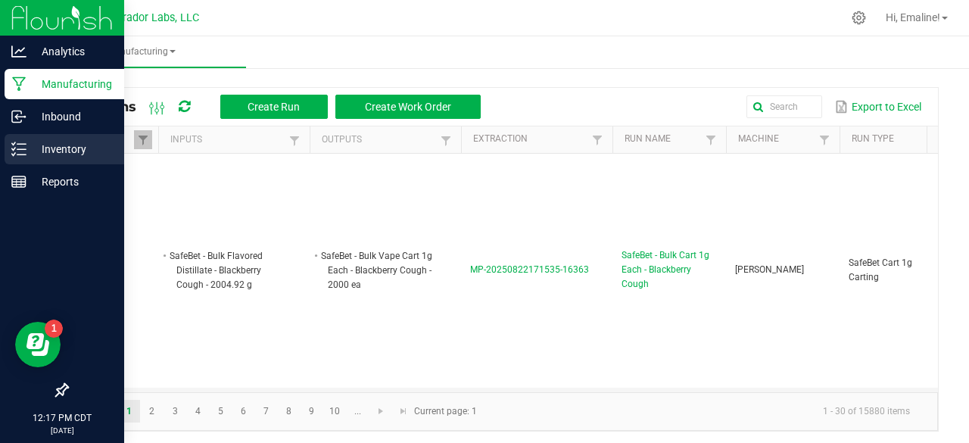
click at [30, 142] on p "Inventory" at bounding box center [71, 149] width 91 height 18
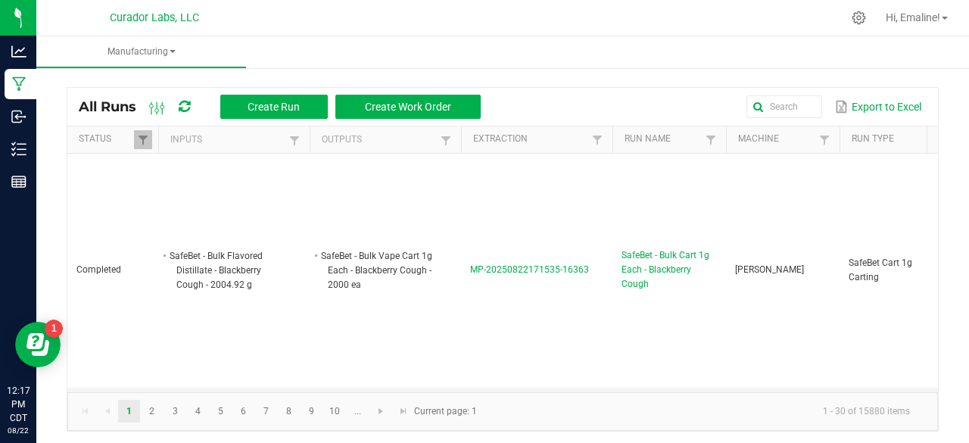
click at [314, 33] on nav "Curador Labs, LLC Hi, Emaline!" at bounding box center [502, 18] width 932 height 36
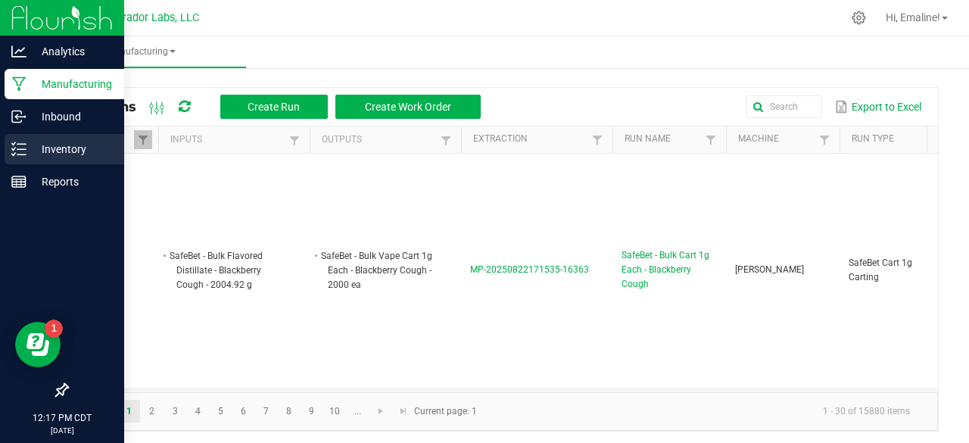
click at [33, 145] on p "Inventory" at bounding box center [71, 149] width 91 height 18
click at [24, 154] on line at bounding box center [21, 154] width 8 height 0
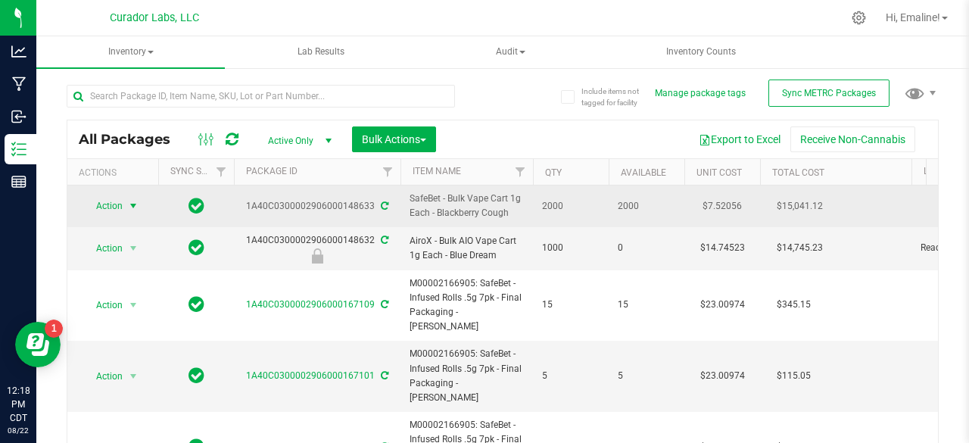
click at [132, 203] on span "select" at bounding box center [133, 206] width 12 height 12
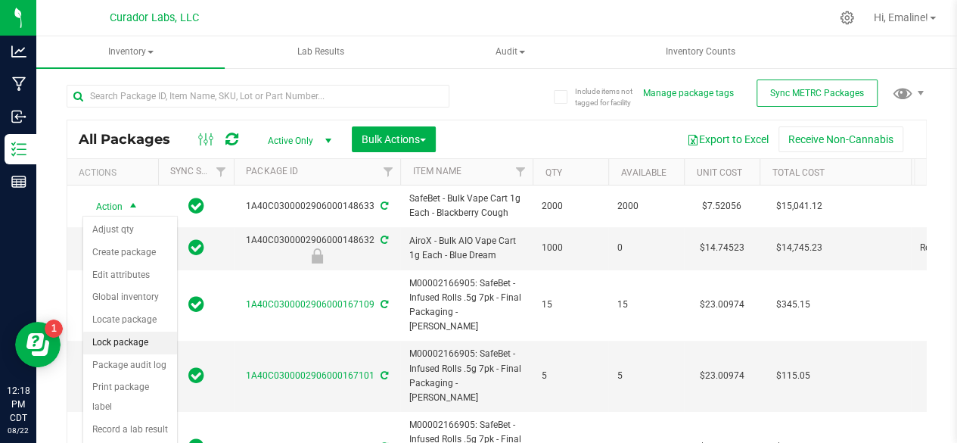
click at [123, 336] on li "Lock package" at bounding box center [130, 342] width 94 height 23
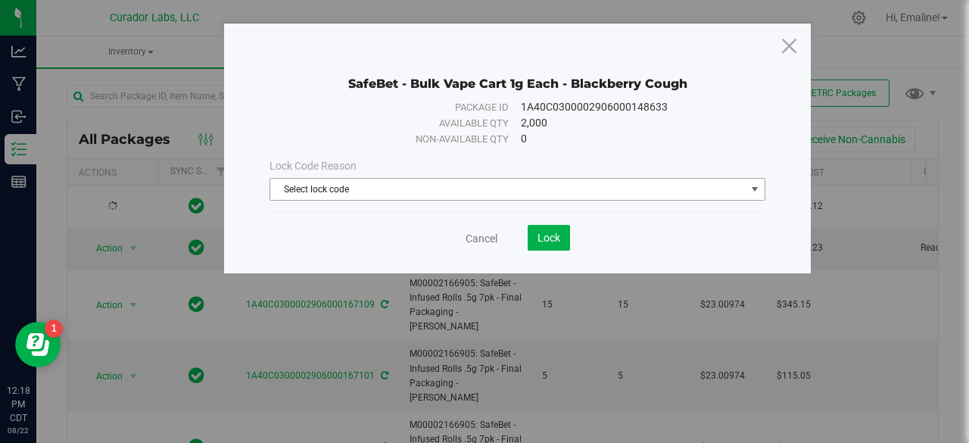
click at [356, 194] on span "Select lock code" at bounding box center [507, 189] width 475 height 21
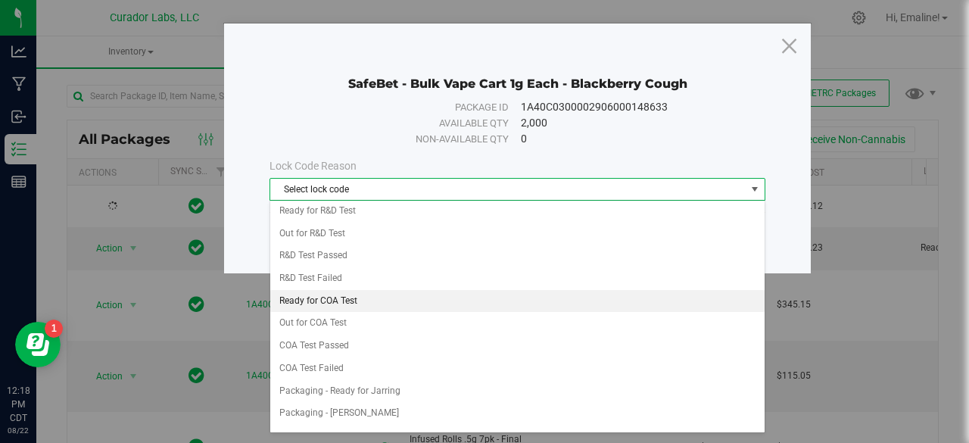
scroll to position [530, 0]
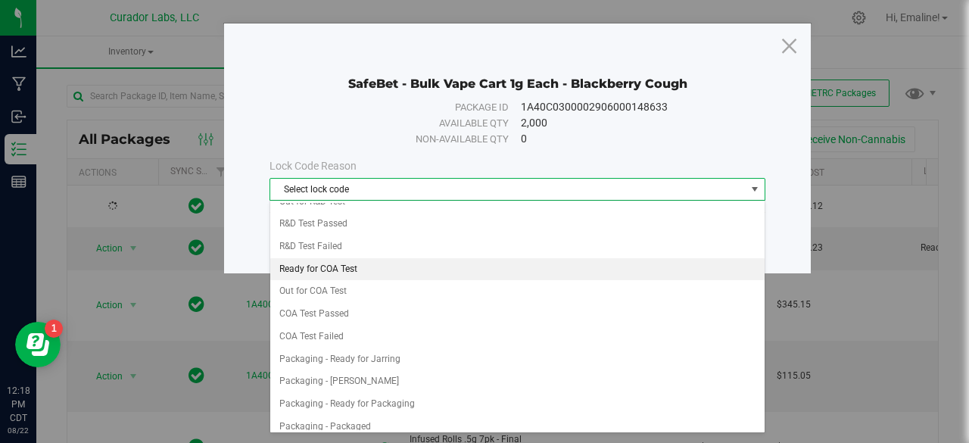
click at [322, 260] on li "Ready for COA Test" at bounding box center [517, 269] width 495 height 23
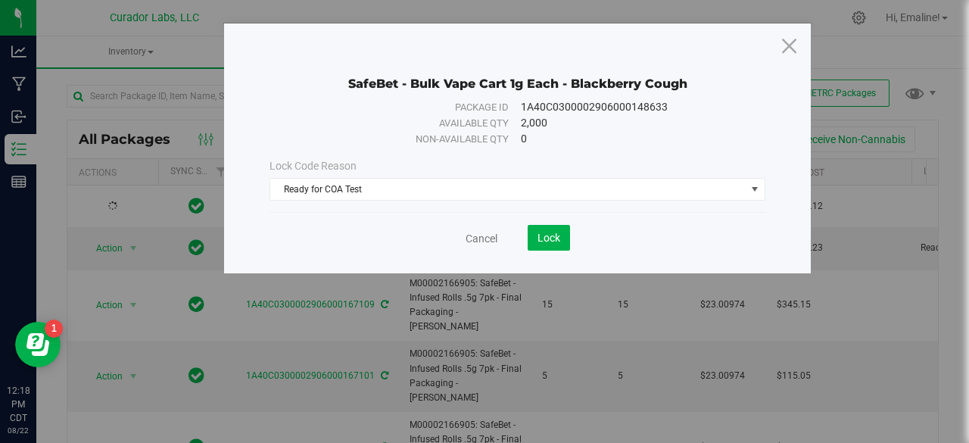
click at [544, 223] on div "Cancel Lock" at bounding box center [517, 231] width 496 height 37
click at [551, 232] on span "Lock" at bounding box center [548, 238] width 23 height 12
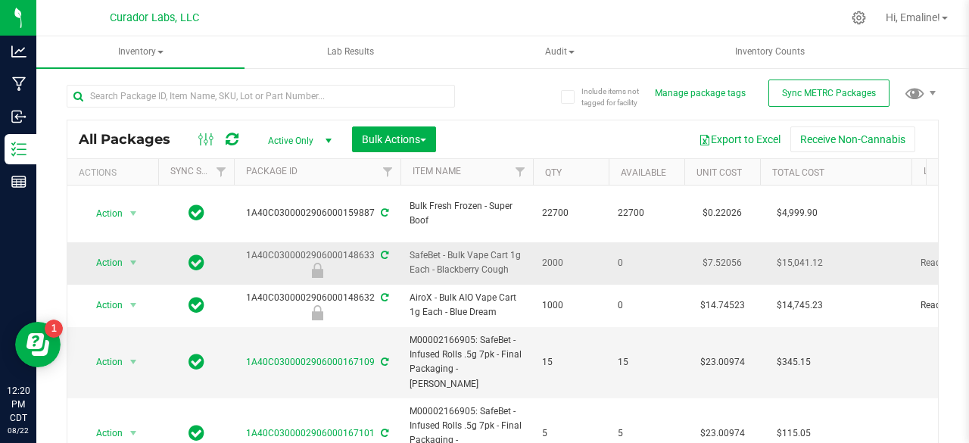
drag, startPoint x: 515, startPoint y: 257, endPoint x: 247, endPoint y: 233, distance: 269.7
copy tr "1A40C0300002906000148633 SafeBet - Bulk Vape Cart 1g Each - Blackberry Cough"
